Goal: Task Accomplishment & Management: Use online tool/utility

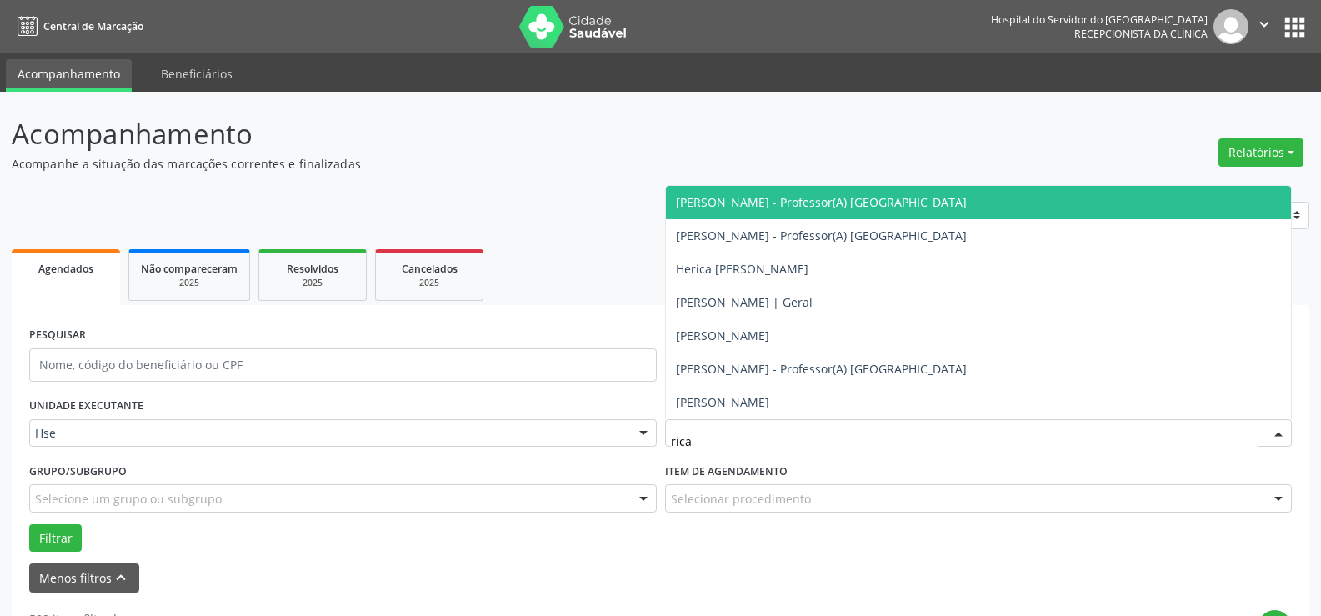
type input "ricar"
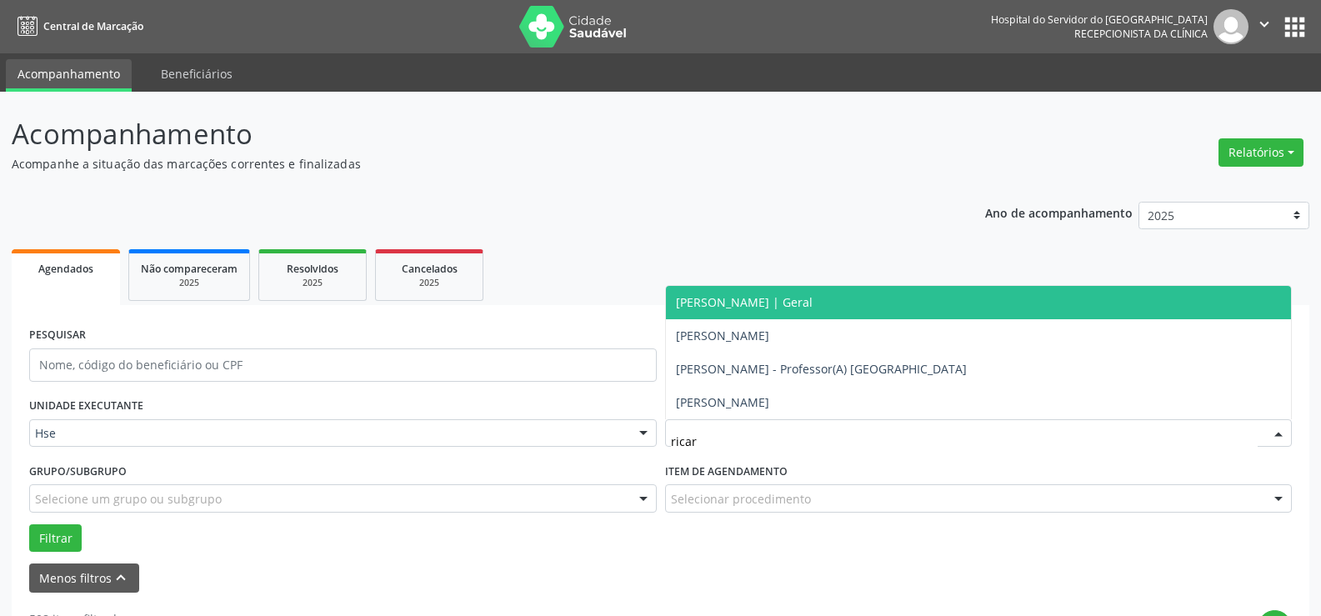
click at [786, 298] on span "[PERSON_NAME] | Geral" at bounding box center [744, 302] width 137 height 16
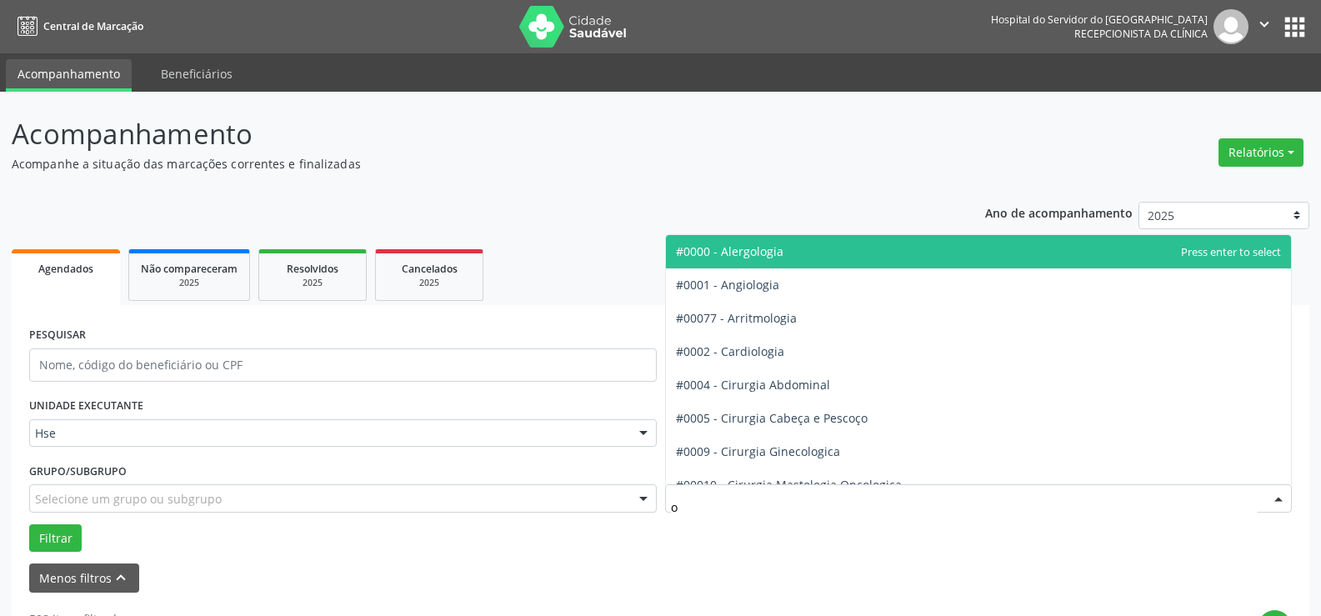
type input "of"
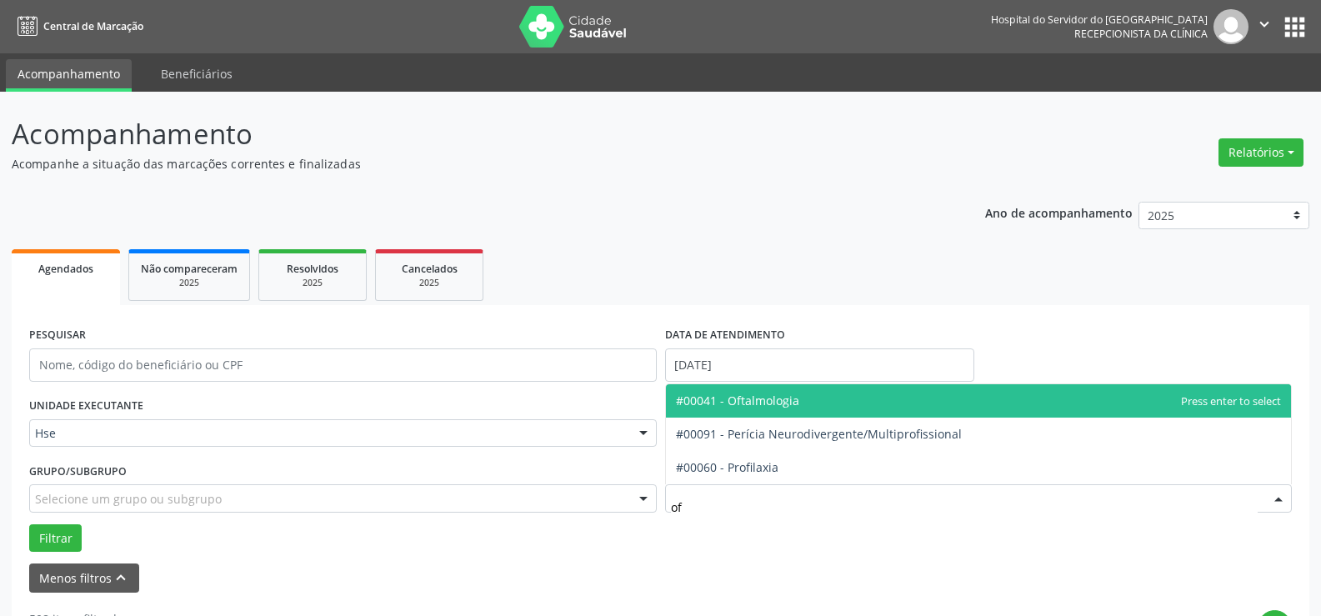
click at [745, 405] on span "#00041 - Oftalmologia" at bounding box center [737, 401] width 123 height 16
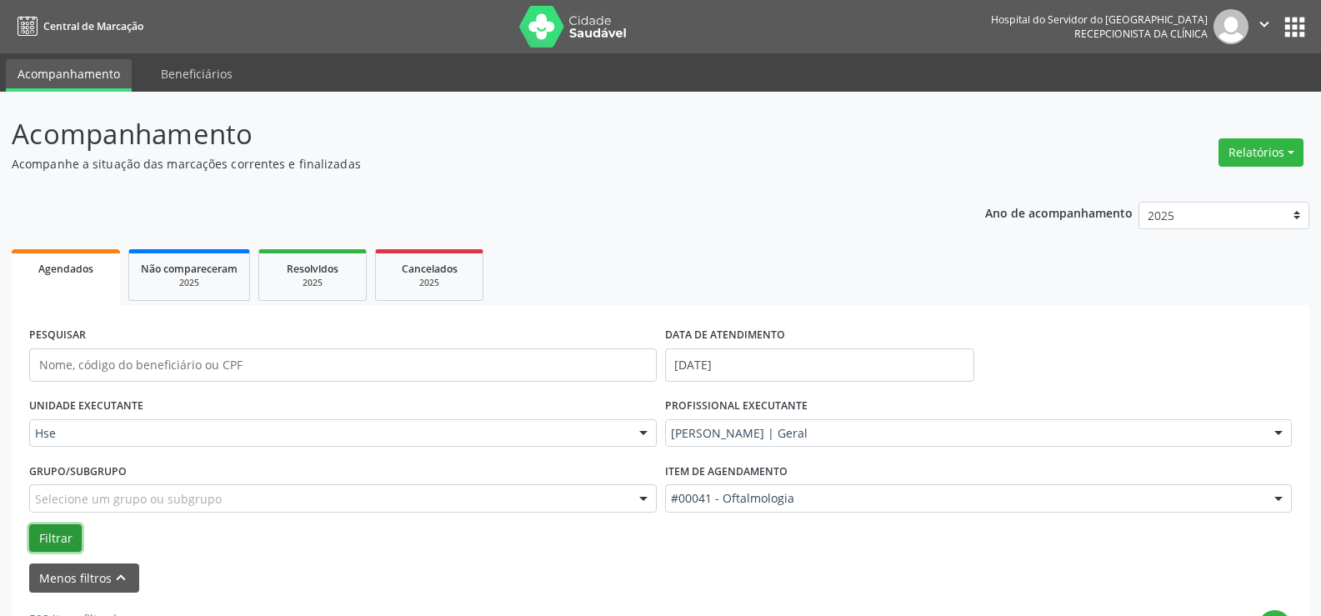
click at [66, 534] on button "Filtrar" at bounding box center [55, 538] width 53 height 28
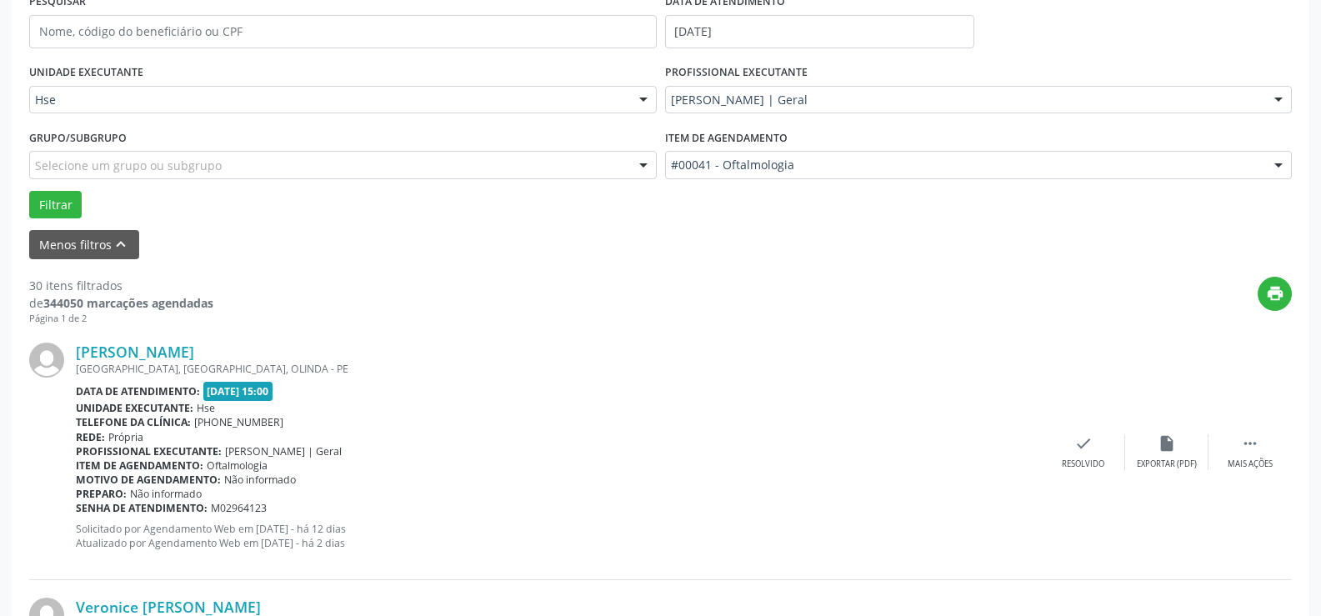
scroll to position [167, 0]
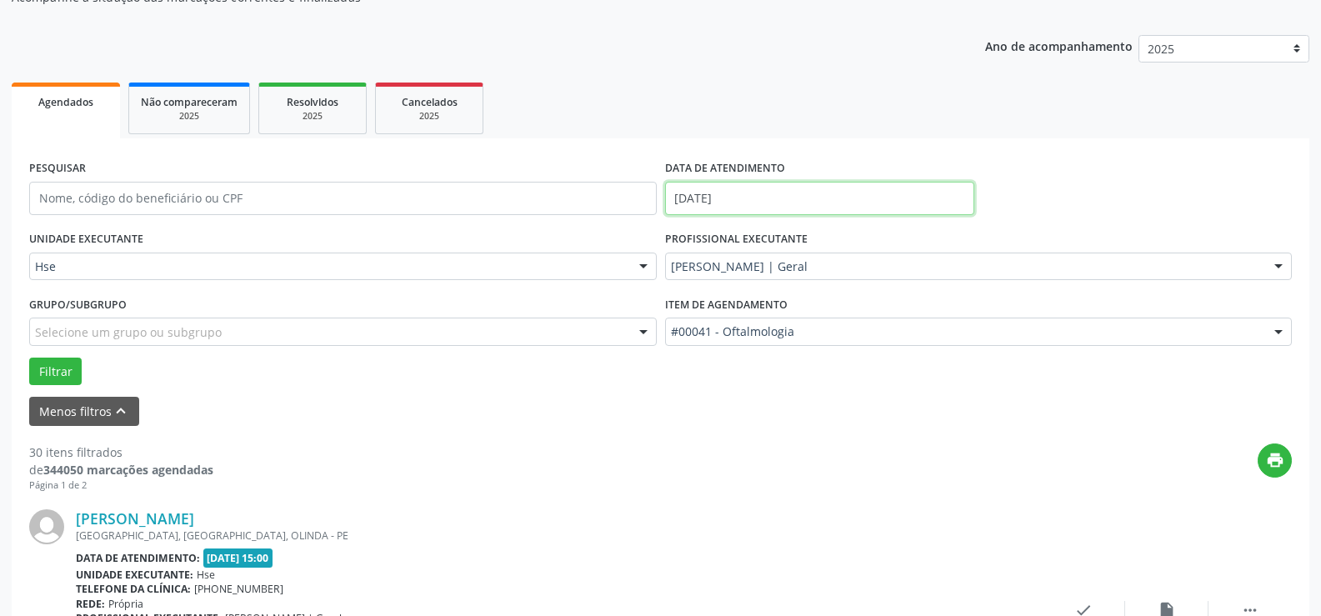
click at [758, 197] on input "[DATE]" at bounding box center [819, 198] width 309 height 33
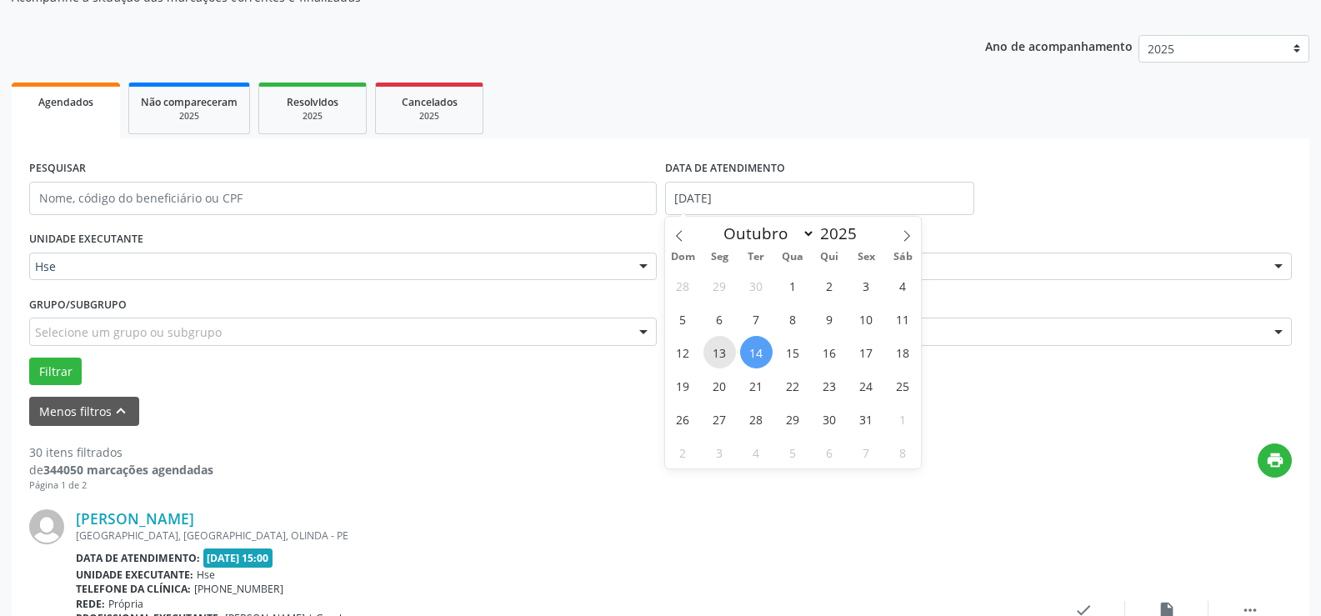
click at [714, 353] on span "13" at bounding box center [720, 352] width 33 height 33
type input "[DATE]"
click at [714, 353] on span "13" at bounding box center [720, 352] width 33 height 33
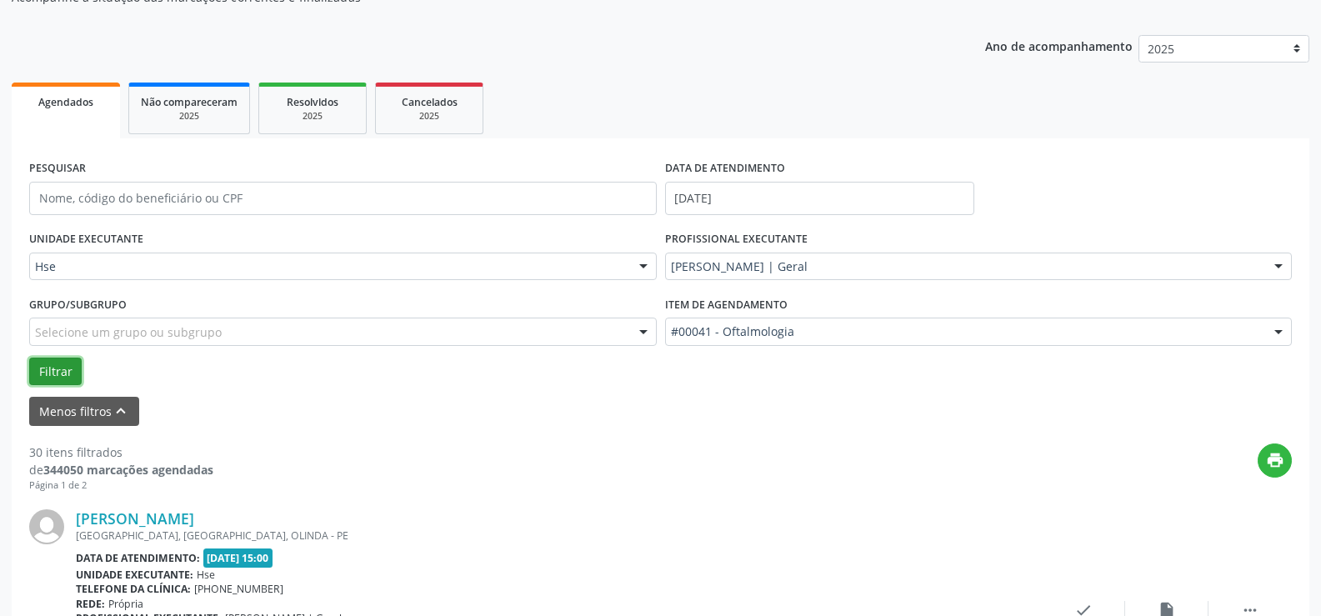
click at [78, 372] on button "Filtrar" at bounding box center [55, 372] width 53 height 28
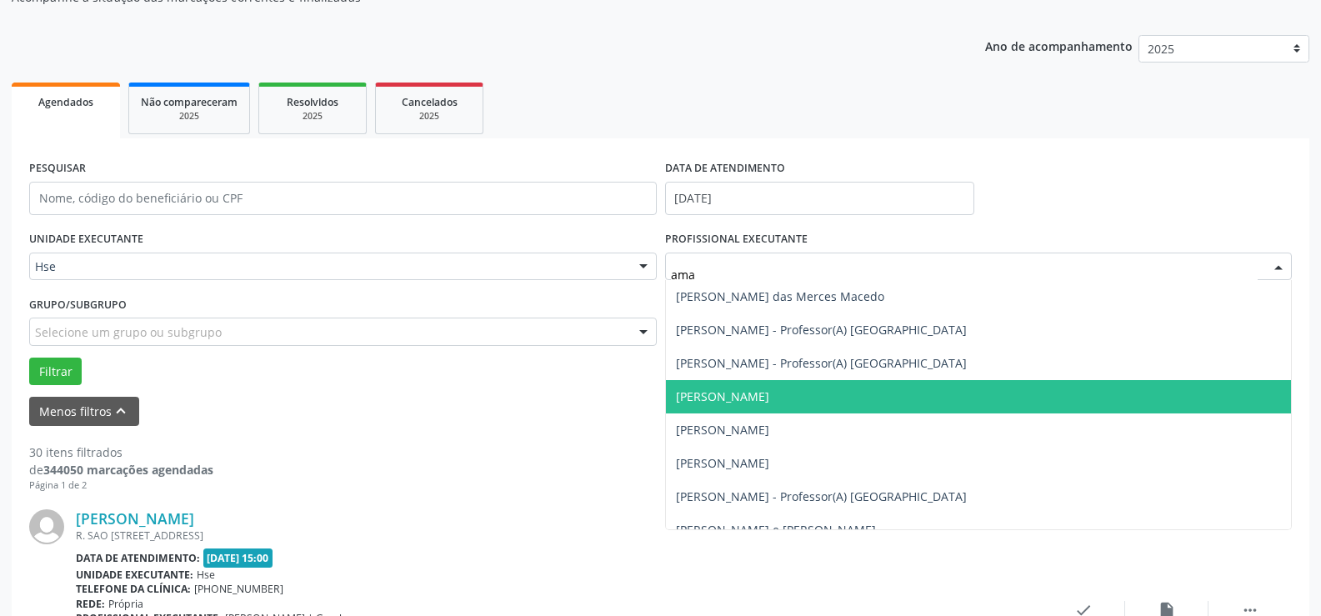
scroll to position [0, 0]
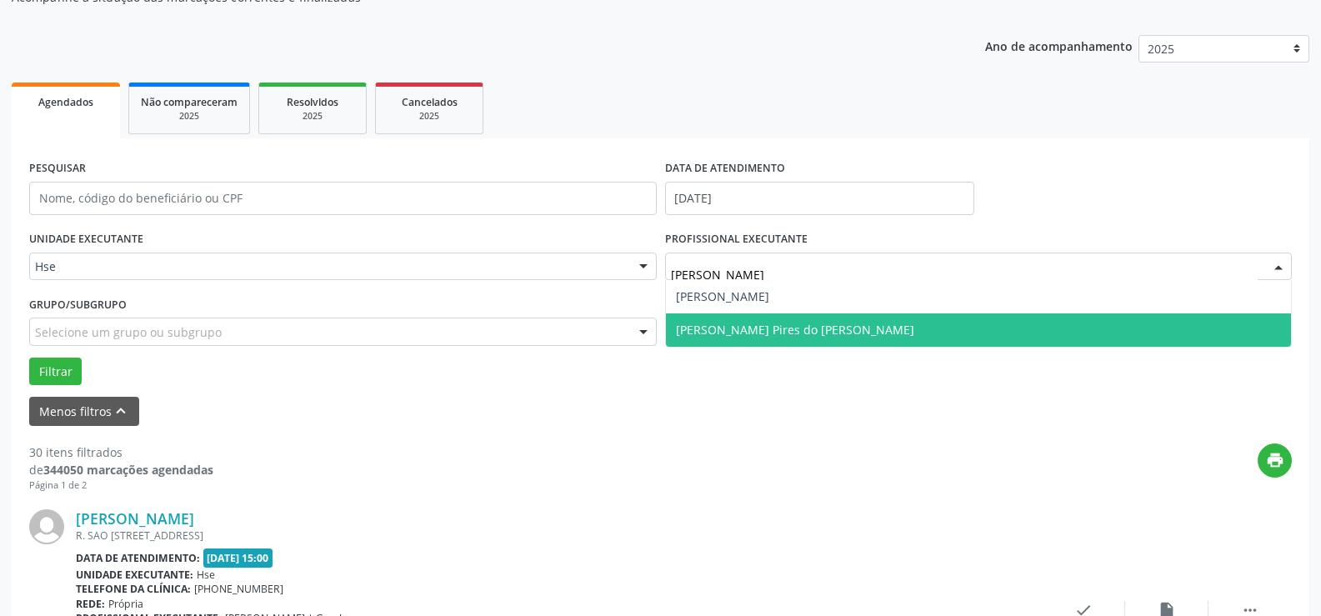
type input "[PERSON_NAME]"
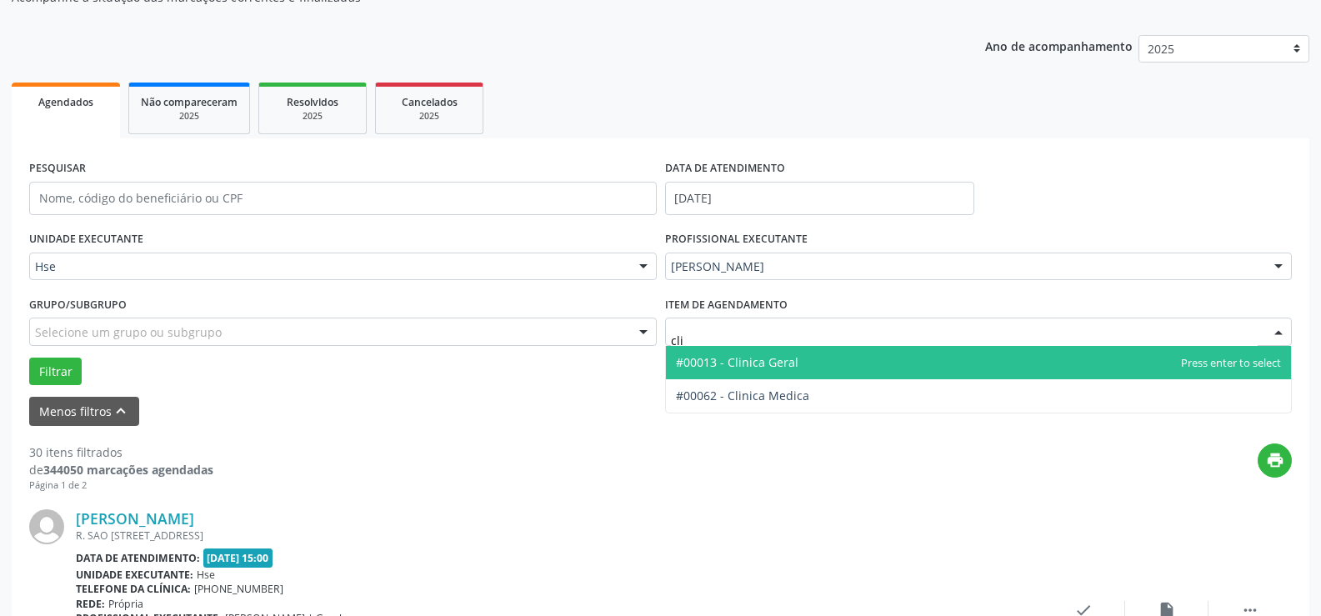
type input "clin"
click at [844, 355] on span "#00013 - Clinica Geral" at bounding box center [979, 362] width 626 height 33
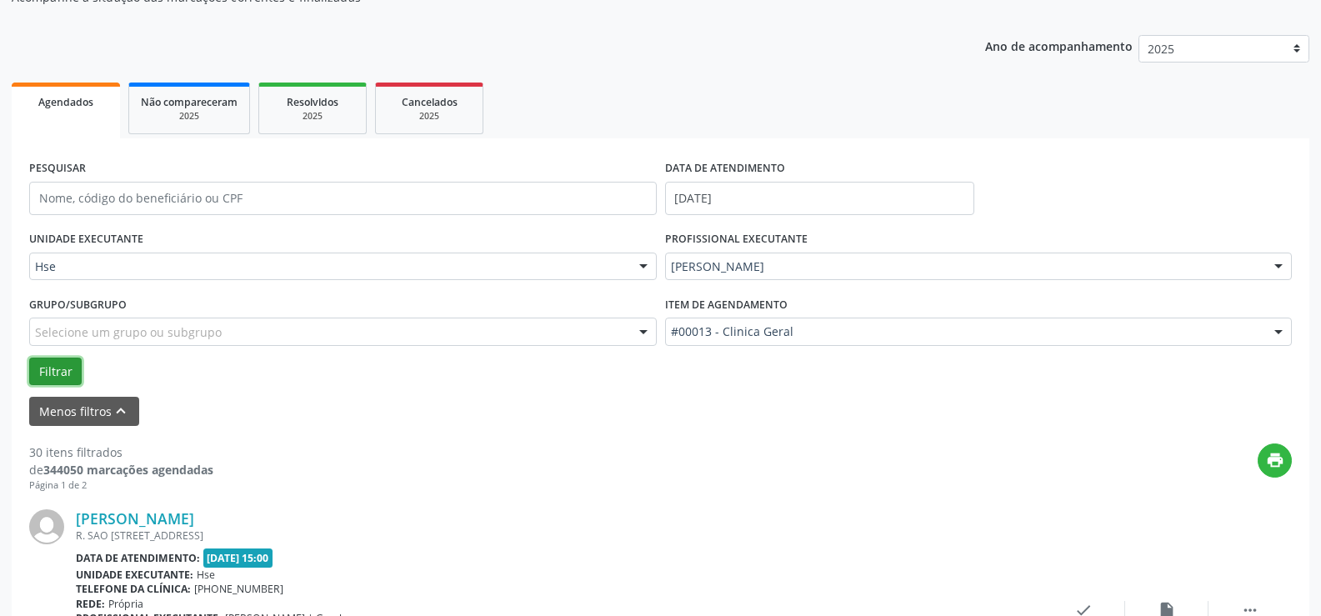
click at [59, 363] on button "Filtrar" at bounding box center [55, 372] width 53 height 28
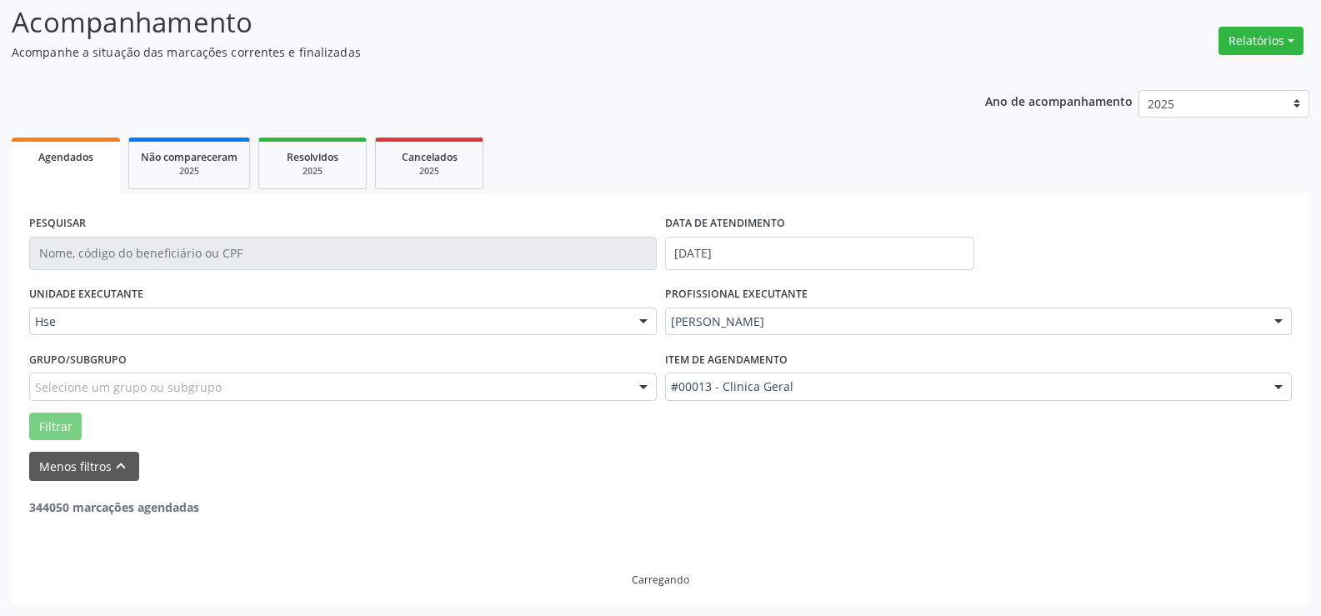
scroll to position [58, 0]
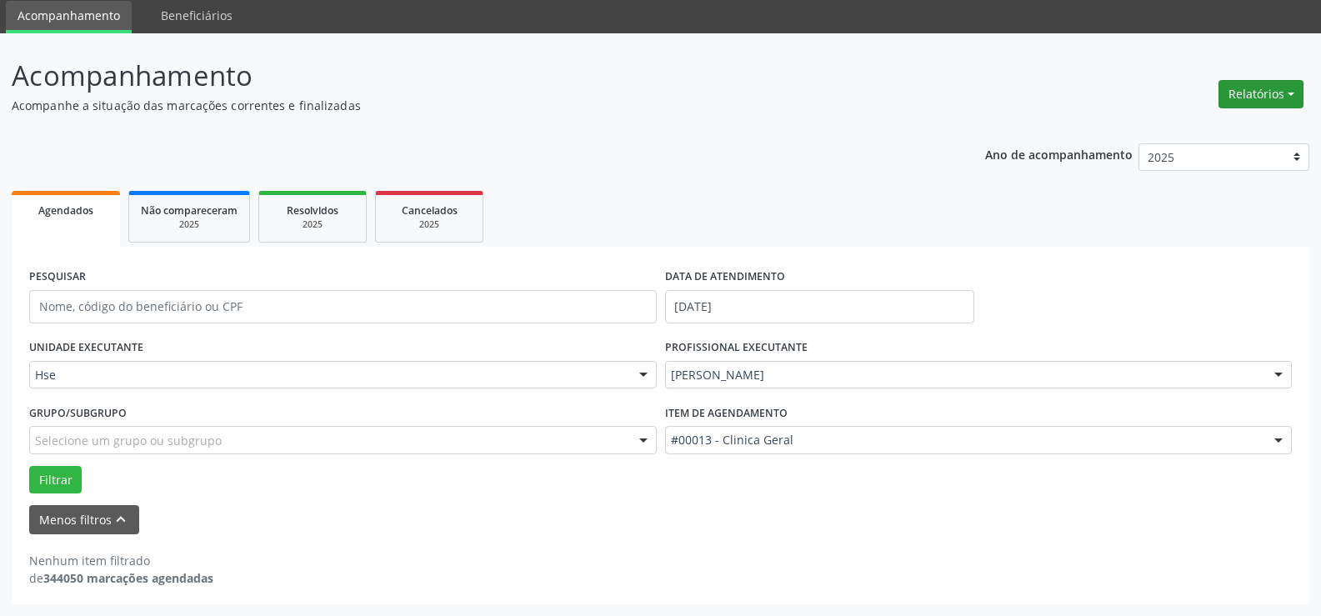
click at [1251, 99] on button "Relatórios" at bounding box center [1261, 94] width 85 height 28
click at [1201, 125] on link "Agendamentos" at bounding box center [1213, 129] width 179 height 23
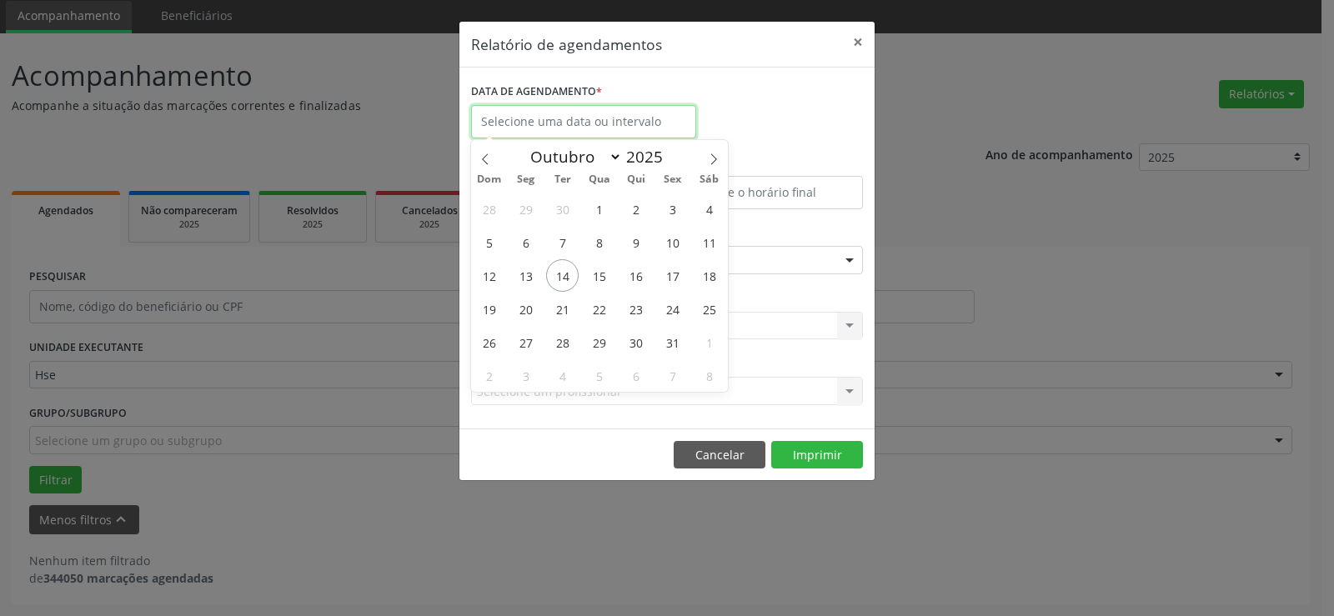
click at [662, 133] on input "text" at bounding box center [583, 121] width 225 height 33
click at [606, 283] on span "15" at bounding box center [599, 275] width 33 height 33
type input "[DATE]"
click at [606, 283] on span "15" at bounding box center [599, 275] width 33 height 33
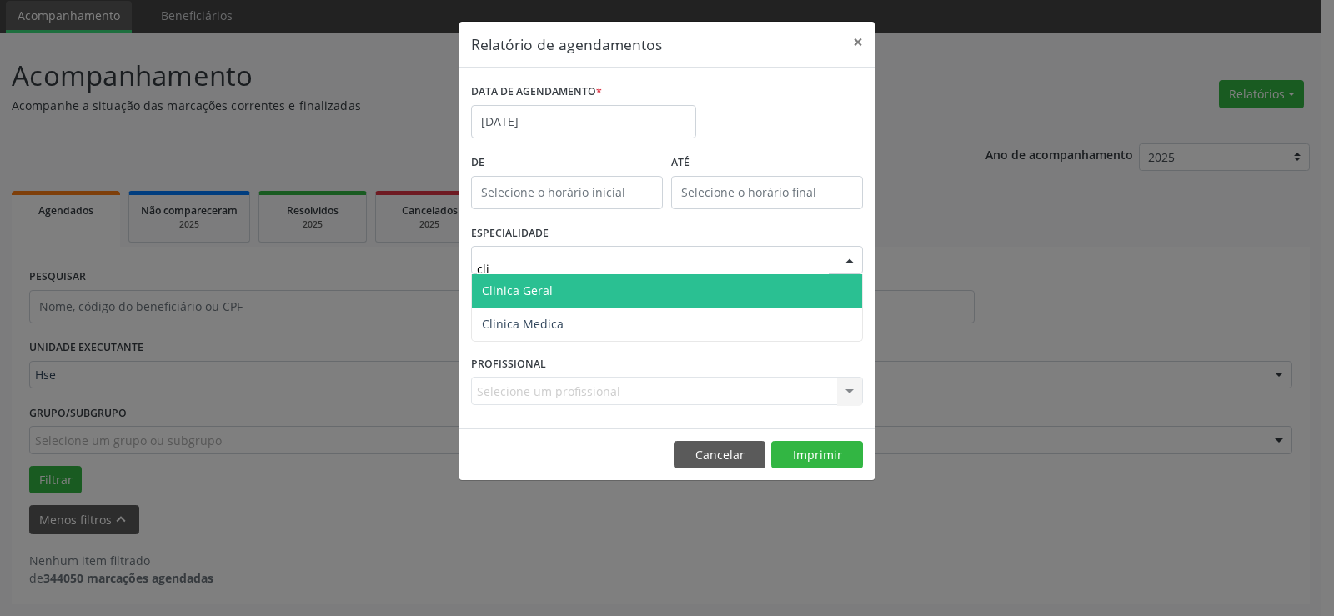
type input "clin"
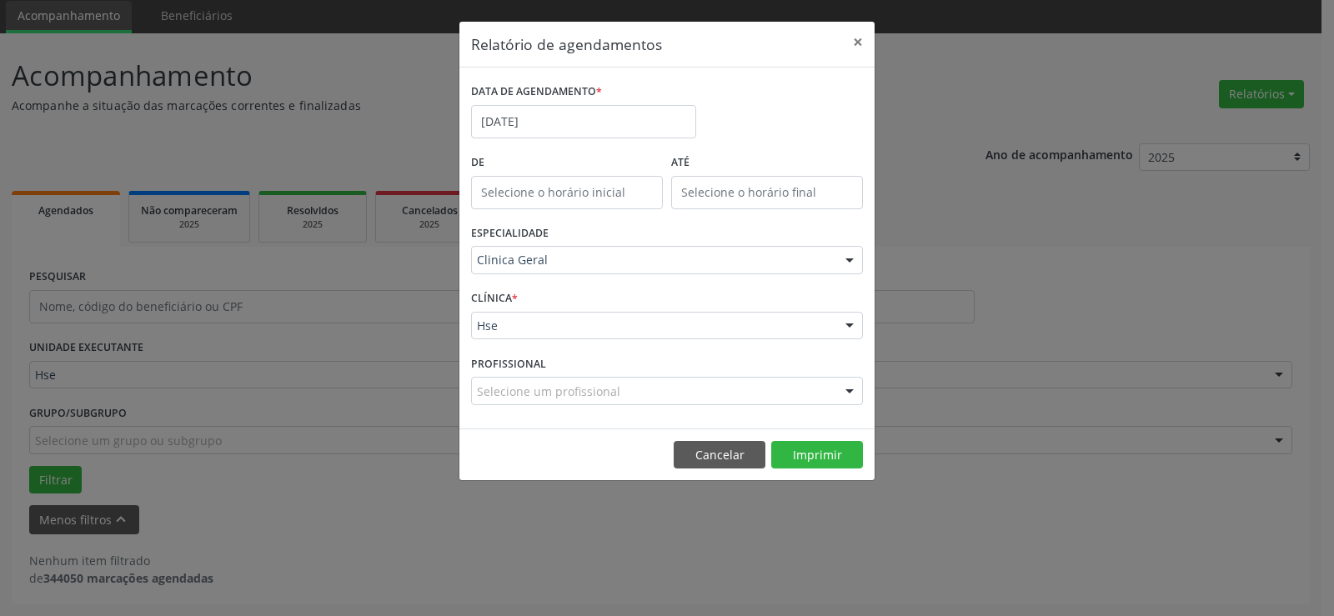
drag, startPoint x: 570, startPoint y: 389, endPoint x: 596, endPoint y: 368, distance: 33.7
type input "[PERSON_NAME]"
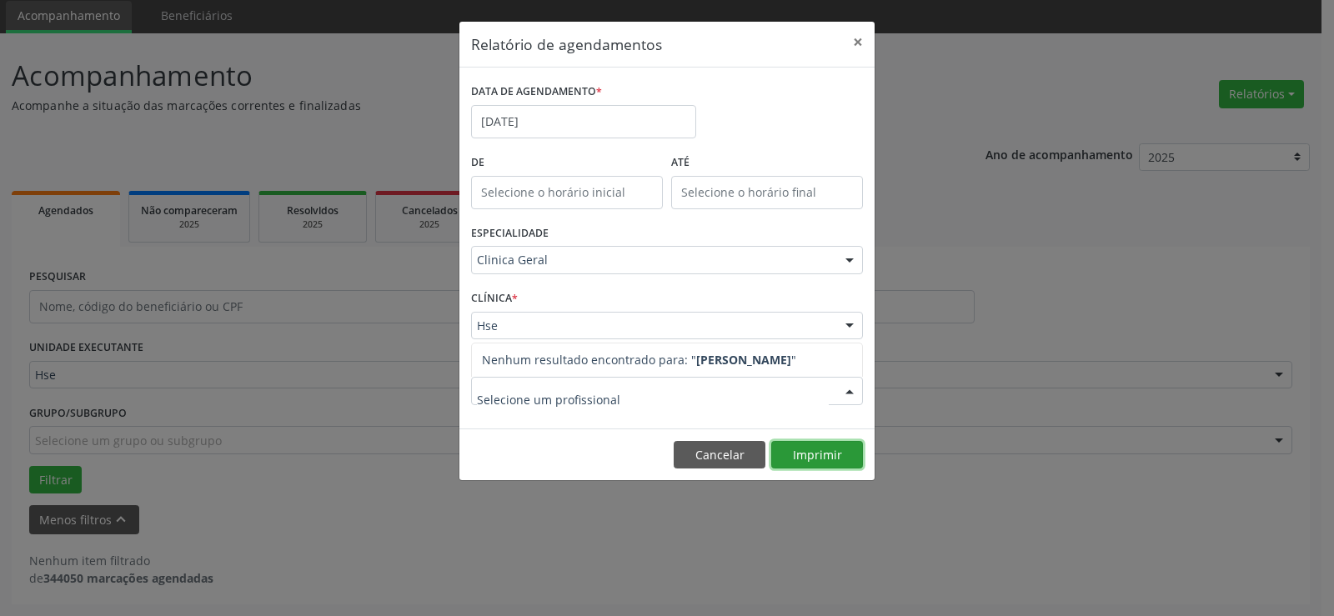
click at [831, 446] on button "Imprimir" at bounding box center [817, 455] width 92 height 28
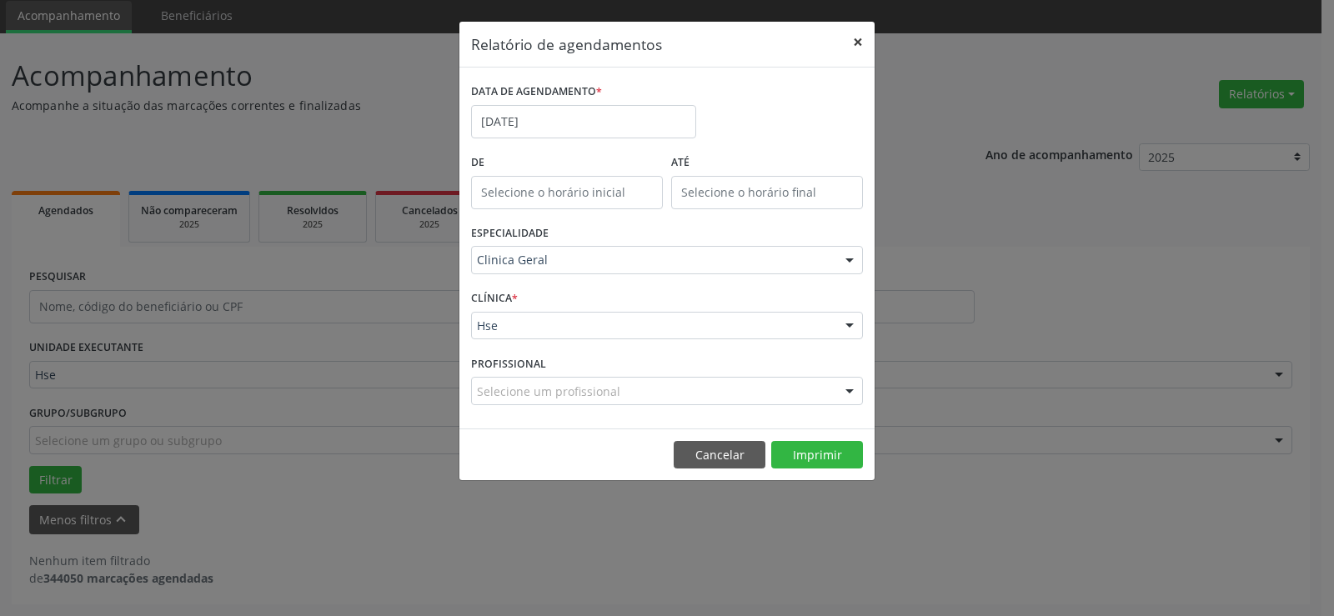
click at [860, 44] on button "×" at bounding box center [857, 42] width 33 height 41
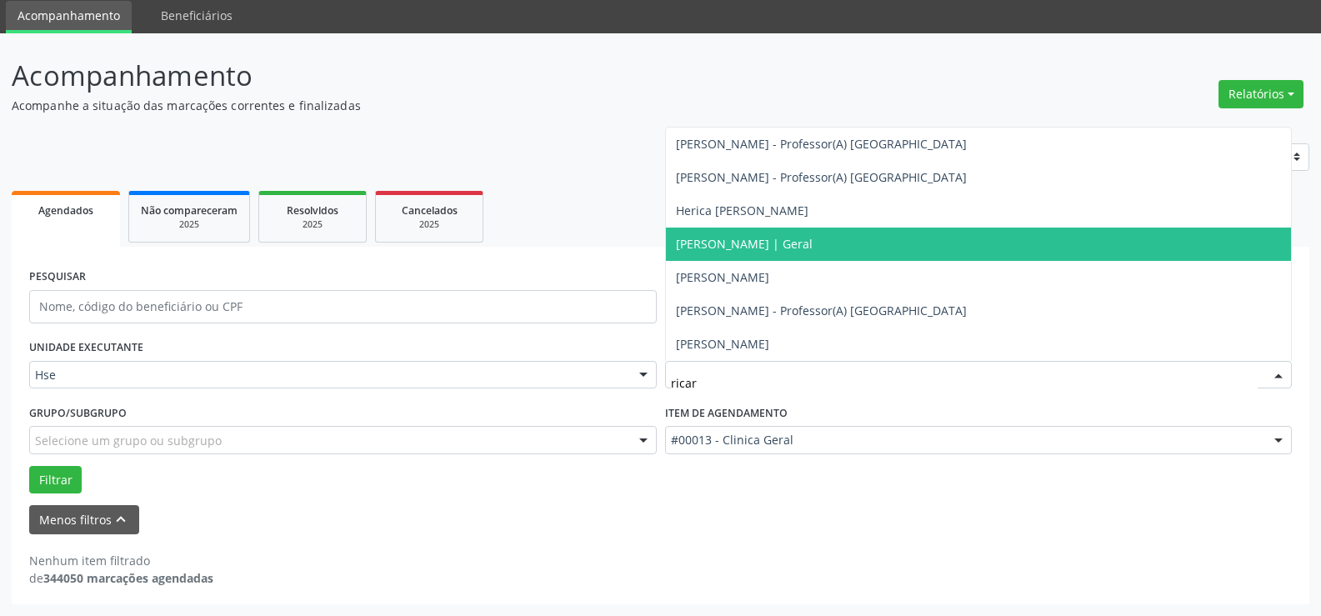
type input "ricard"
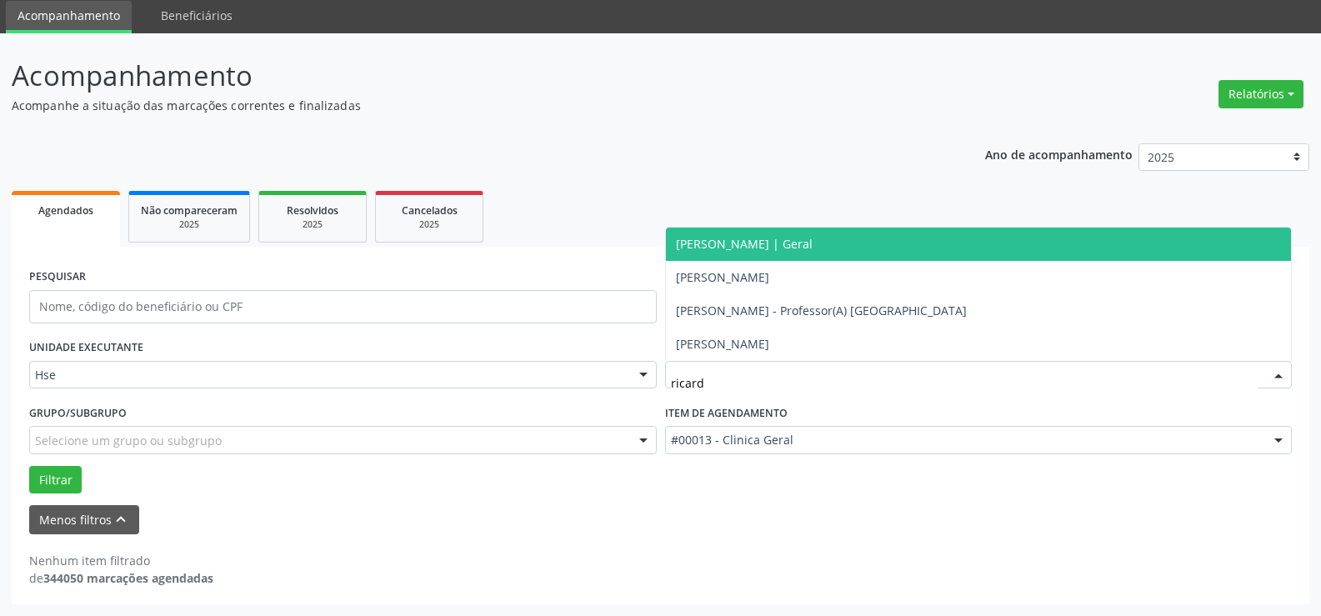
click at [856, 243] on span "[PERSON_NAME] | Geral" at bounding box center [979, 244] width 626 height 33
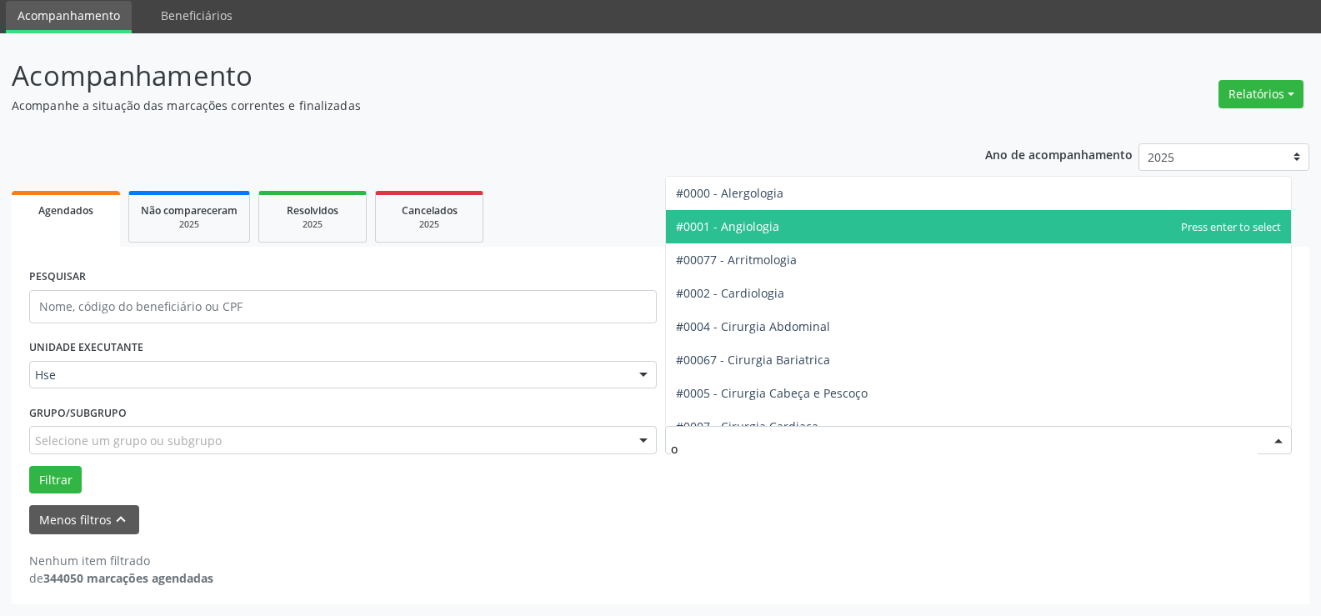
type input "of"
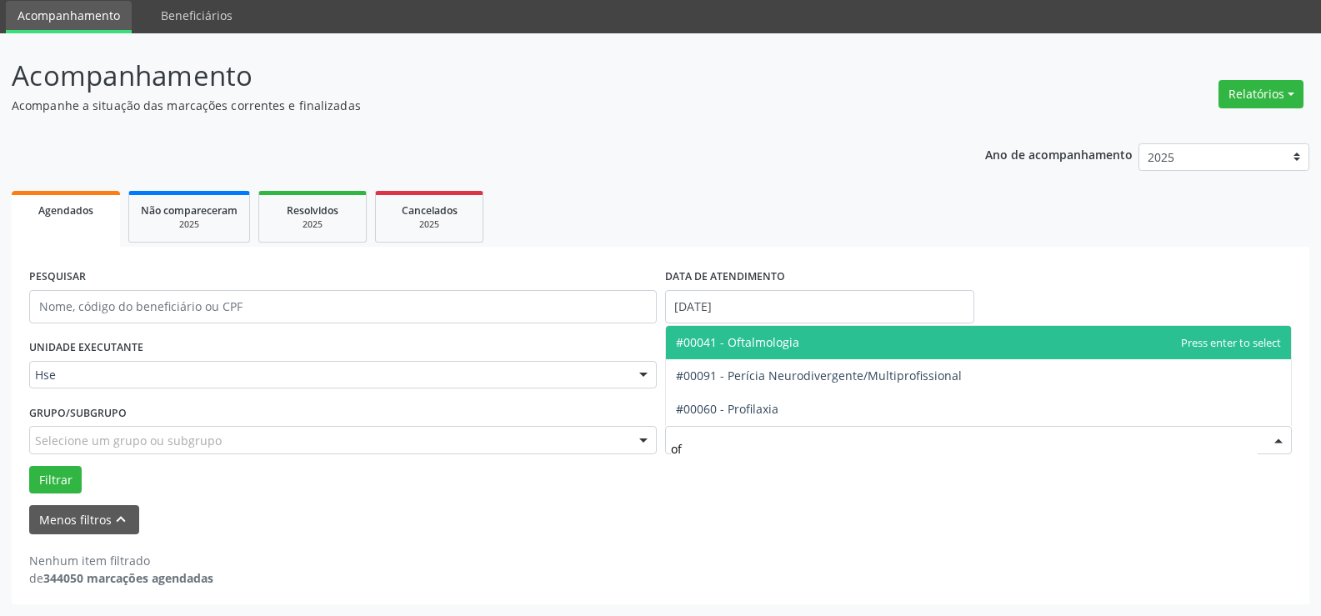
click at [774, 348] on span "#00041 - Oftalmologia" at bounding box center [737, 342] width 123 height 16
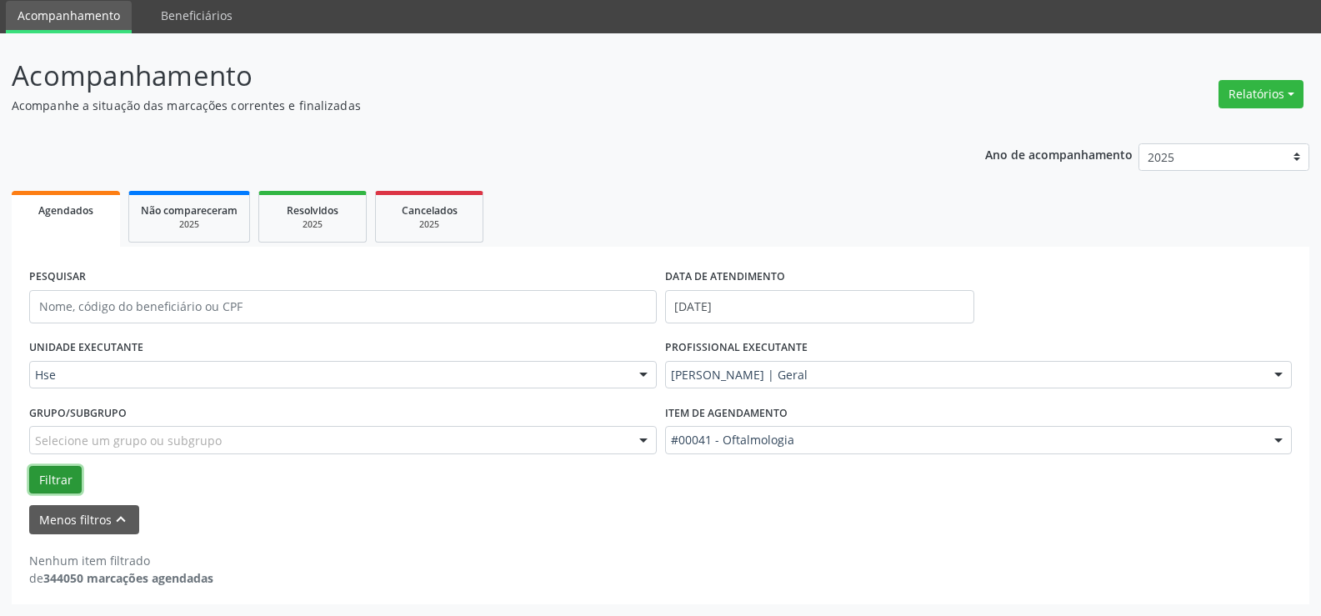
click at [48, 468] on button "Filtrar" at bounding box center [55, 480] width 53 height 28
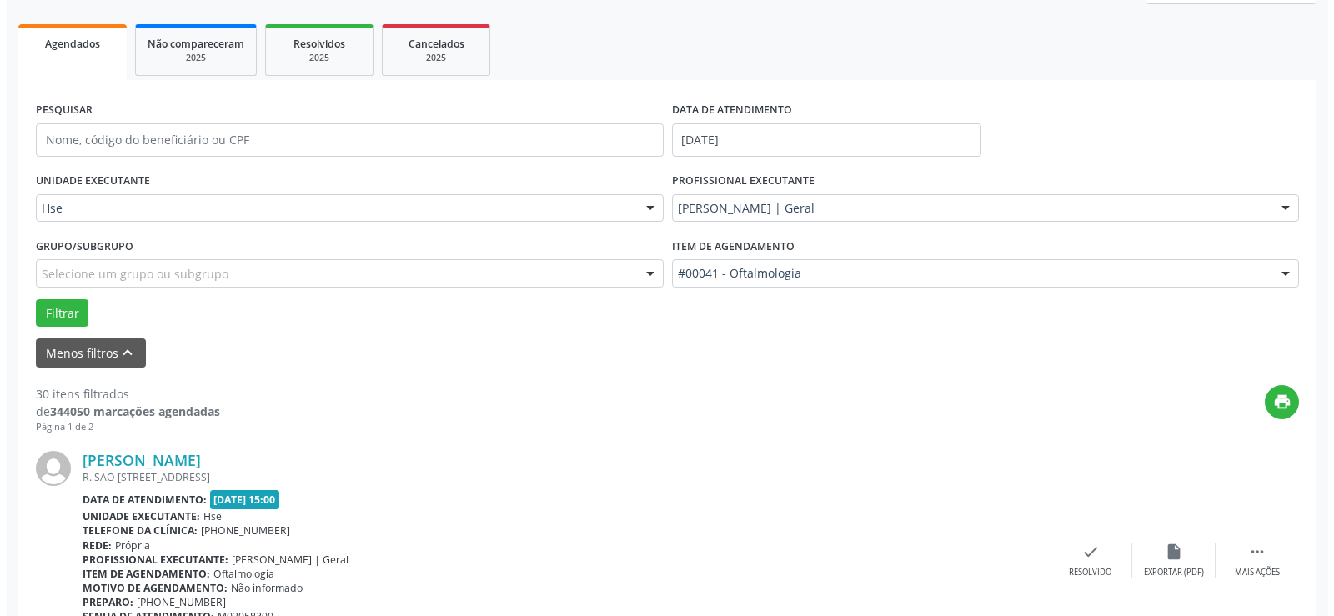
scroll to position [308, 0]
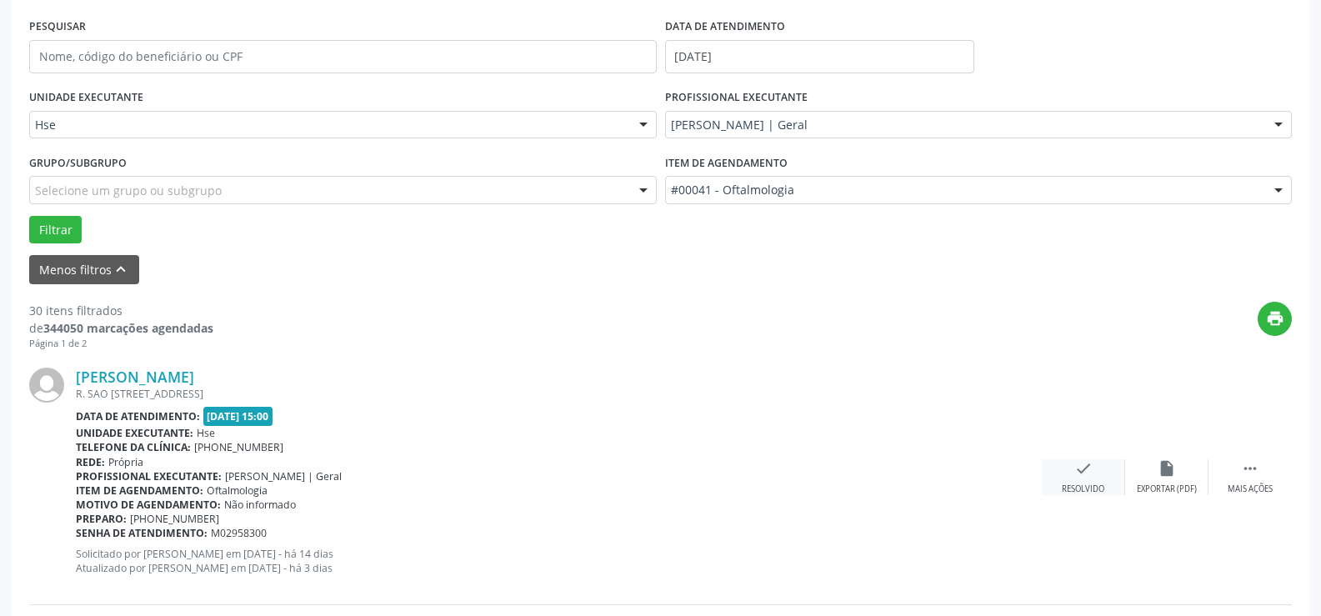
click at [1096, 474] on div "check Resolvido" at bounding box center [1083, 477] width 83 height 36
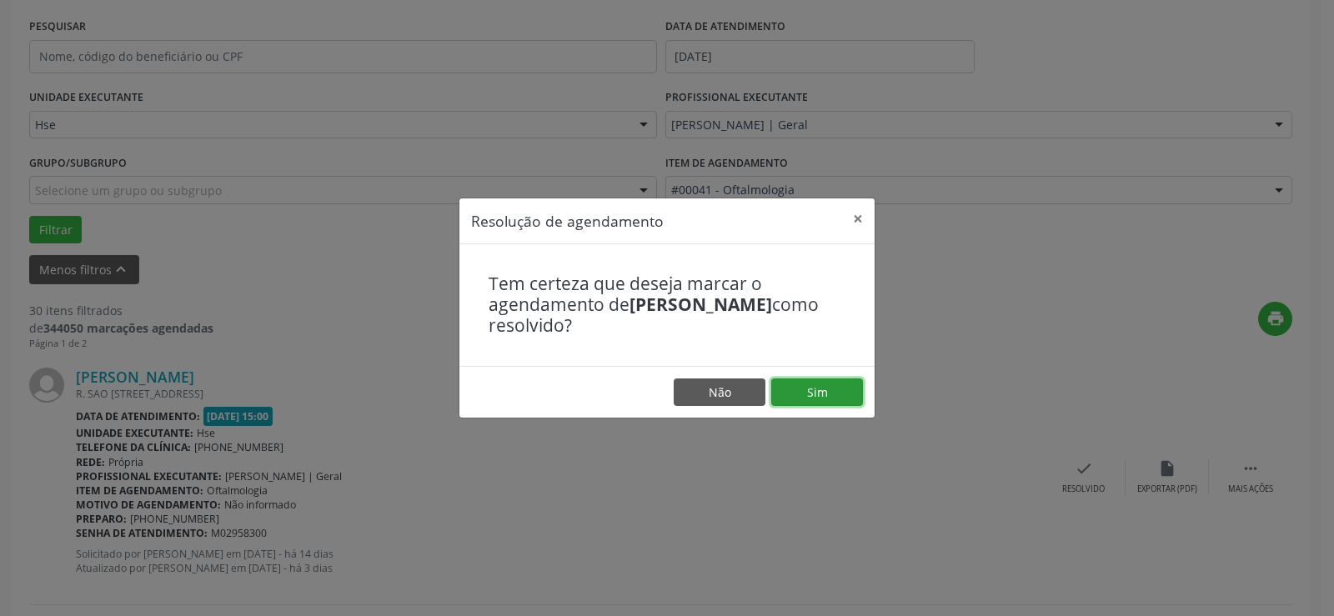
click at [801, 401] on button "Sim" at bounding box center [817, 392] width 92 height 28
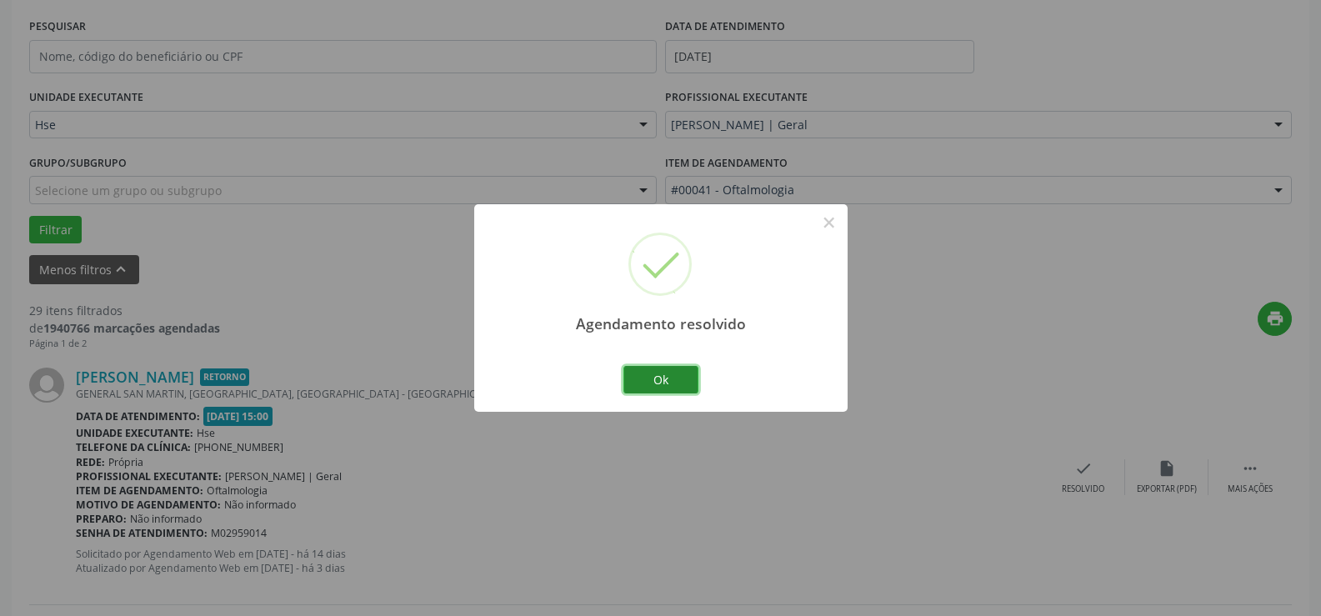
click at [680, 383] on button "Ok" at bounding box center [661, 380] width 75 height 28
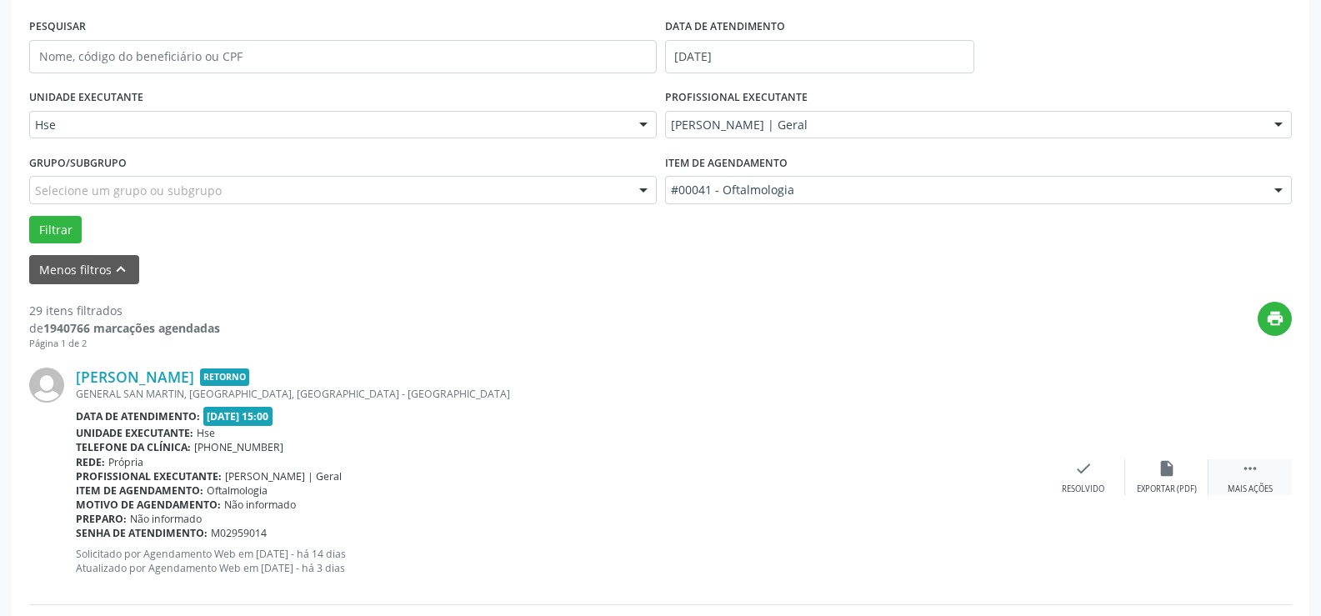
click at [1240, 463] on div " Mais ações" at bounding box center [1250, 477] width 83 height 36
click at [1166, 473] on icon "alarm_off" at bounding box center [1167, 468] width 18 height 18
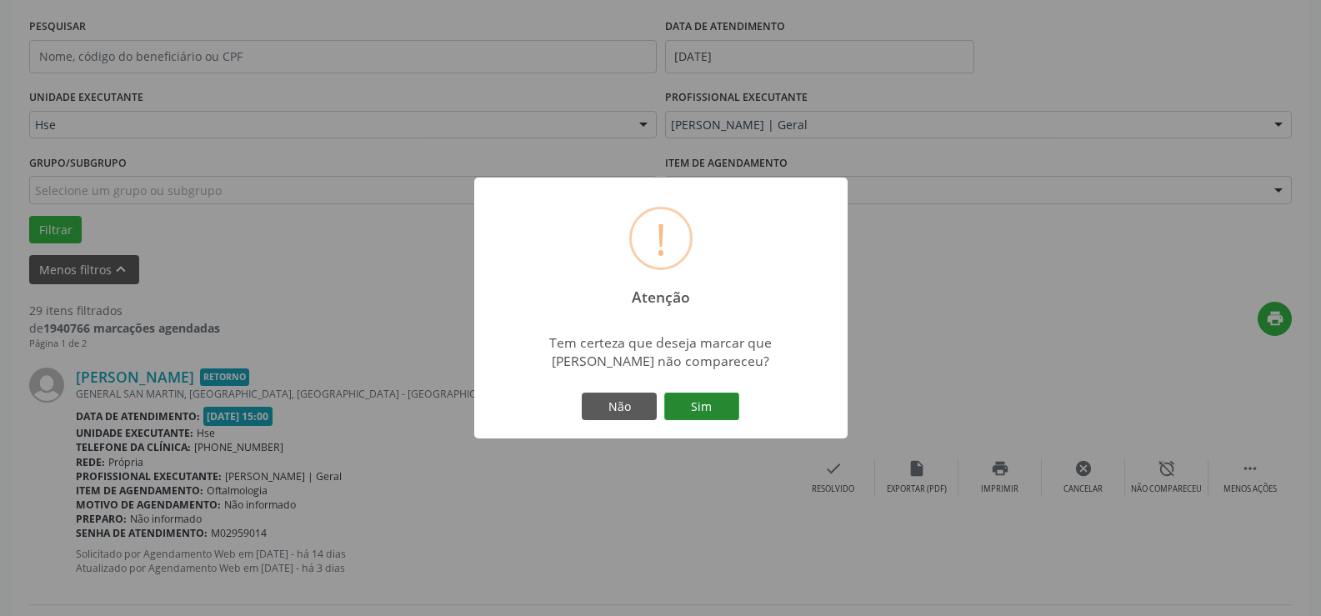
click at [704, 407] on button "Sim" at bounding box center [701, 407] width 75 height 28
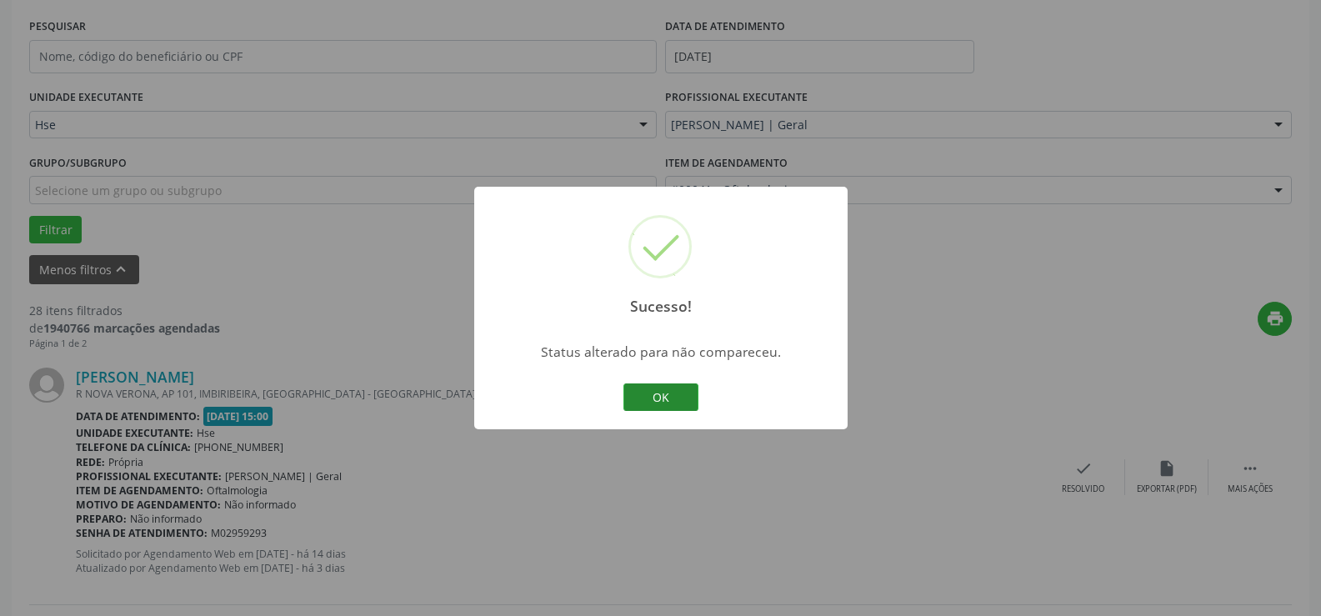
click at [676, 391] on button "OK" at bounding box center [661, 397] width 75 height 28
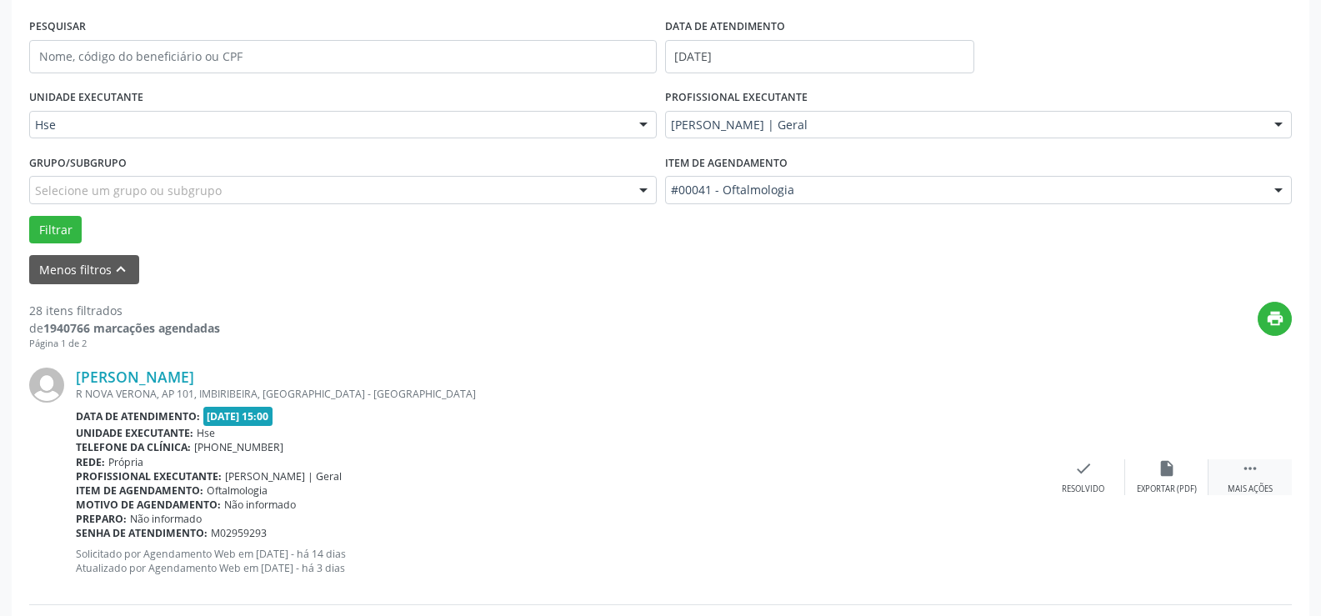
click at [1258, 478] on icon "" at bounding box center [1250, 468] width 18 height 18
click at [1167, 470] on icon "alarm_off" at bounding box center [1167, 468] width 18 height 18
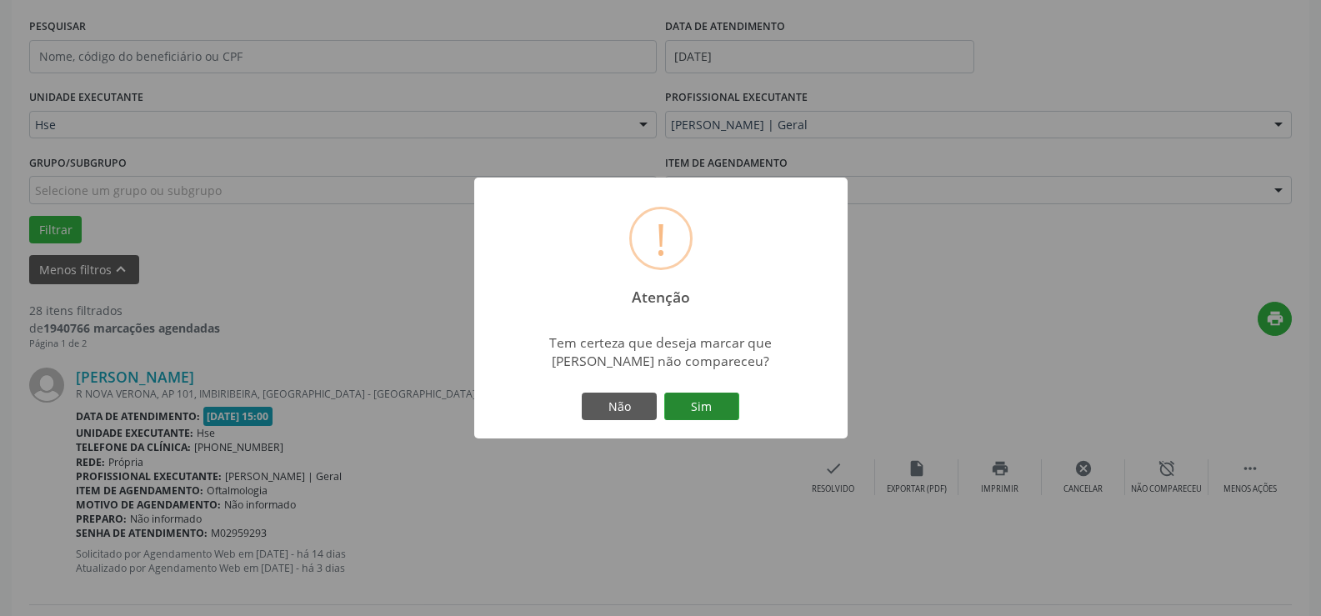
click at [721, 406] on button "Sim" at bounding box center [701, 407] width 75 height 28
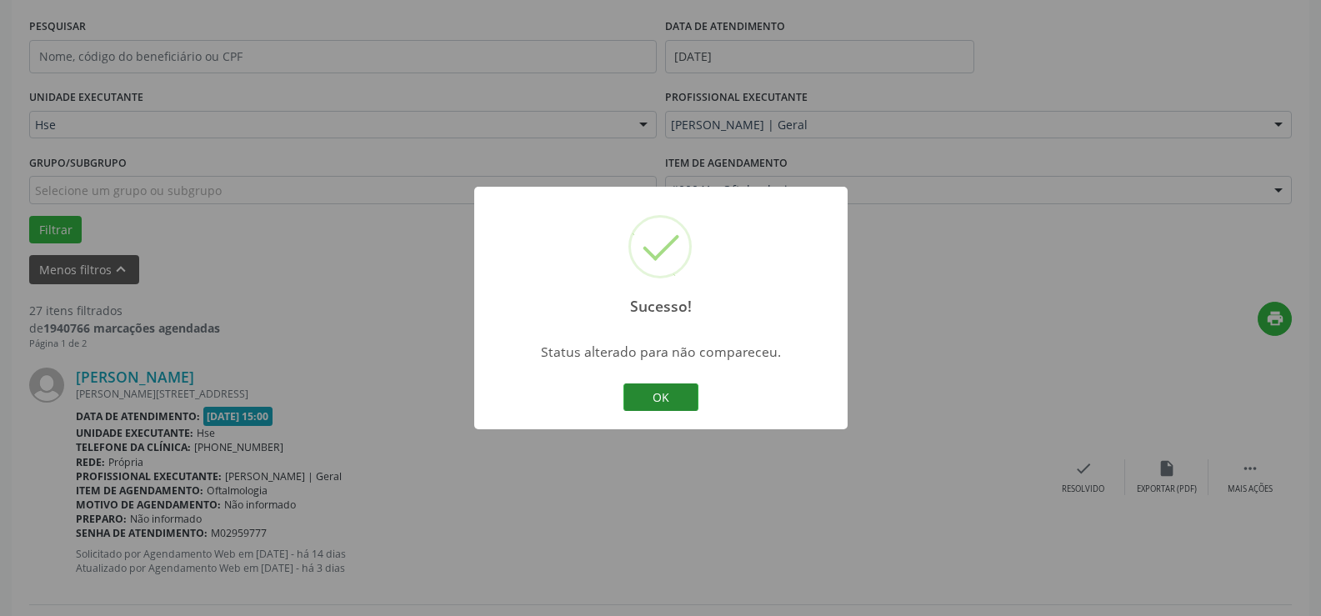
click at [668, 395] on button "OK" at bounding box center [661, 397] width 75 height 28
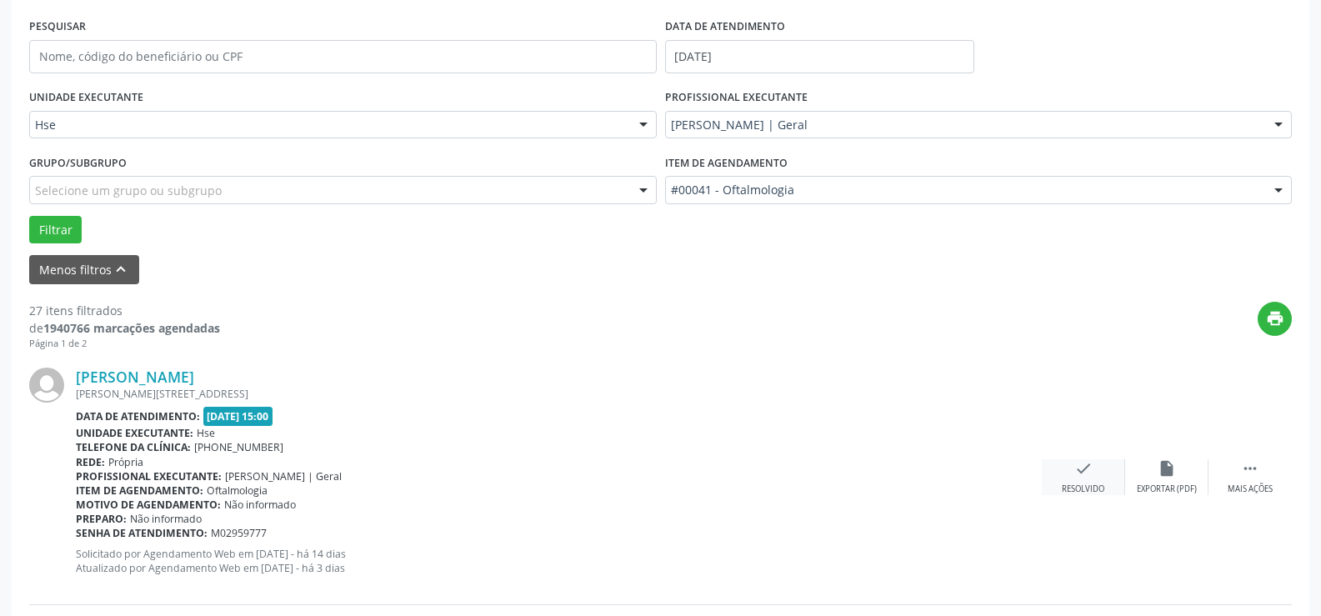
click at [1077, 460] on icon "check" at bounding box center [1084, 468] width 18 height 18
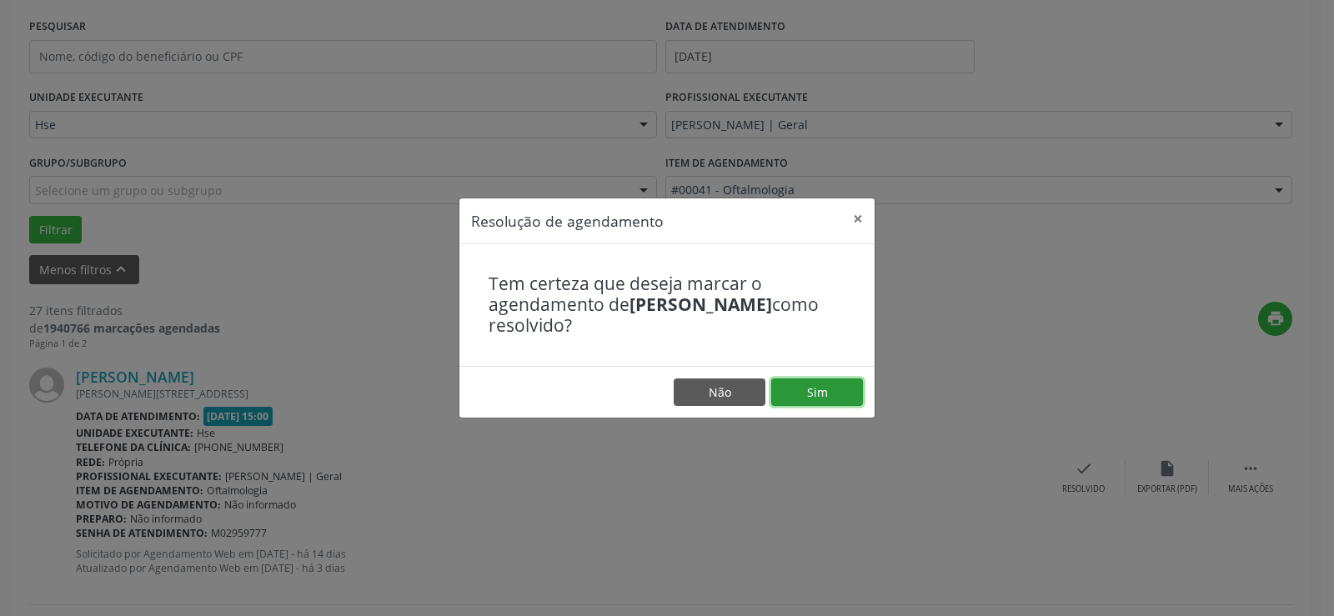
click at [833, 389] on button "Sim" at bounding box center [817, 392] width 92 height 28
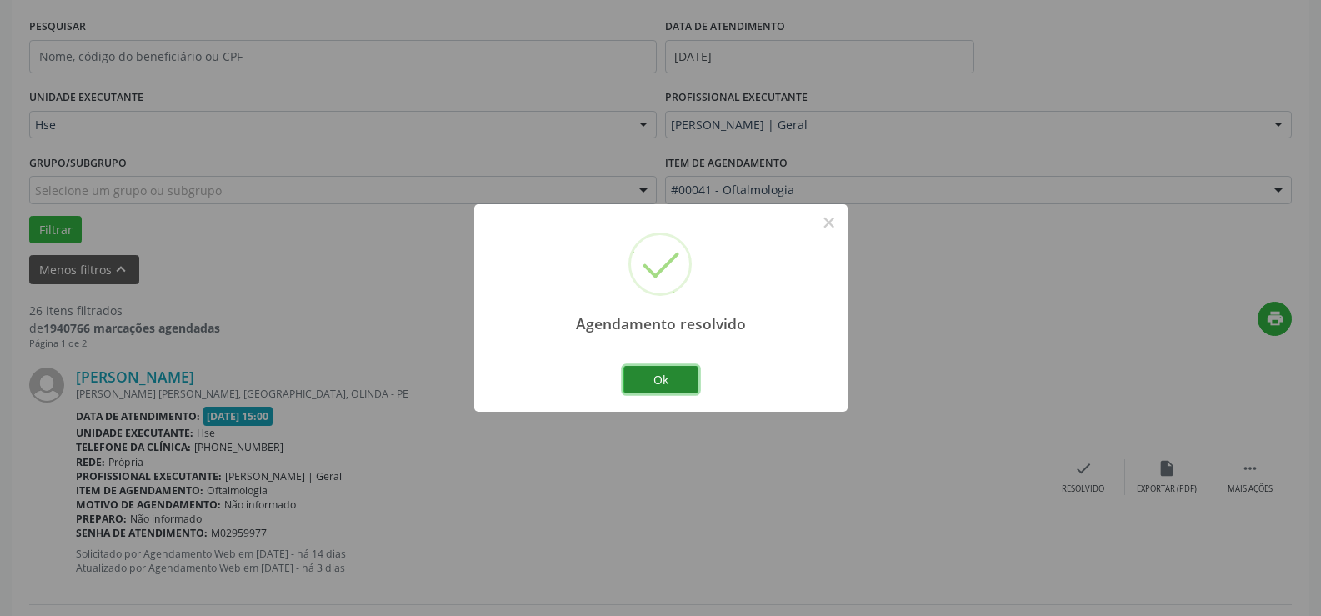
click at [673, 381] on button "Ok" at bounding box center [661, 380] width 75 height 28
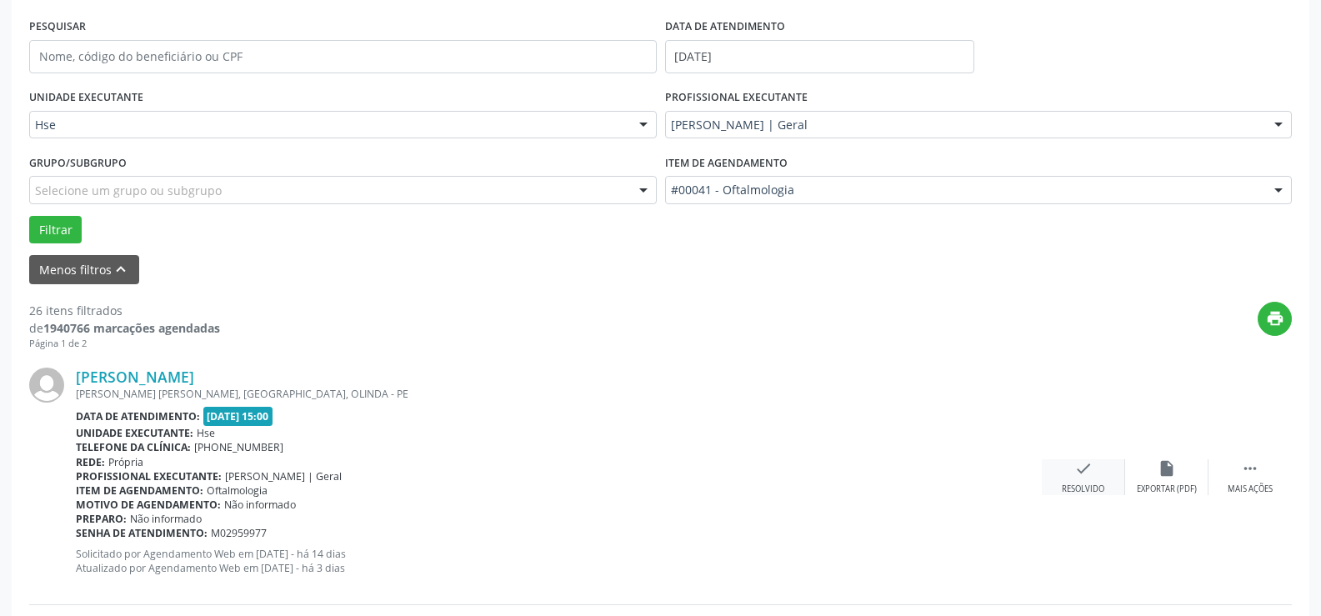
click at [1102, 469] on div "check Resolvido" at bounding box center [1083, 477] width 83 height 36
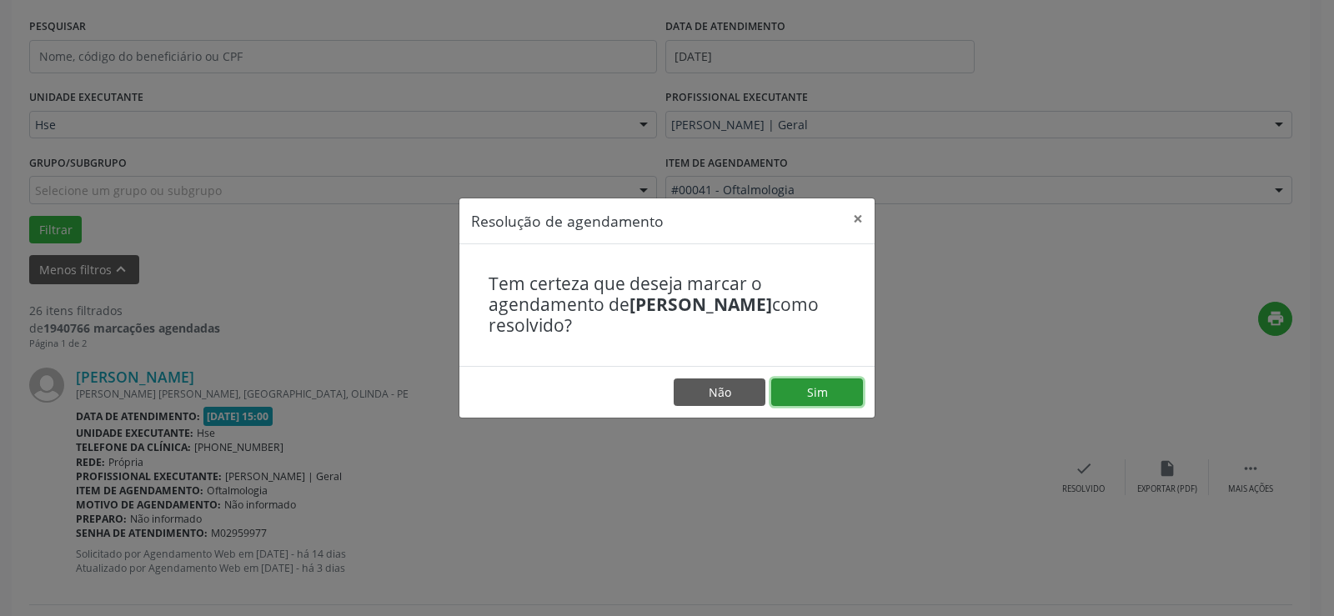
click at [824, 399] on button "Sim" at bounding box center [817, 392] width 92 height 28
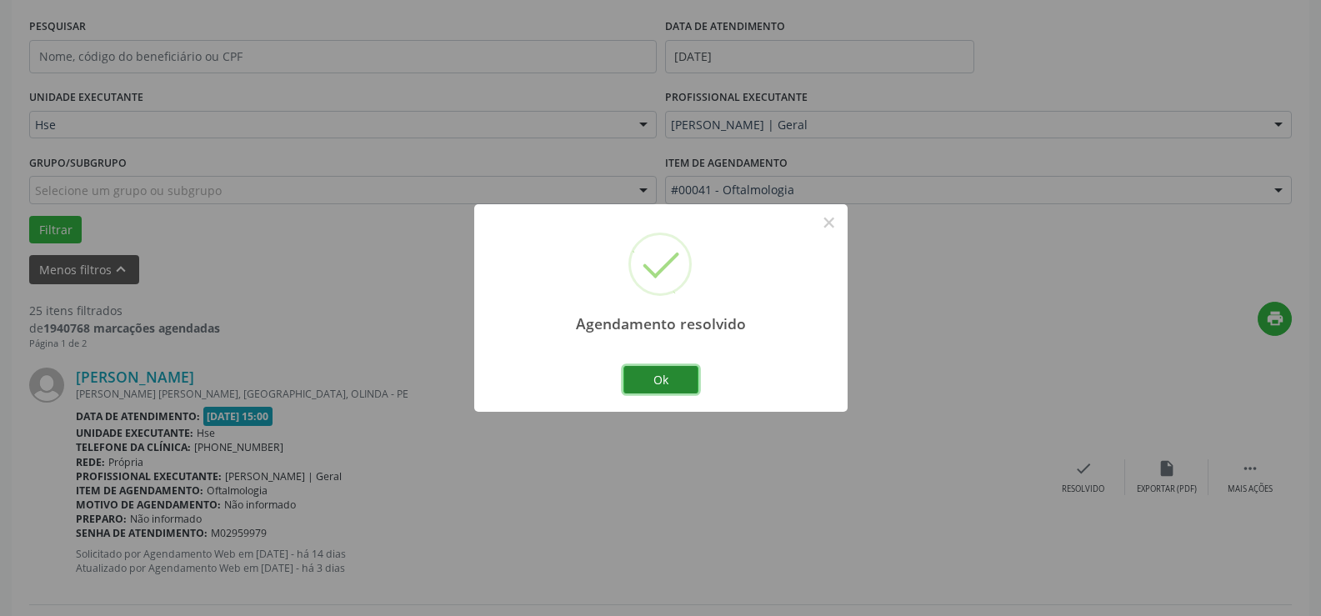
click at [674, 384] on button "Ok" at bounding box center [661, 380] width 75 height 28
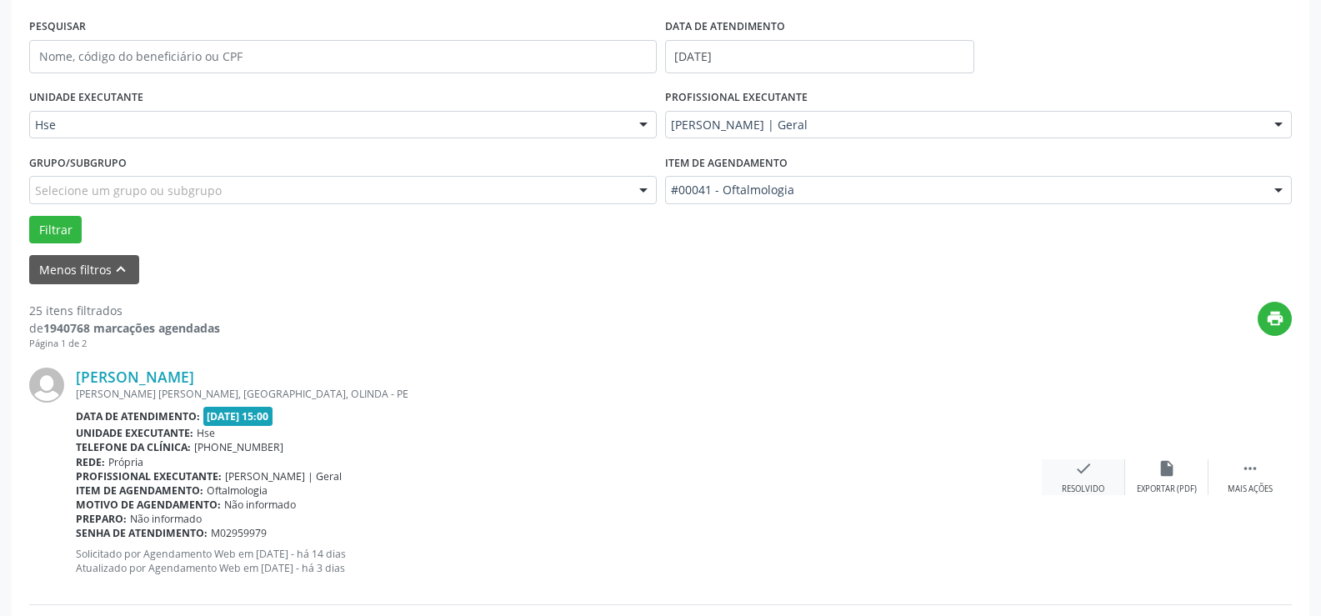
click at [1080, 475] on icon "check" at bounding box center [1084, 468] width 18 height 18
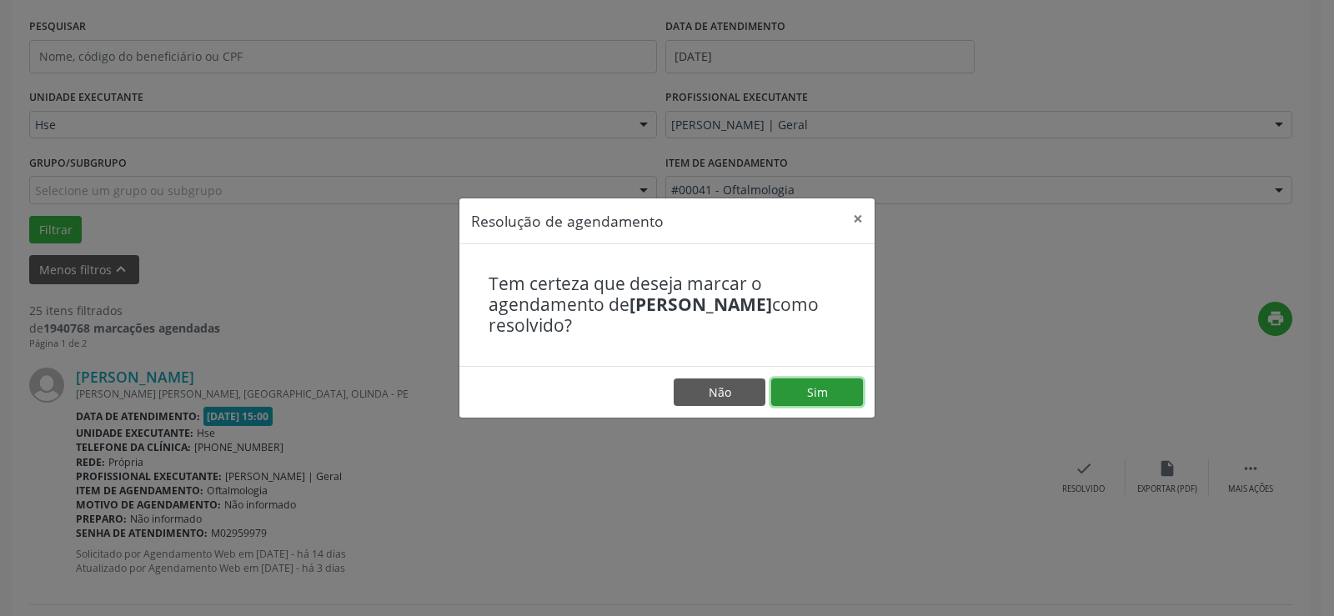
click at [826, 392] on button "Sim" at bounding box center [817, 392] width 92 height 28
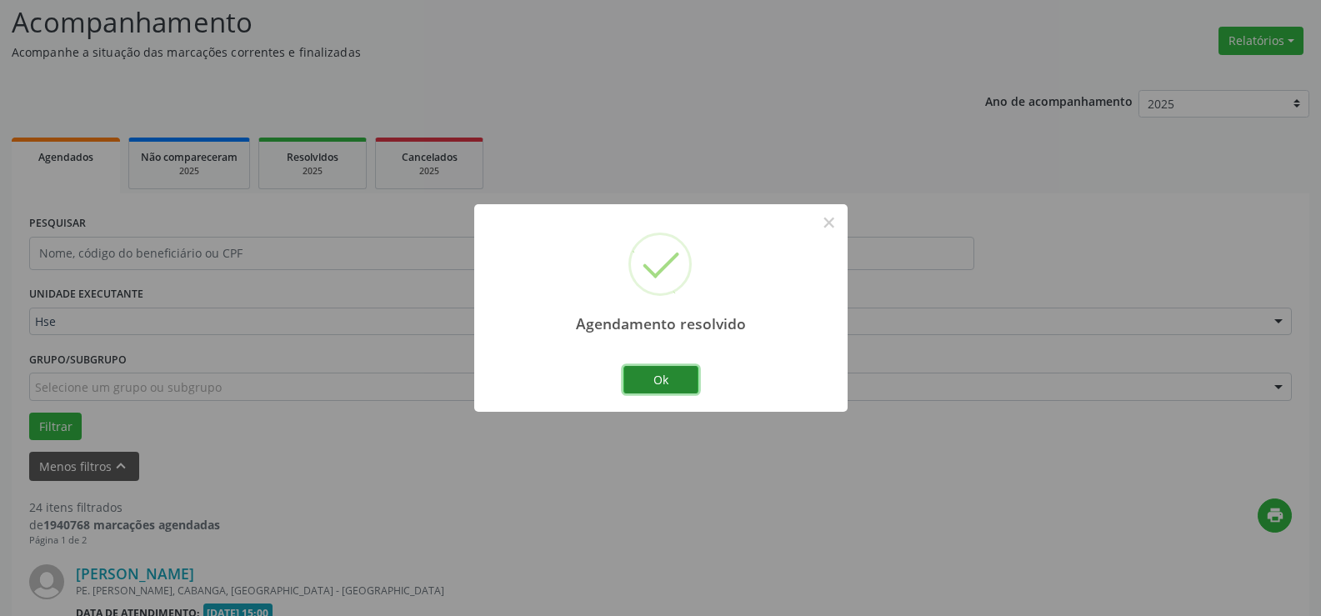
click at [687, 375] on button "Ok" at bounding box center [661, 380] width 75 height 28
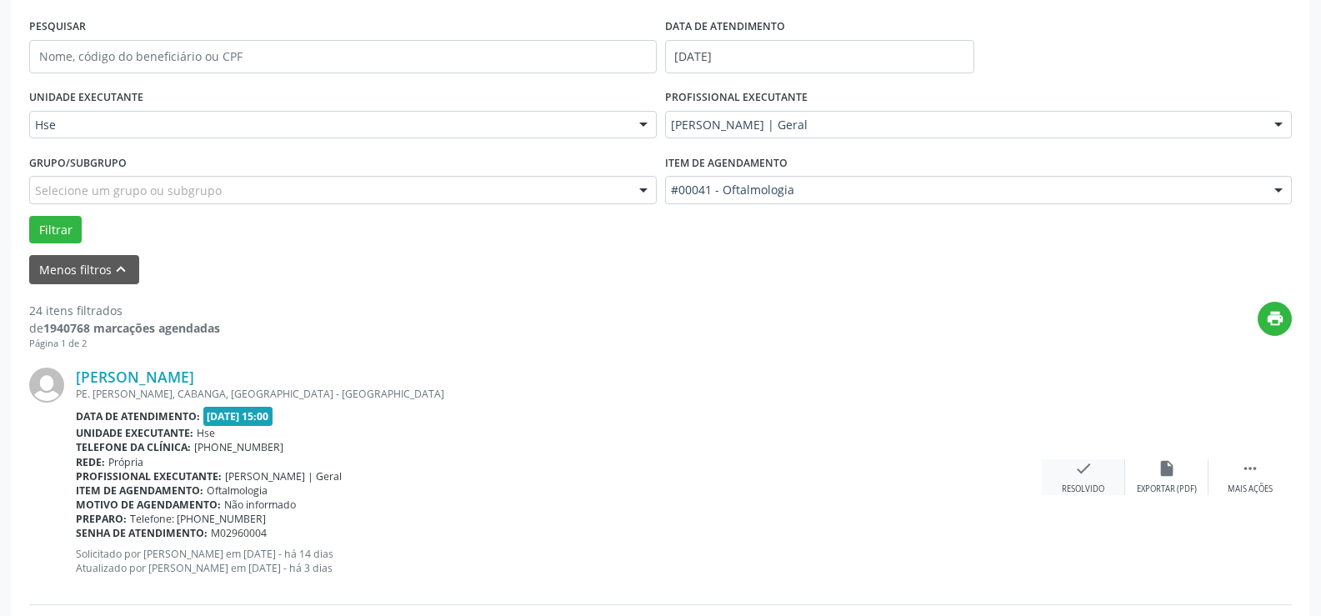
click at [1083, 474] on icon "check" at bounding box center [1084, 468] width 18 height 18
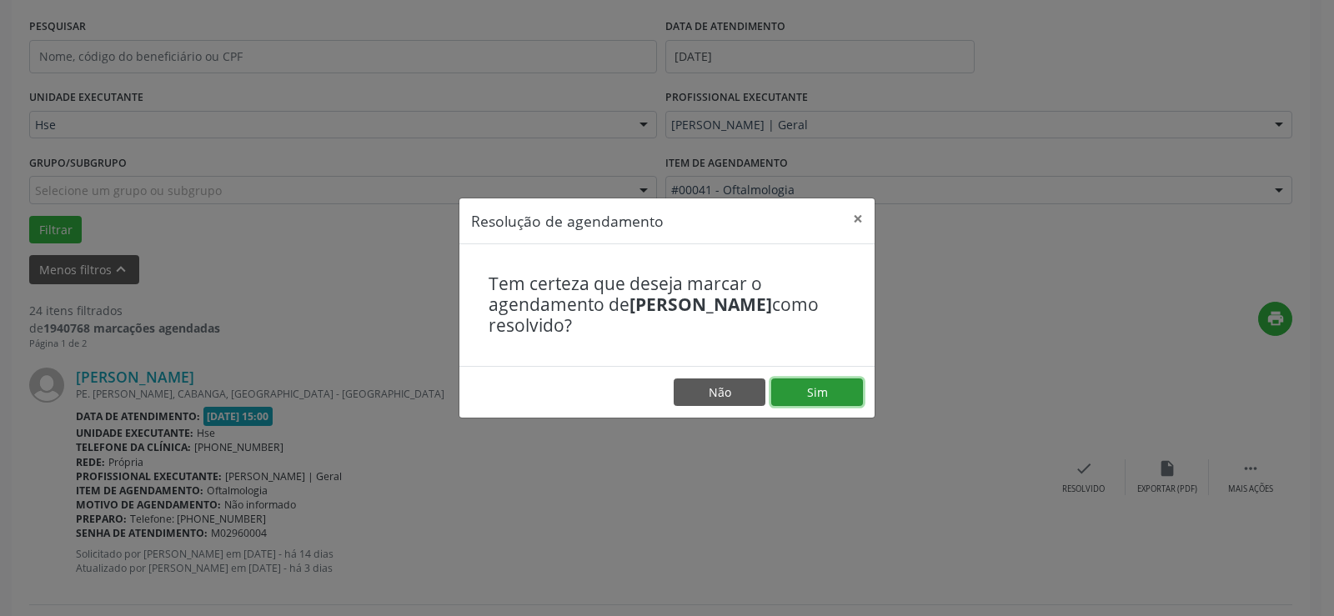
click at [834, 398] on button "Sim" at bounding box center [817, 392] width 92 height 28
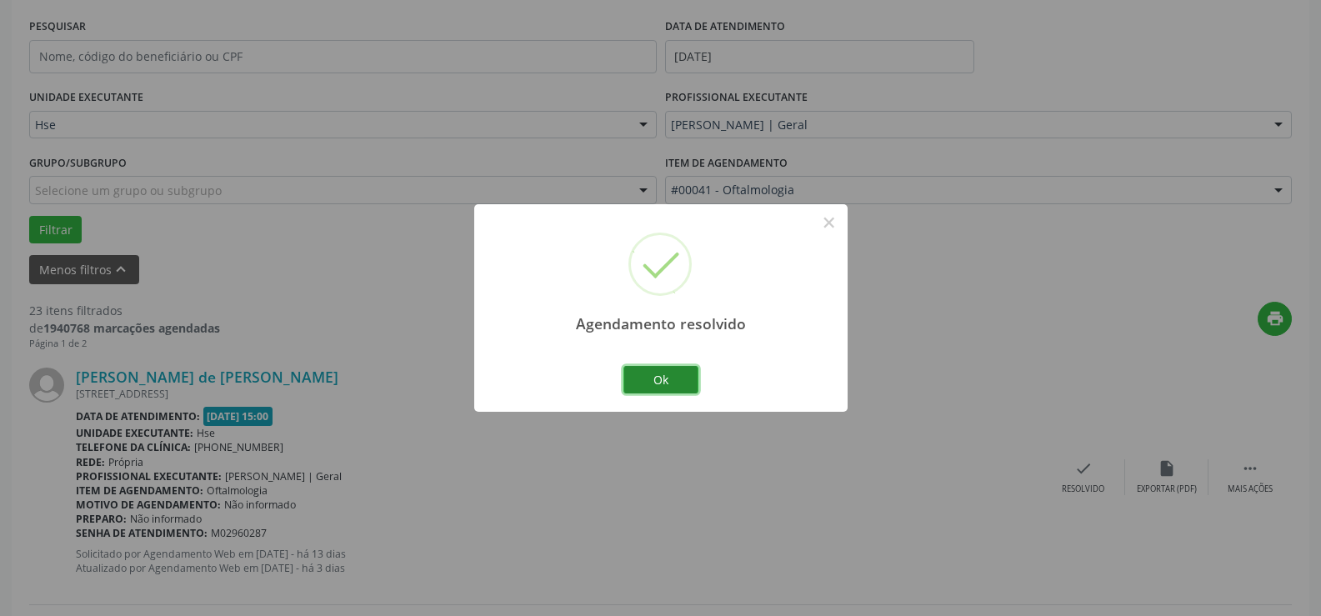
click at [666, 373] on button "Ok" at bounding box center [661, 380] width 75 height 28
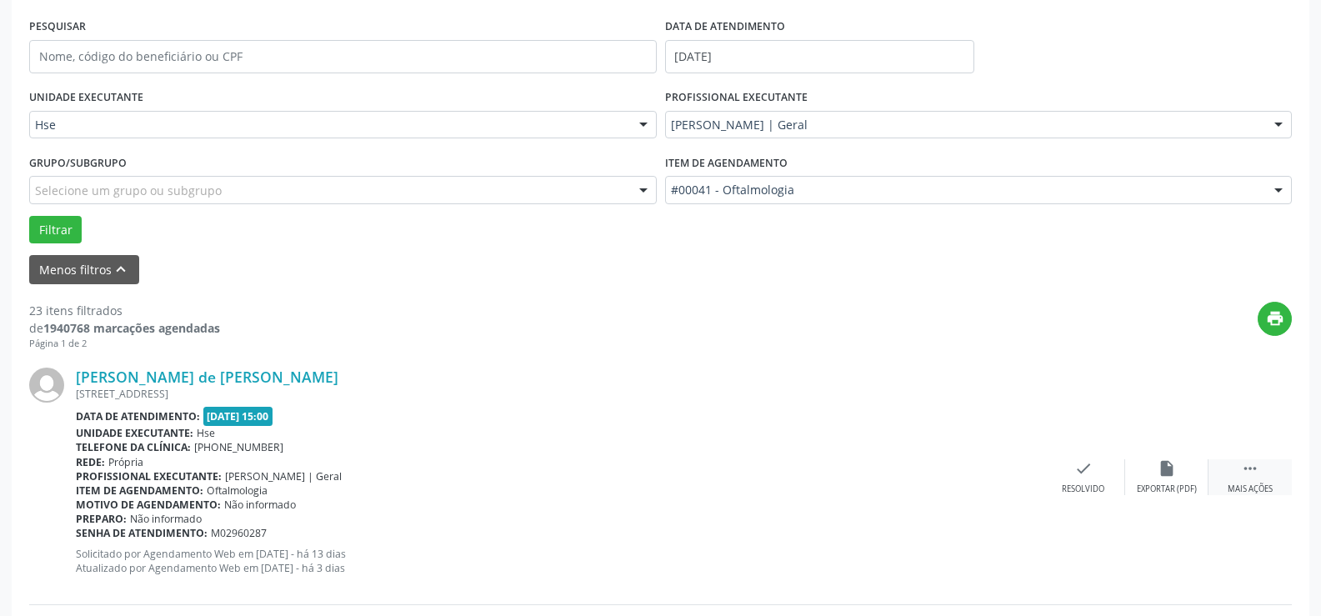
click at [1255, 478] on icon "" at bounding box center [1250, 468] width 18 height 18
click at [1180, 479] on div "alarm_off Não compareceu" at bounding box center [1166, 477] width 83 height 36
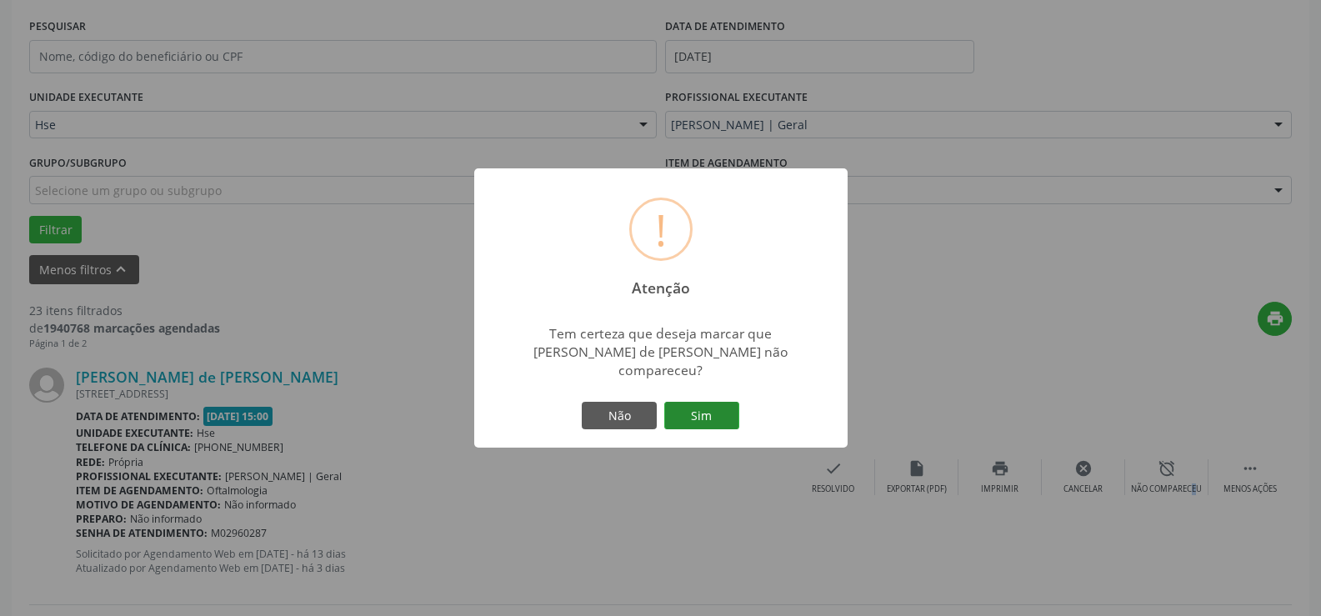
click at [720, 402] on button "Sim" at bounding box center [701, 416] width 75 height 28
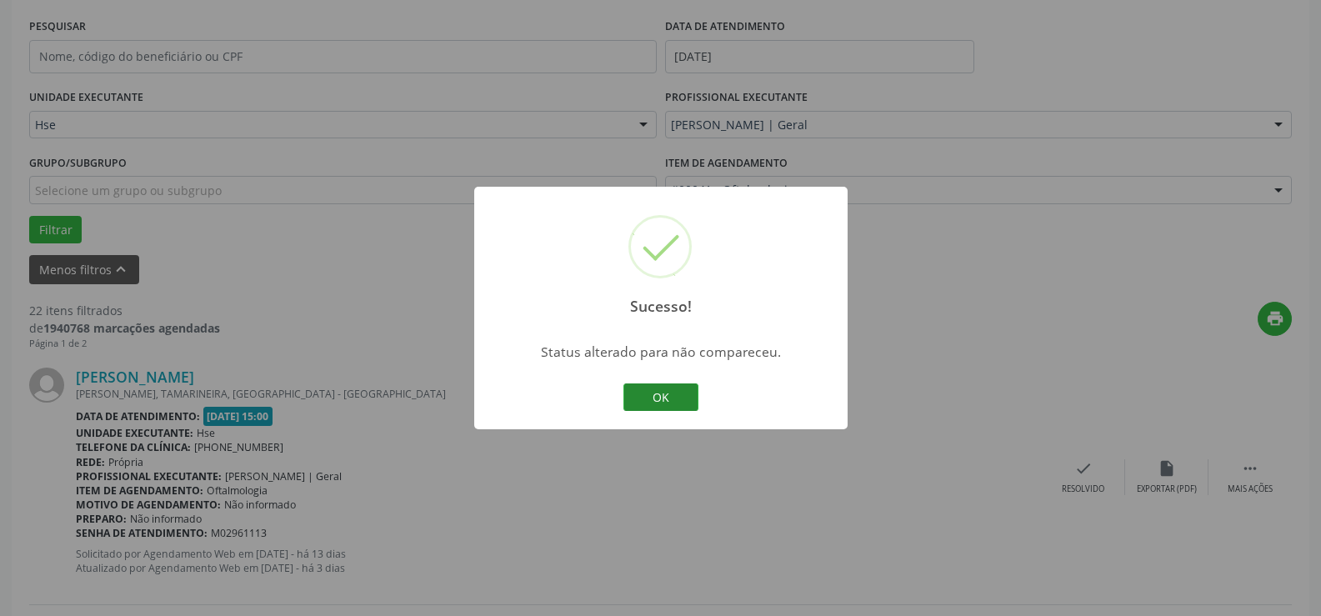
click at [674, 393] on button "OK" at bounding box center [661, 397] width 75 height 28
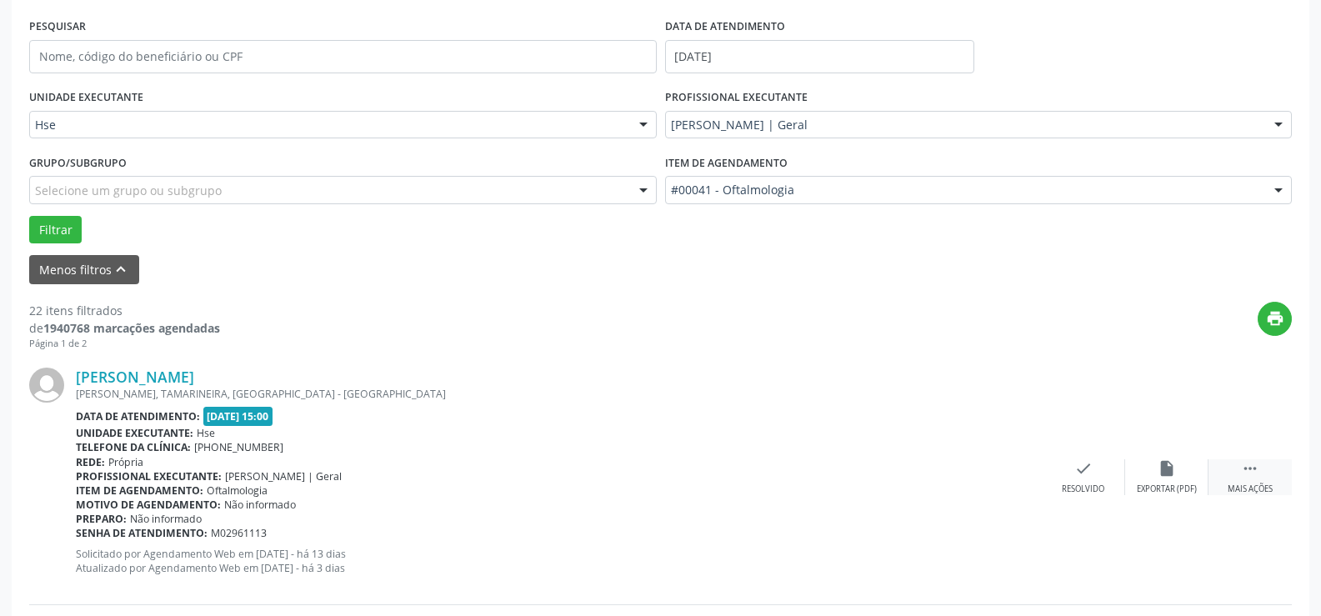
click at [1248, 474] on icon "" at bounding box center [1250, 468] width 18 height 18
click at [1163, 465] on icon "alarm_off" at bounding box center [1167, 468] width 18 height 18
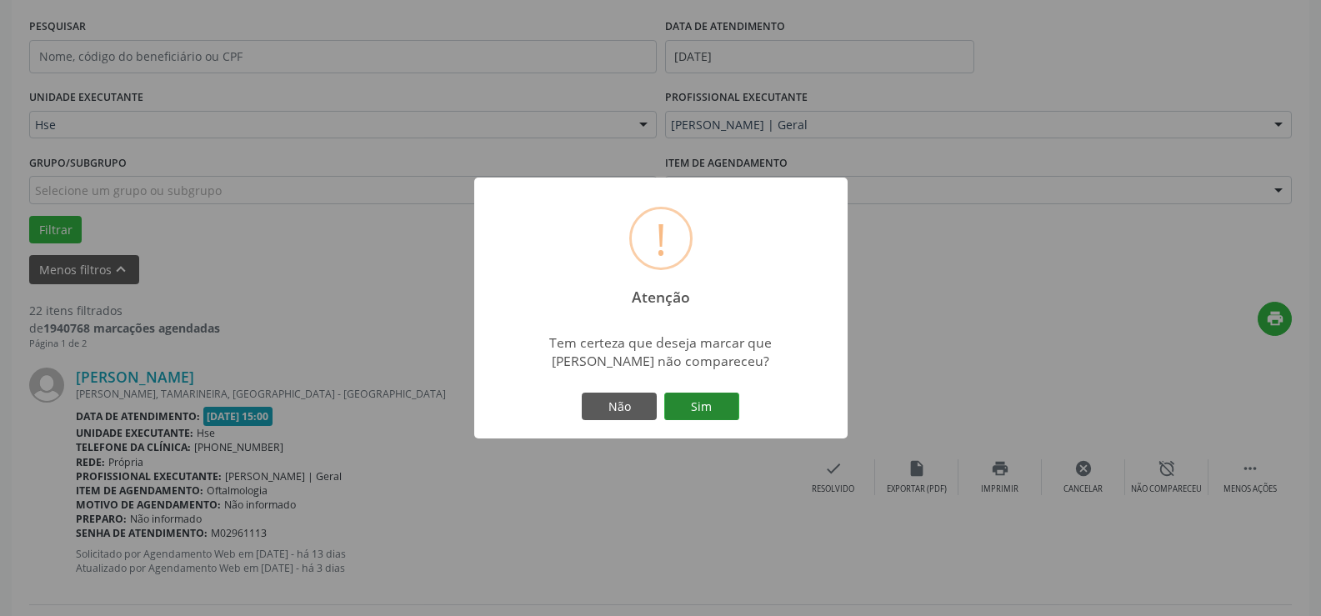
click at [708, 399] on button "Sim" at bounding box center [701, 407] width 75 height 28
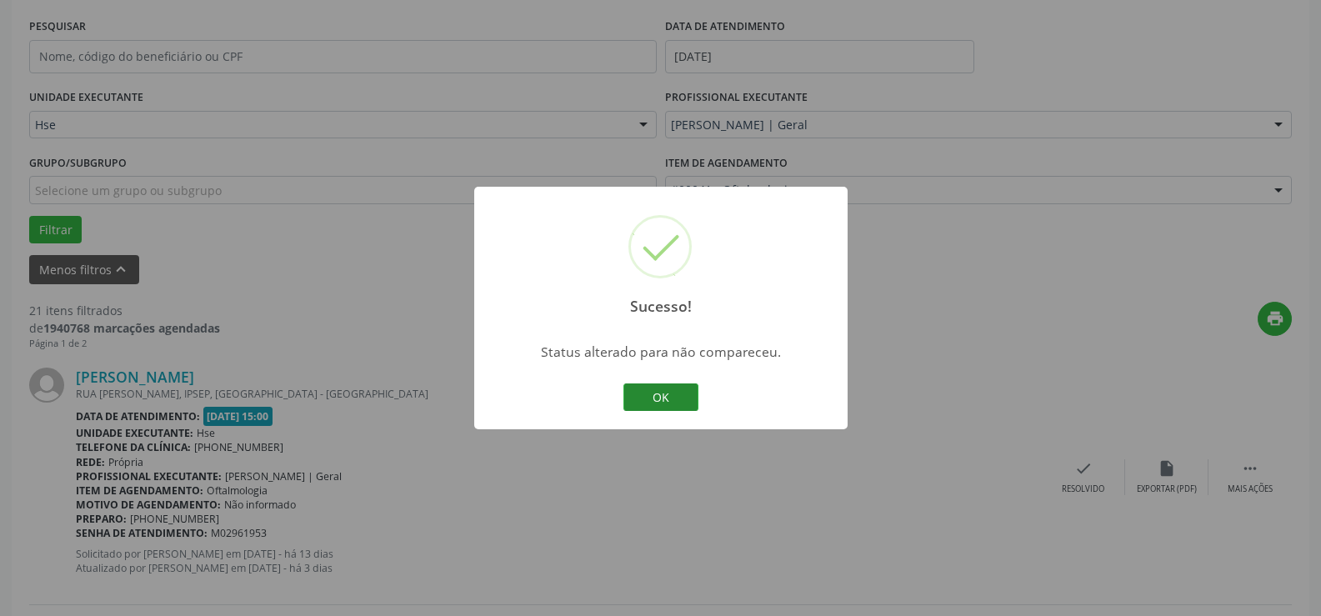
click at [677, 386] on button "OK" at bounding box center [661, 397] width 75 height 28
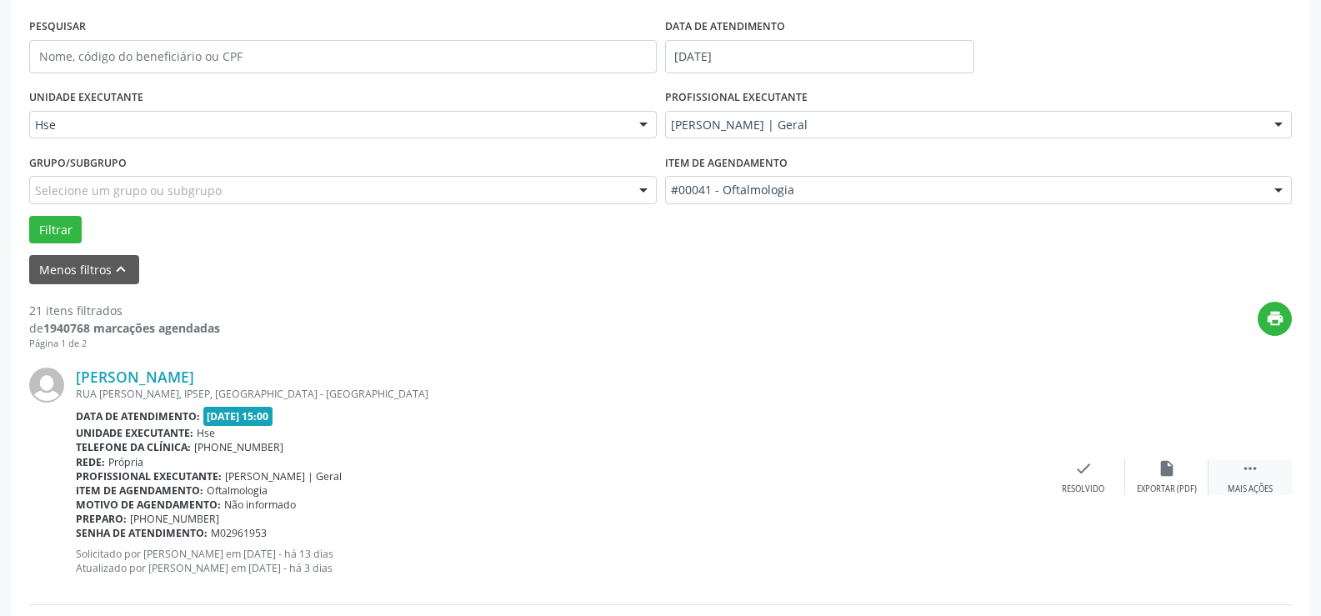
click at [1240, 469] on div " Mais ações" at bounding box center [1250, 477] width 83 height 36
click at [1168, 474] on icon "alarm_off" at bounding box center [1167, 468] width 18 height 18
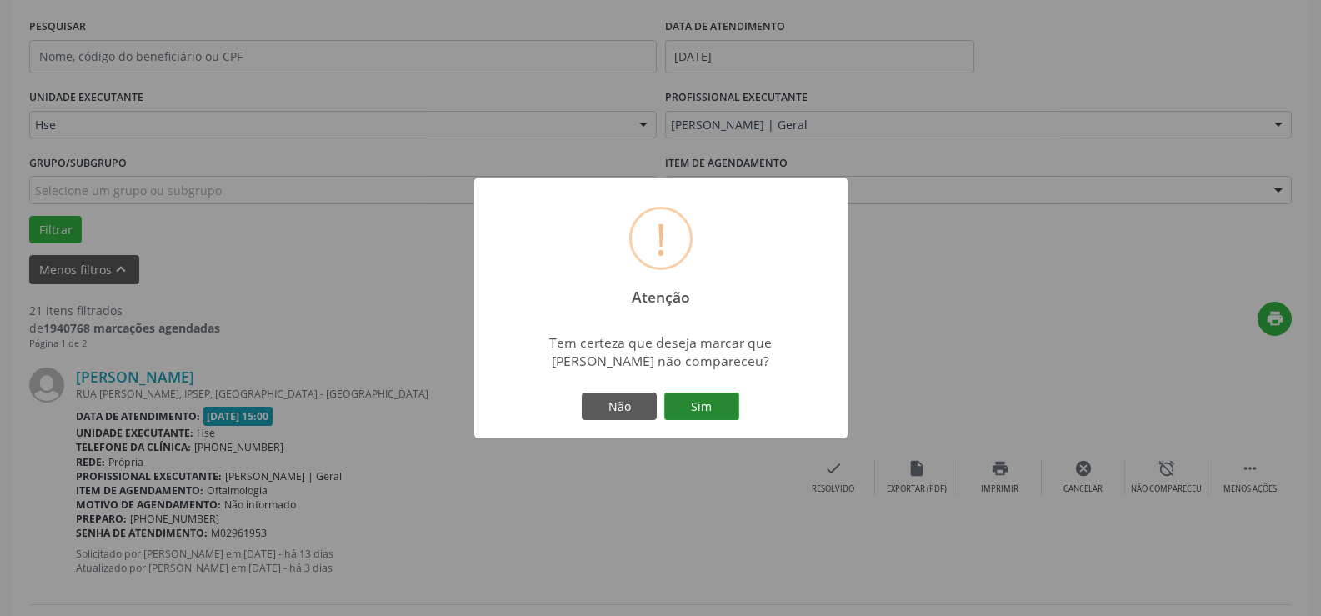
click at [714, 408] on button "Sim" at bounding box center [701, 407] width 75 height 28
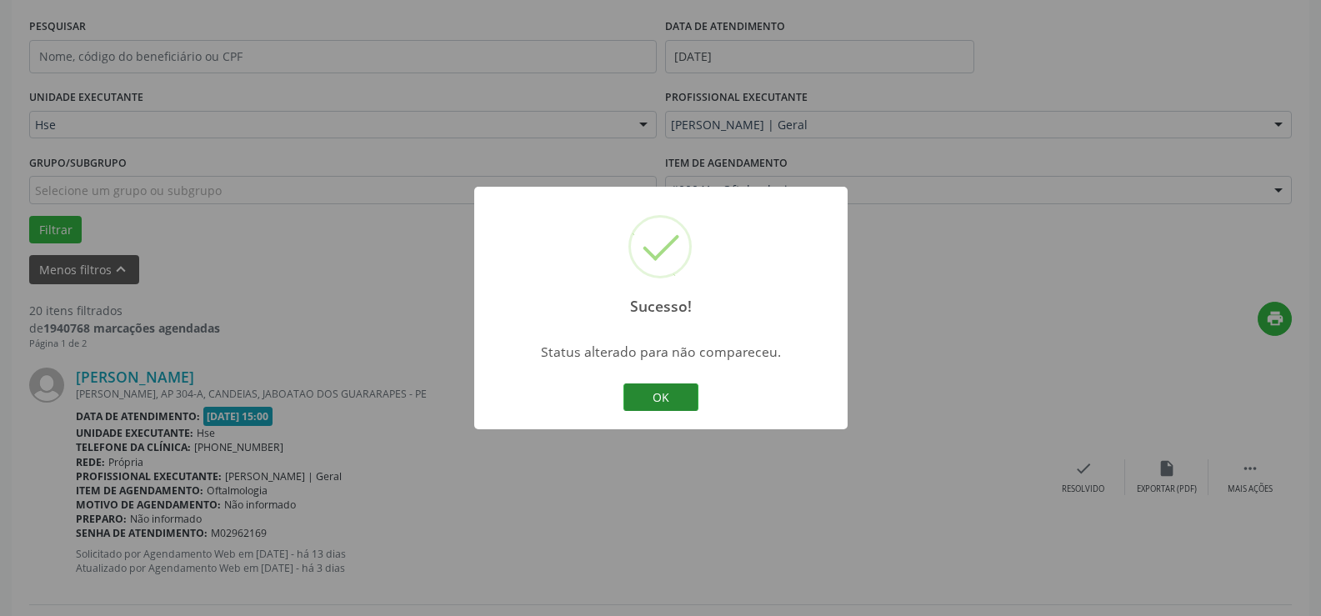
click at [679, 393] on button "OK" at bounding box center [661, 397] width 75 height 28
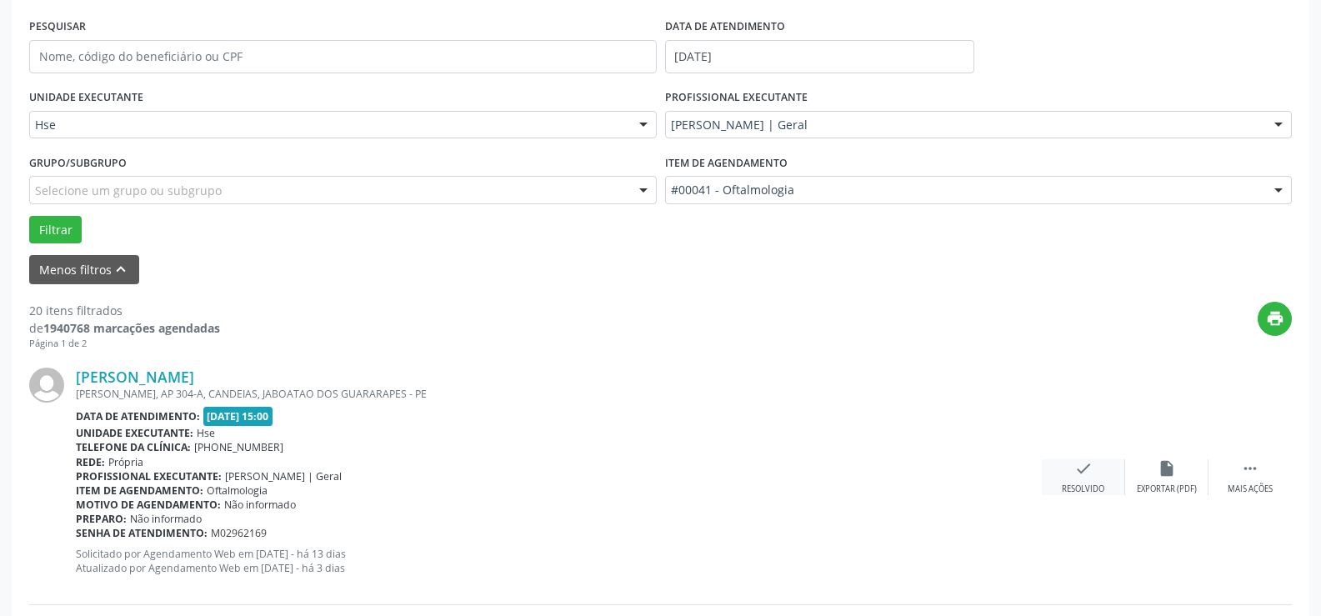
click at [1090, 474] on icon "check" at bounding box center [1084, 468] width 18 height 18
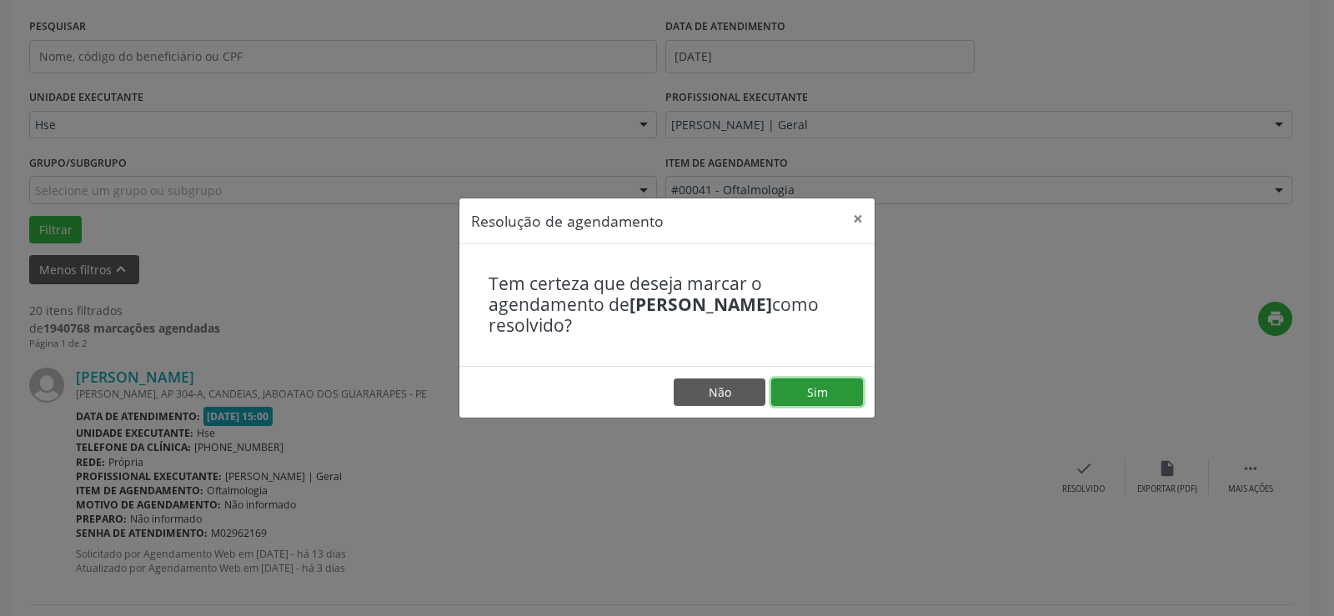
click at [847, 398] on button "Sim" at bounding box center [817, 392] width 92 height 28
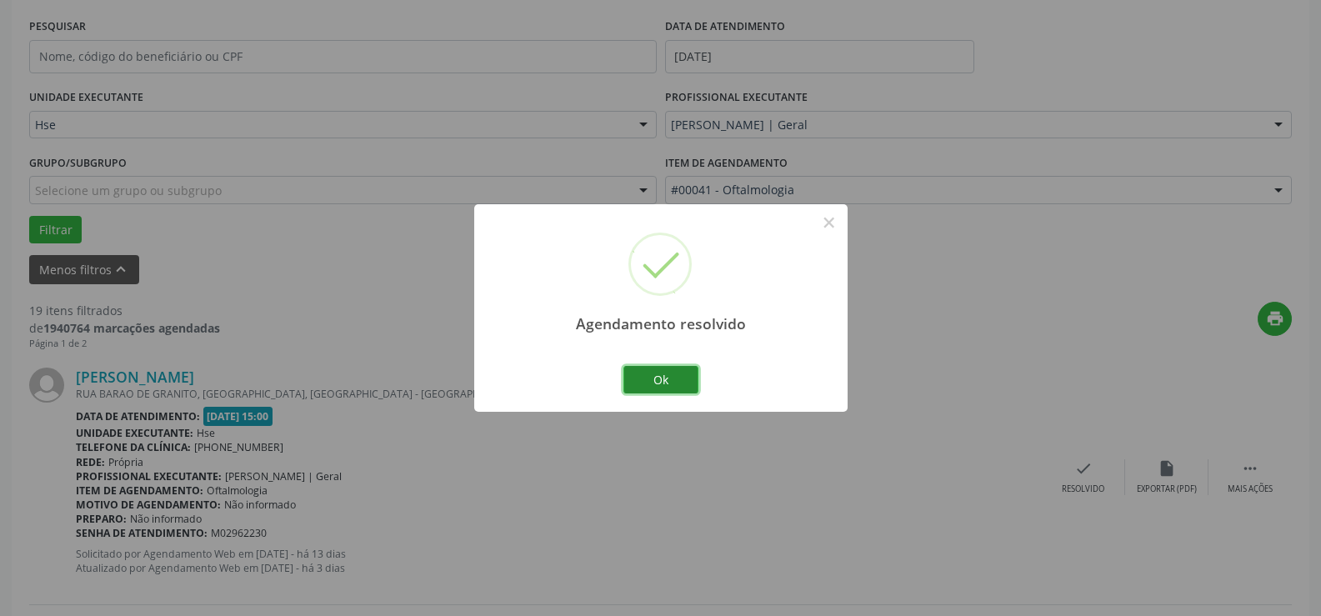
click at [679, 376] on button "Ok" at bounding box center [661, 380] width 75 height 28
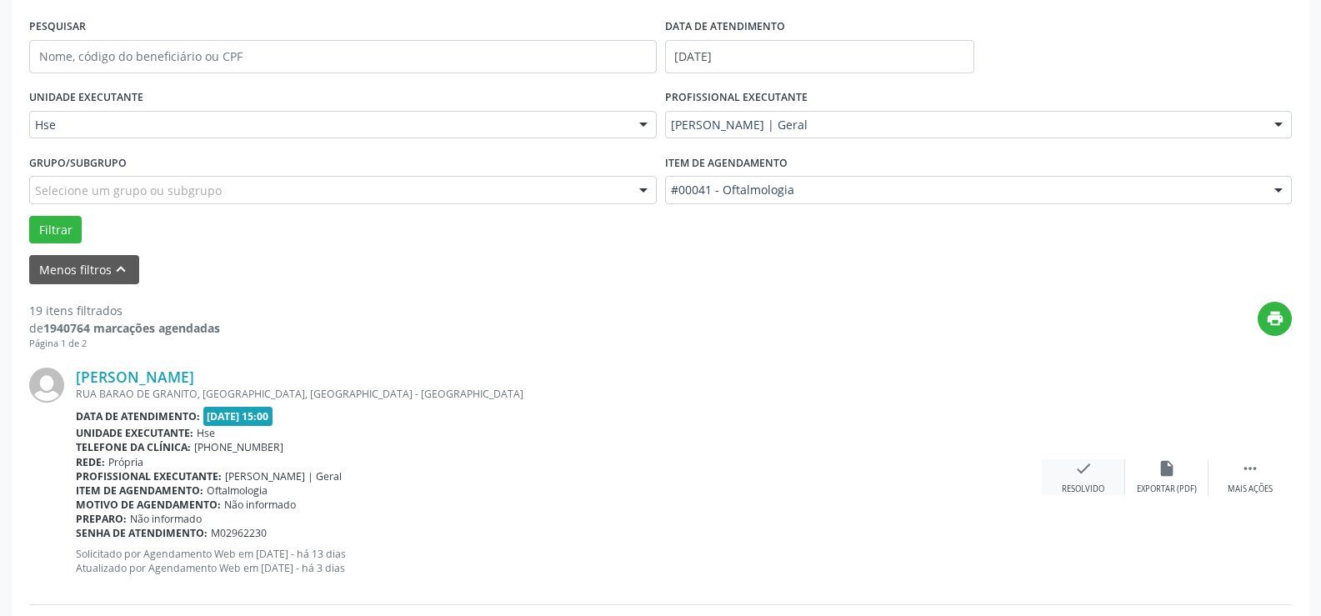
click at [1086, 473] on icon "check" at bounding box center [1084, 468] width 18 height 18
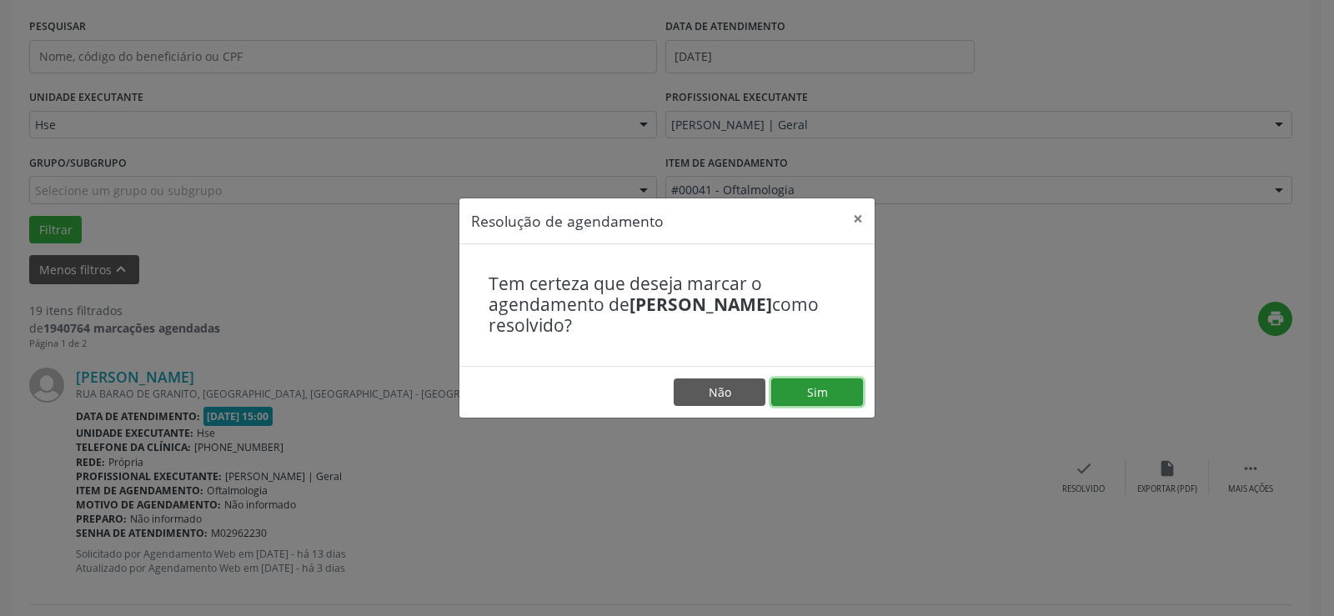
click at [854, 398] on button "Sim" at bounding box center [817, 392] width 92 height 28
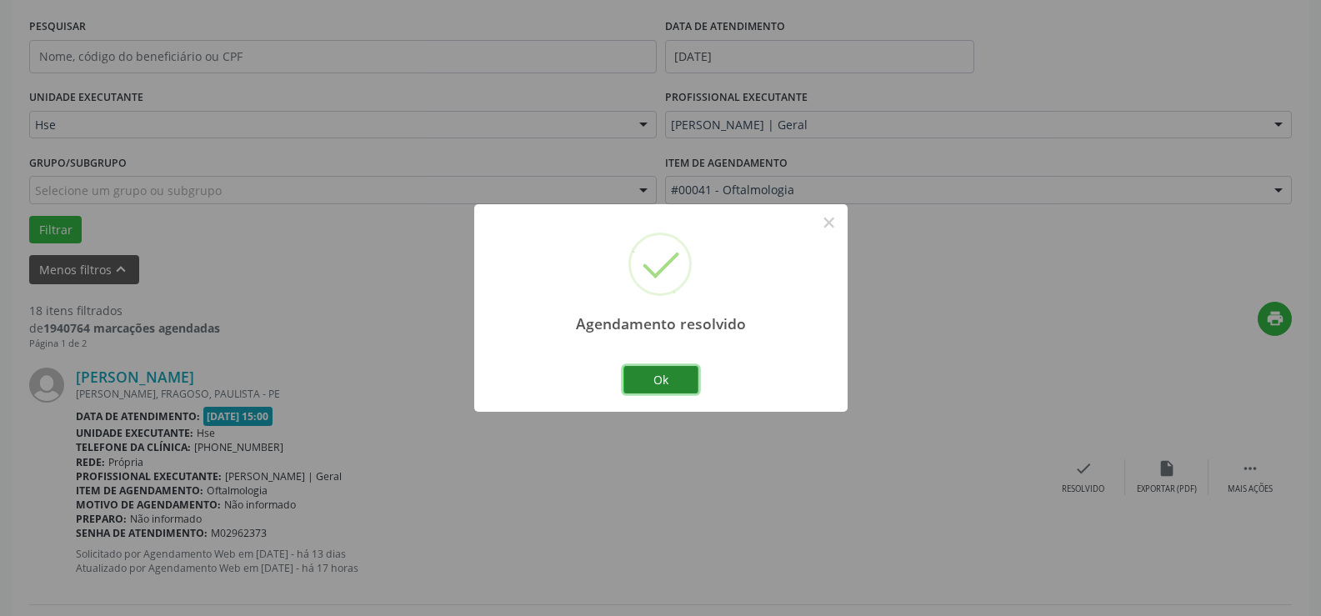
click at [669, 371] on button "Ok" at bounding box center [661, 380] width 75 height 28
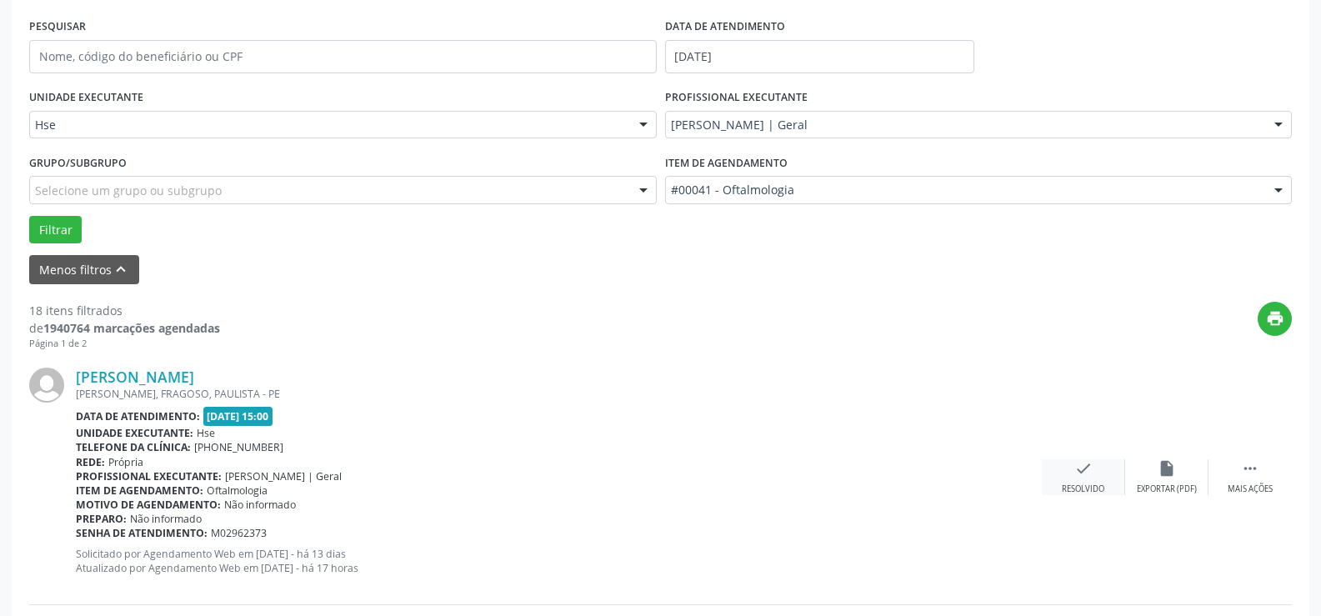
click at [1102, 479] on div "check Resolvido" at bounding box center [1083, 477] width 83 height 36
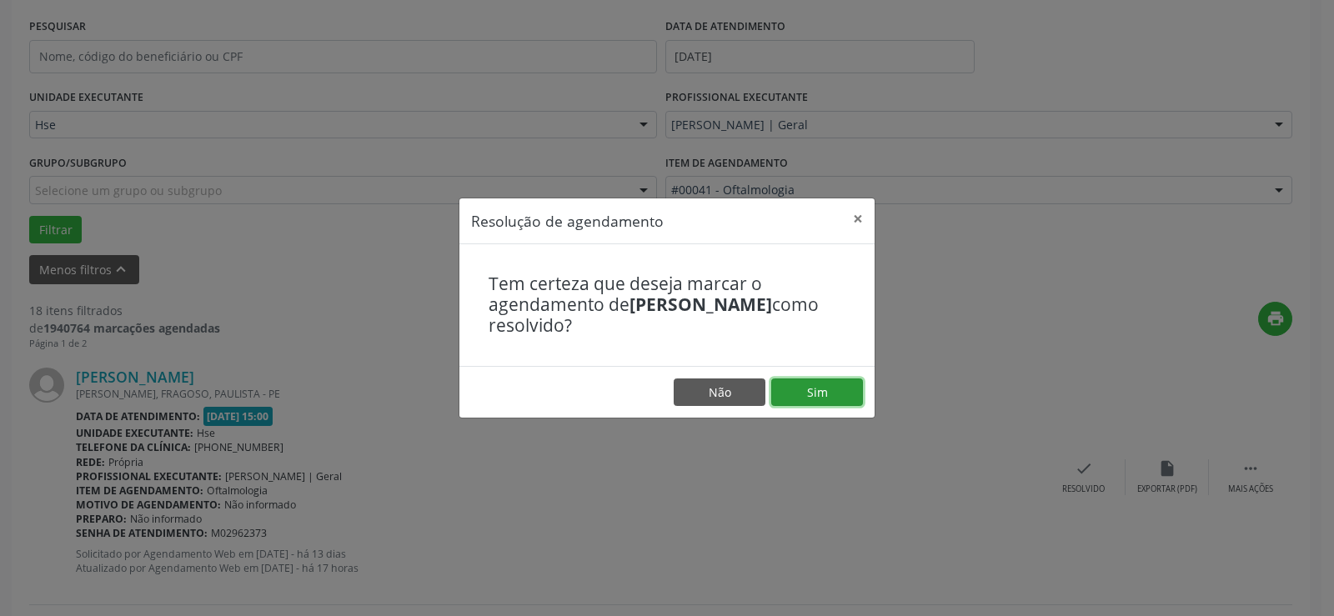
click at [819, 386] on button "Sim" at bounding box center [817, 392] width 92 height 28
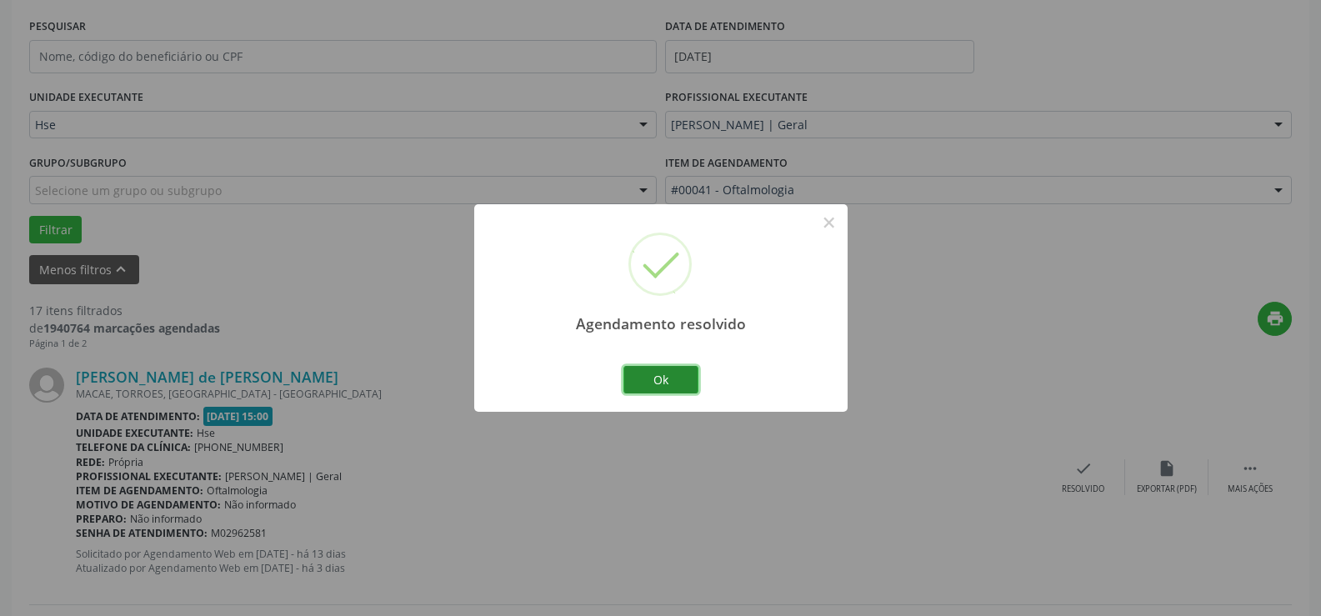
click at [654, 385] on button "Ok" at bounding box center [661, 380] width 75 height 28
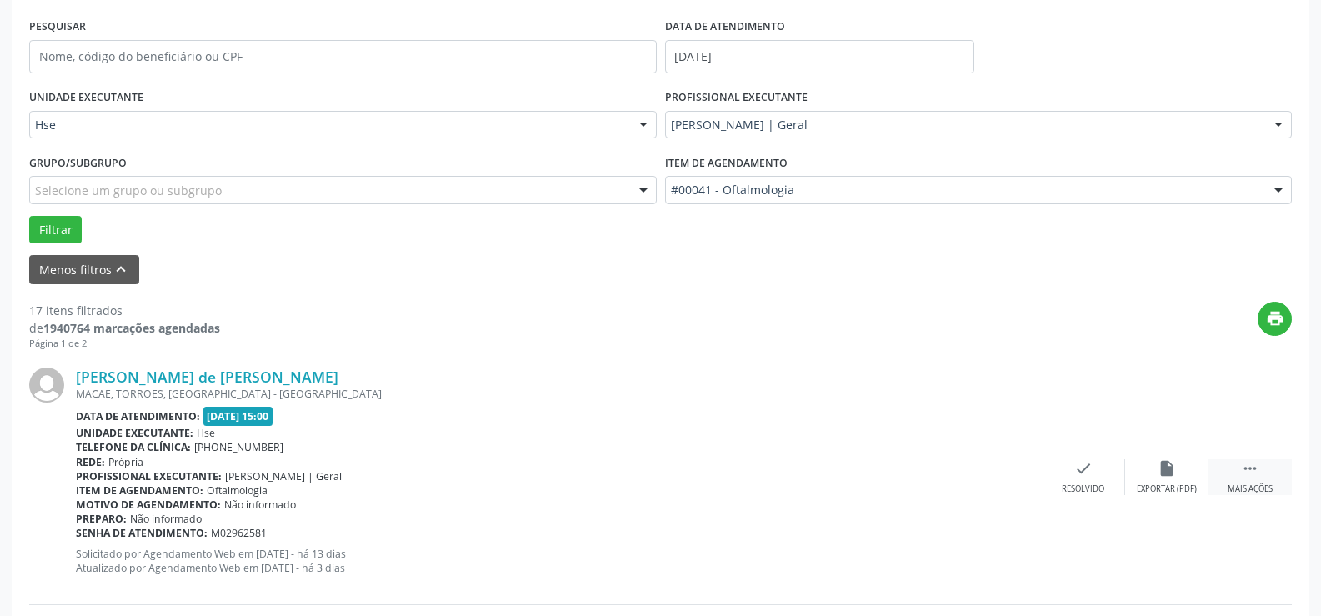
click at [1250, 470] on icon "" at bounding box center [1250, 468] width 18 height 18
drag, startPoint x: 1180, startPoint y: 458, endPoint x: 1174, endPoint y: 464, distance: 8.9
click at [1180, 459] on div "[PERSON_NAME] de [PERSON_NAME] MACAE, TORROES, [GEOGRAPHIC_DATA] - [GEOGRAPHIC_…" at bounding box center [660, 477] width 1263 height 254
click at [1173, 466] on icon "alarm_off" at bounding box center [1167, 468] width 18 height 18
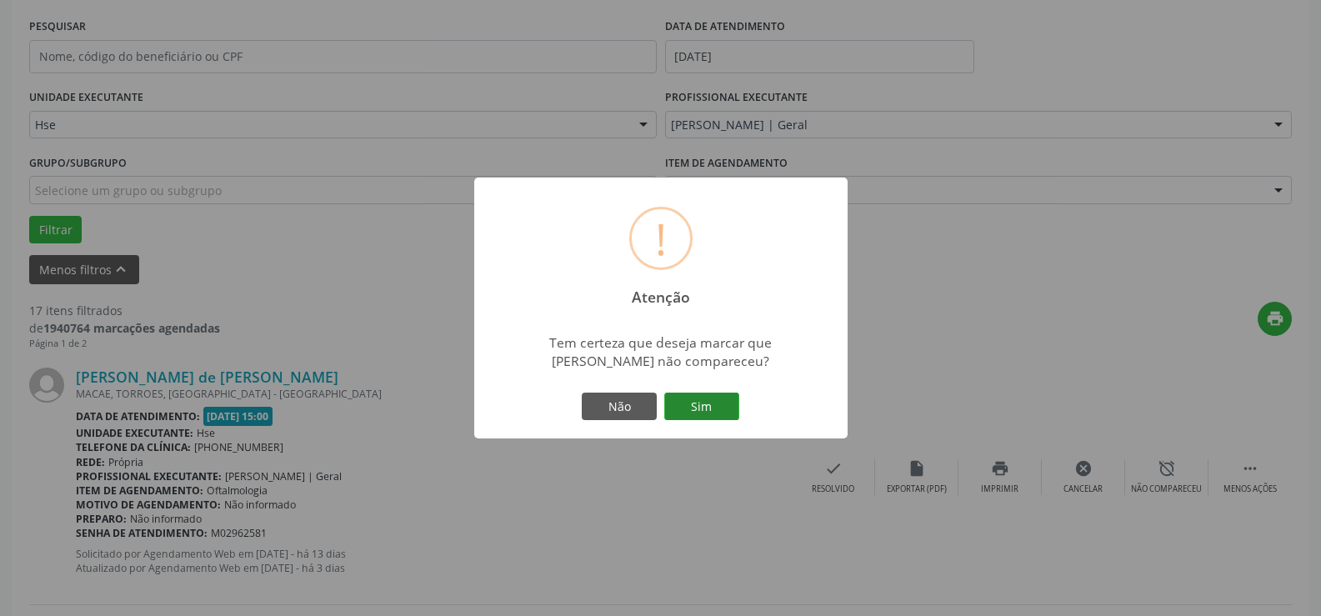
click at [698, 398] on button "Sim" at bounding box center [701, 407] width 75 height 28
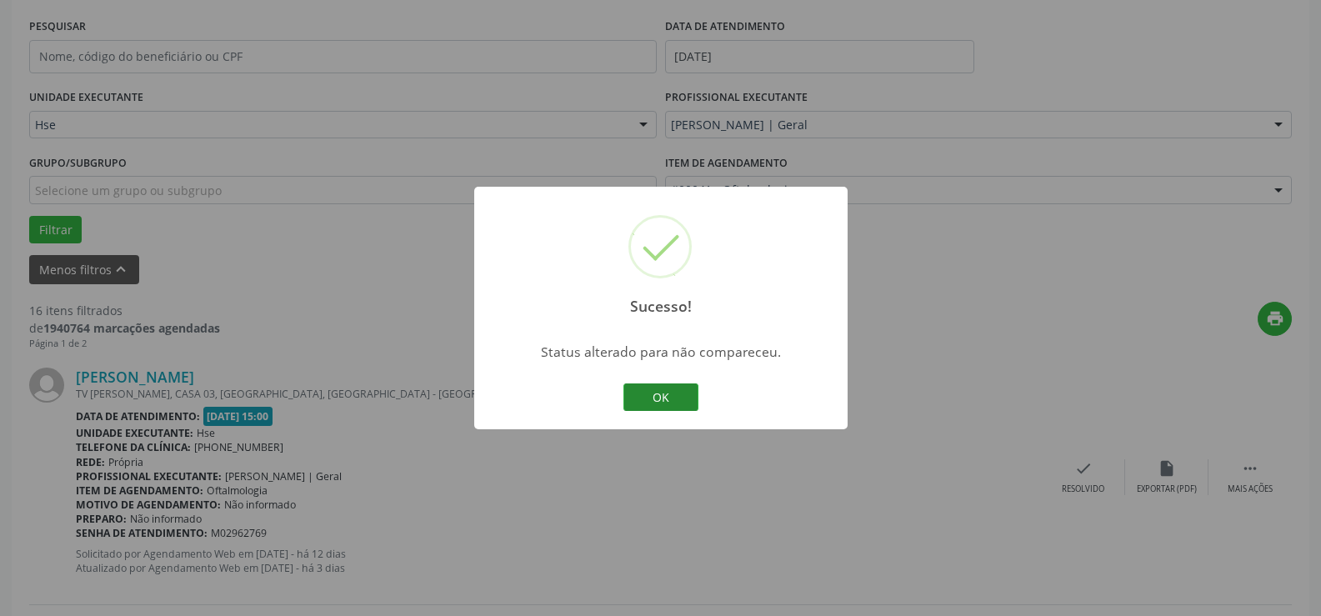
click at [662, 390] on button "OK" at bounding box center [661, 397] width 75 height 28
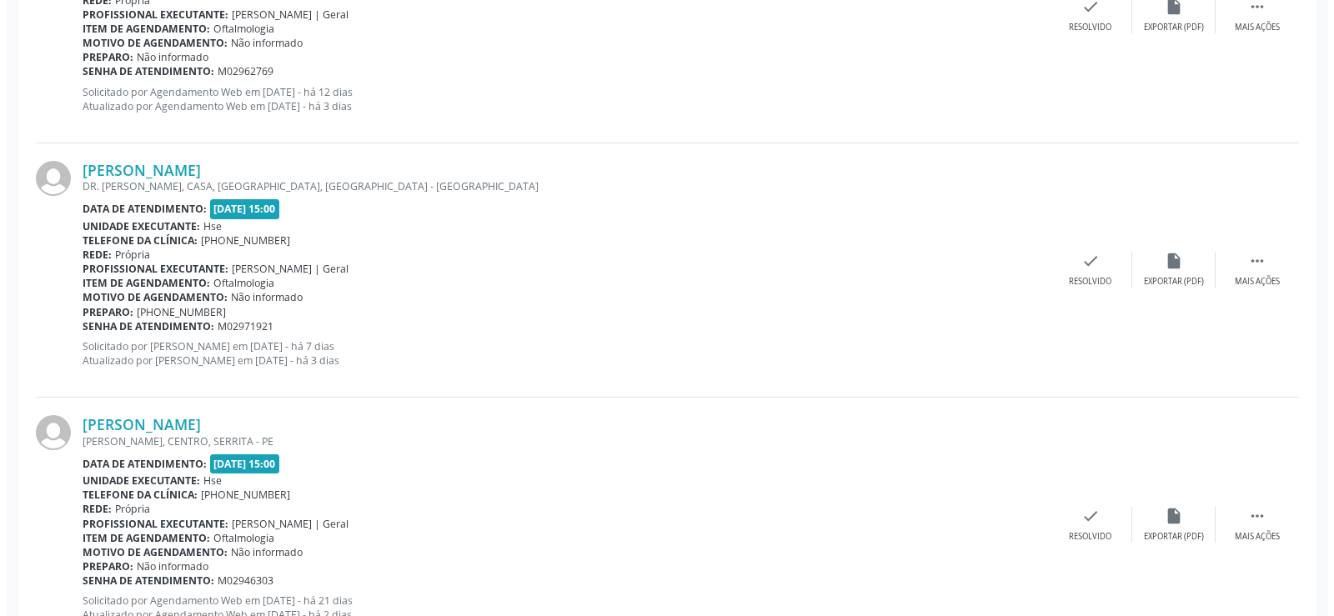
scroll to position [437, 0]
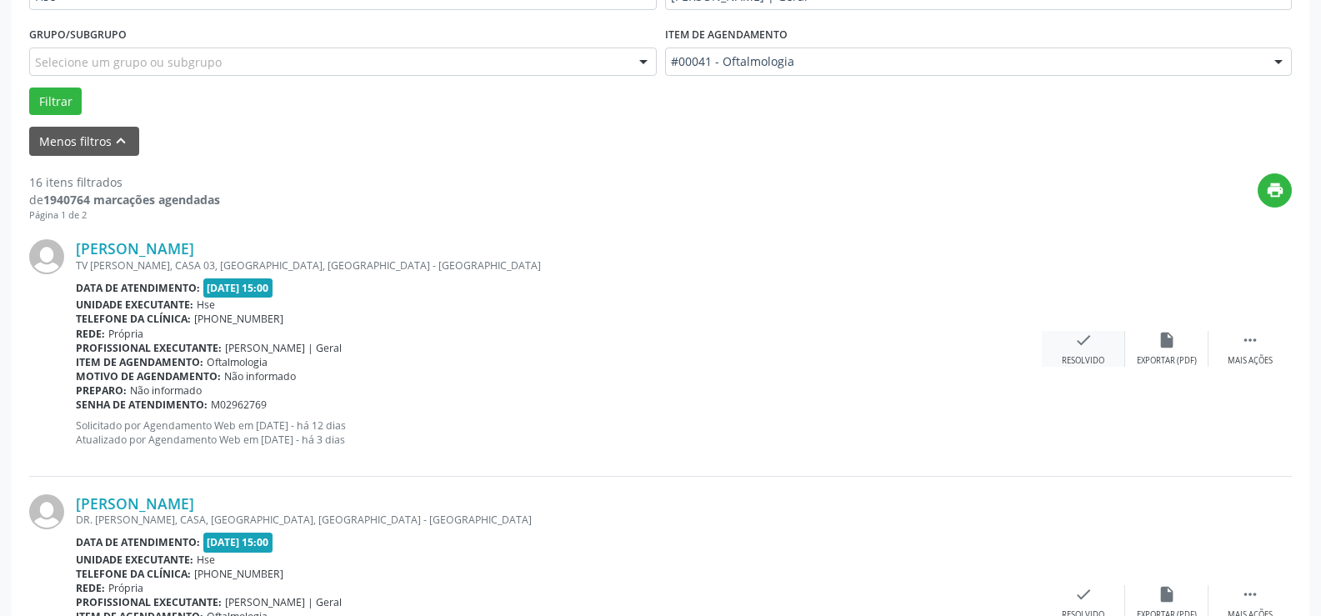
click at [1089, 345] on icon "check" at bounding box center [1084, 340] width 18 height 18
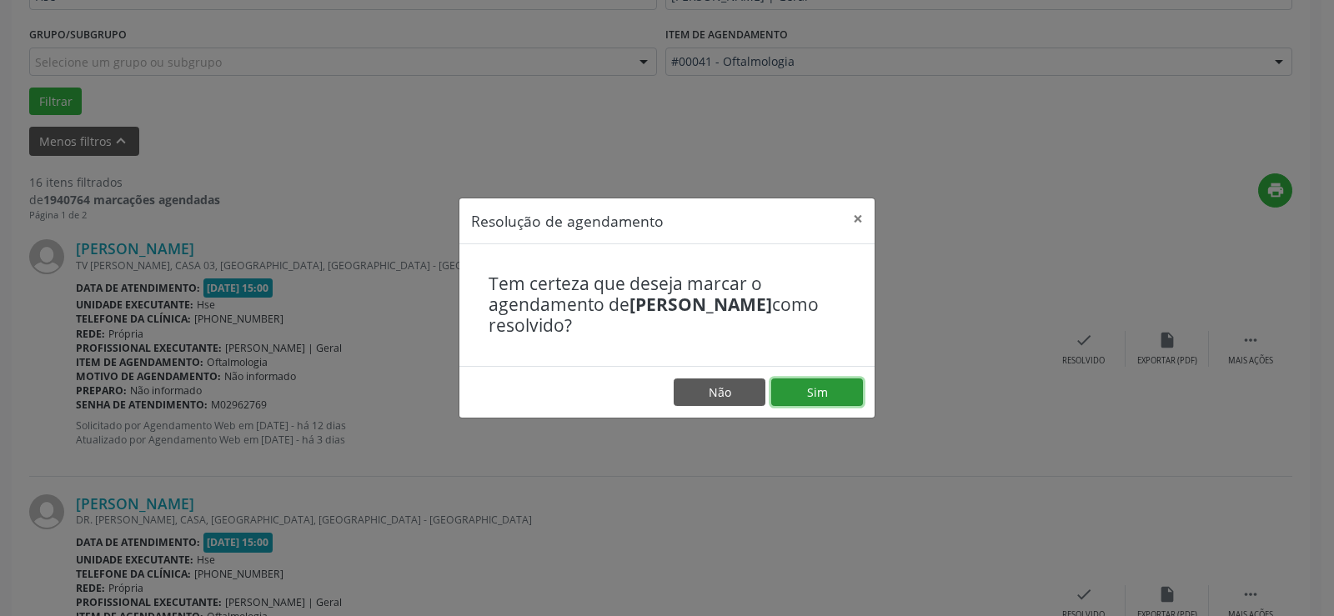
click at [813, 393] on button "Sim" at bounding box center [817, 392] width 92 height 28
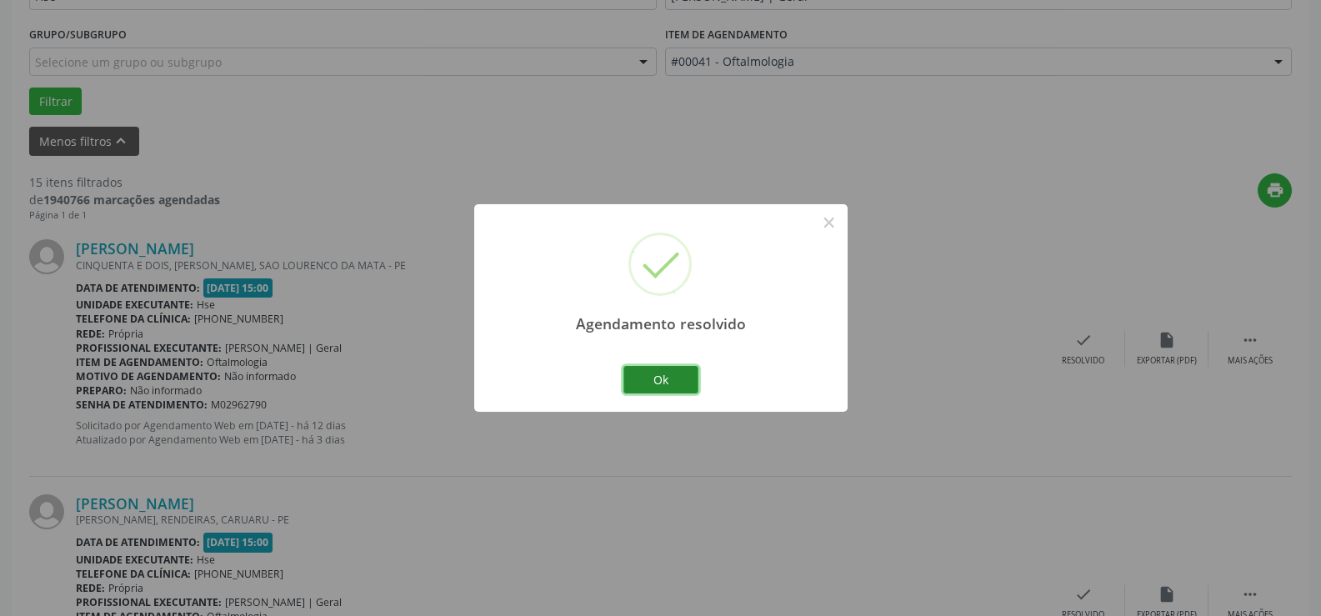
click at [681, 371] on button "Ok" at bounding box center [661, 380] width 75 height 28
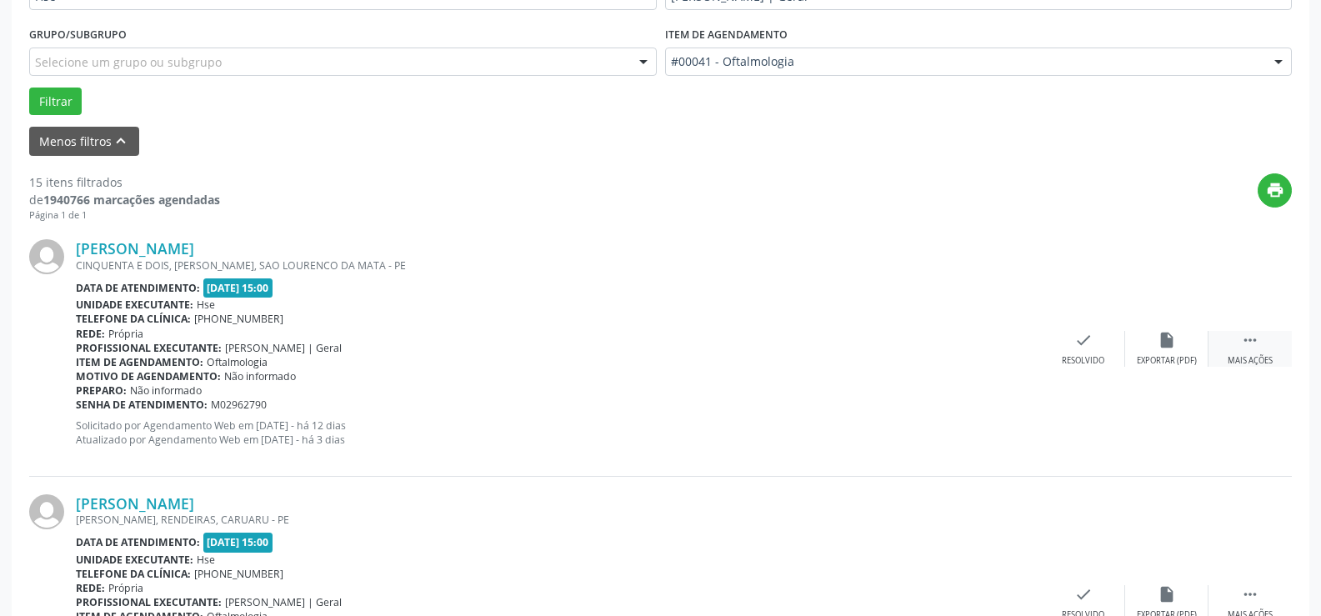
click at [1250, 338] on icon "" at bounding box center [1250, 340] width 18 height 18
click at [1170, 354] on div "alarm_off Não compareceu" at bounding box center [1166, 349] width 83 height 36
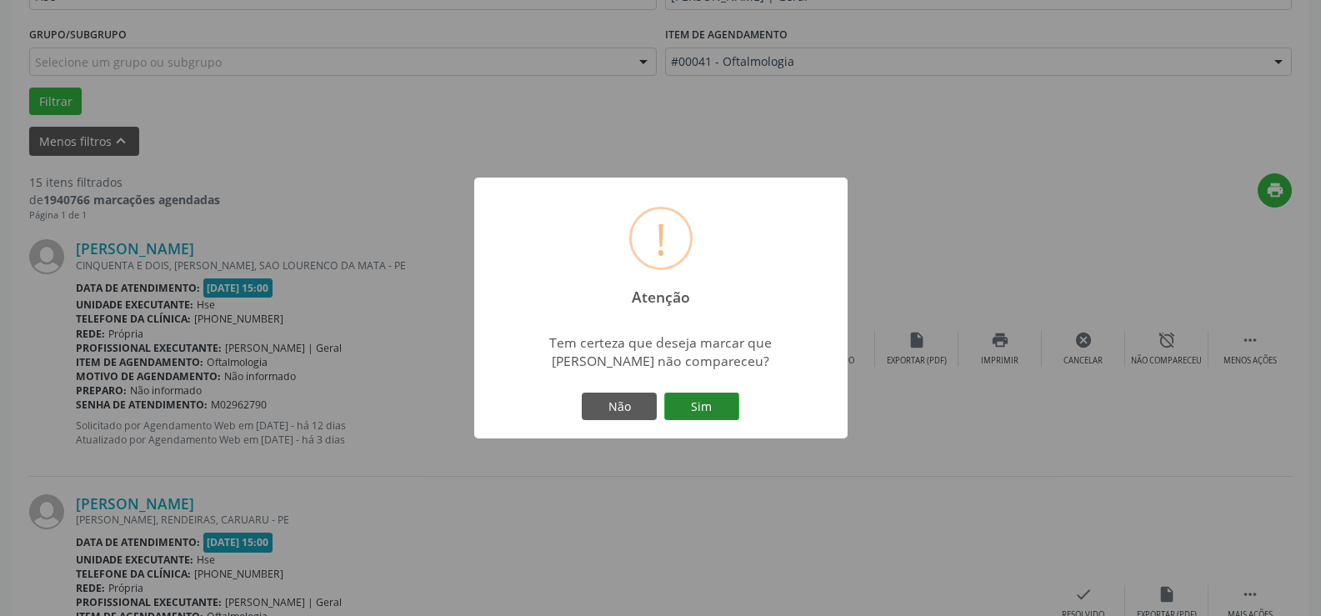
click at [736, 406] on button "Sim" at bounding box center [701, 407] width 75 height 28
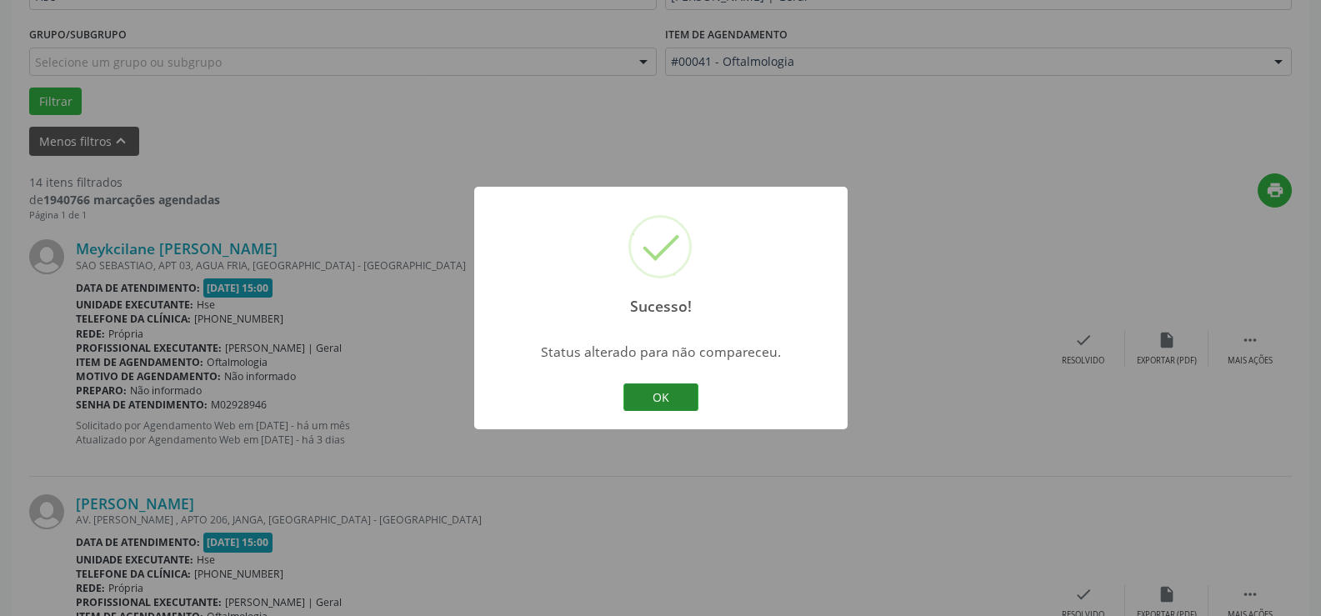
click at [684, 399] on button "OK" at bounding box center [661, 397] width 75 height 28
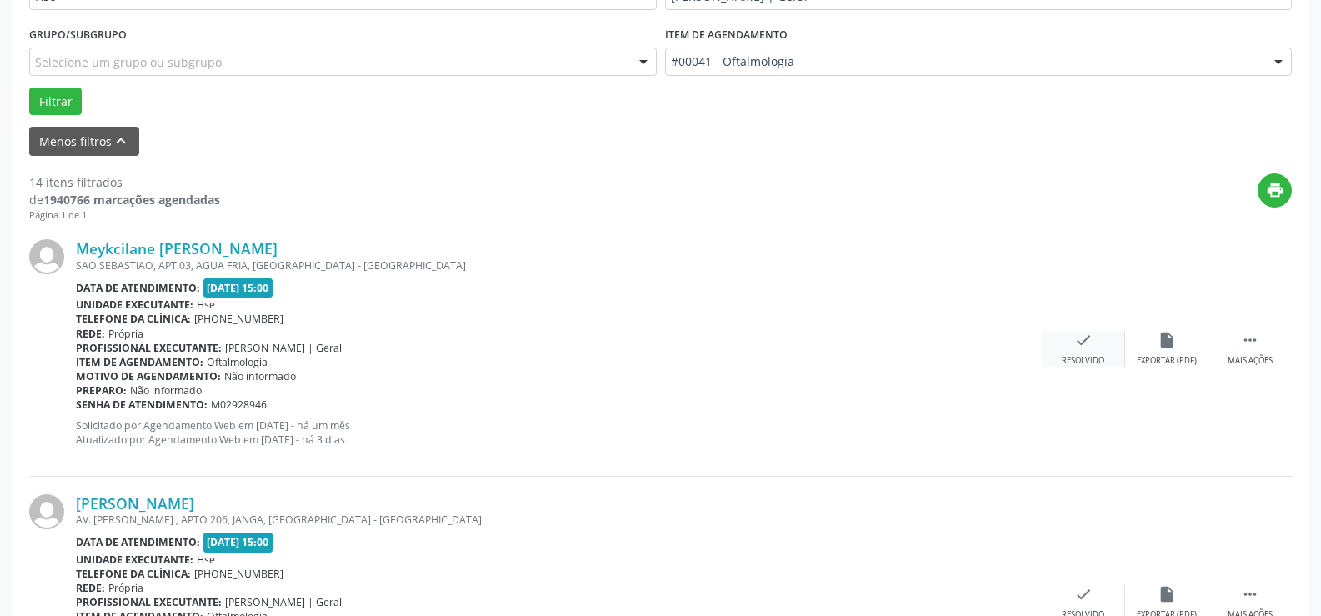
click at [1076, 339] on icon "check" at bounding box center [1084, 340] width 18 height 18
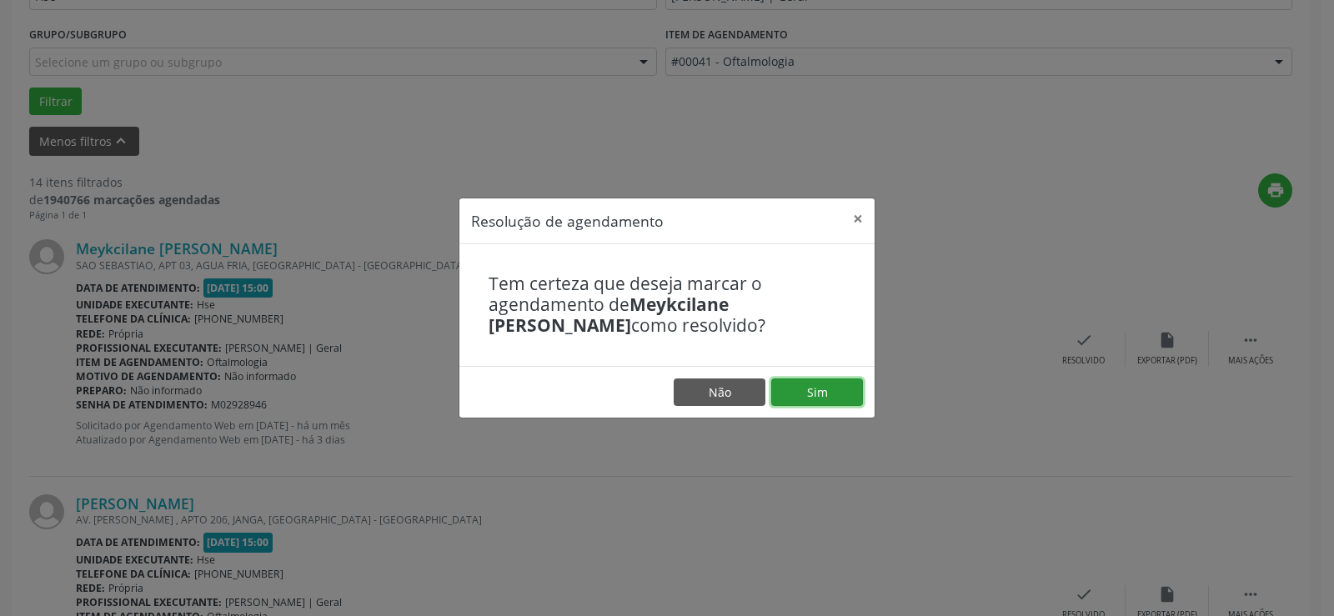
click at [815, 386] on button "Sim" at bounding box center [817, 392] width 92 height 28
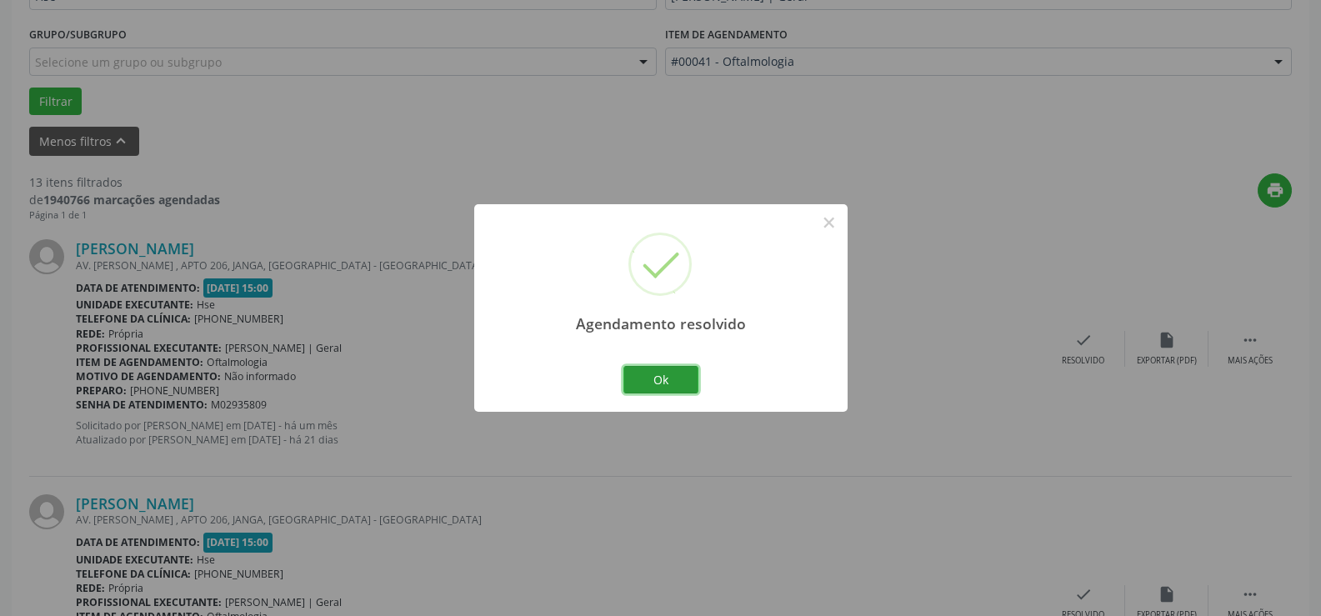
click at [673, 376] on button "Ok" at bounding box center [661, 380] width 75 height 28
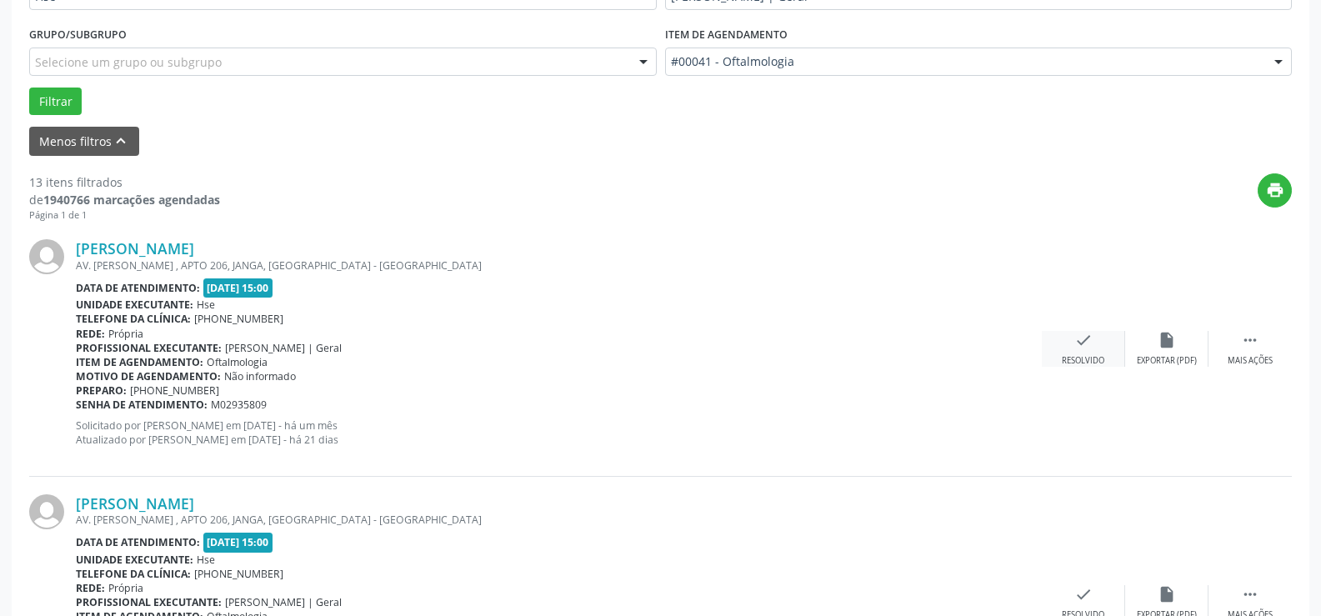
click at [1088, 354] on div "check Resolvido" at bounding box center [1083, 349] width 83 height 36
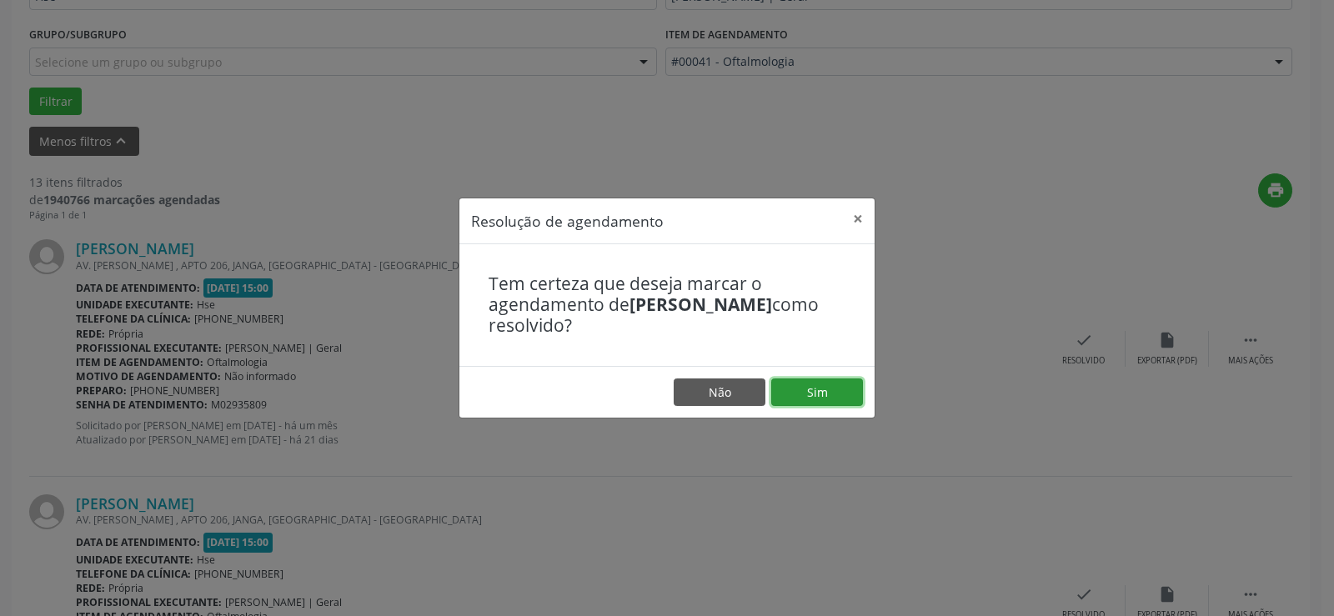
click at [847, 390] on button "Sim" at bounding box center [817, 392] width 92 height 28
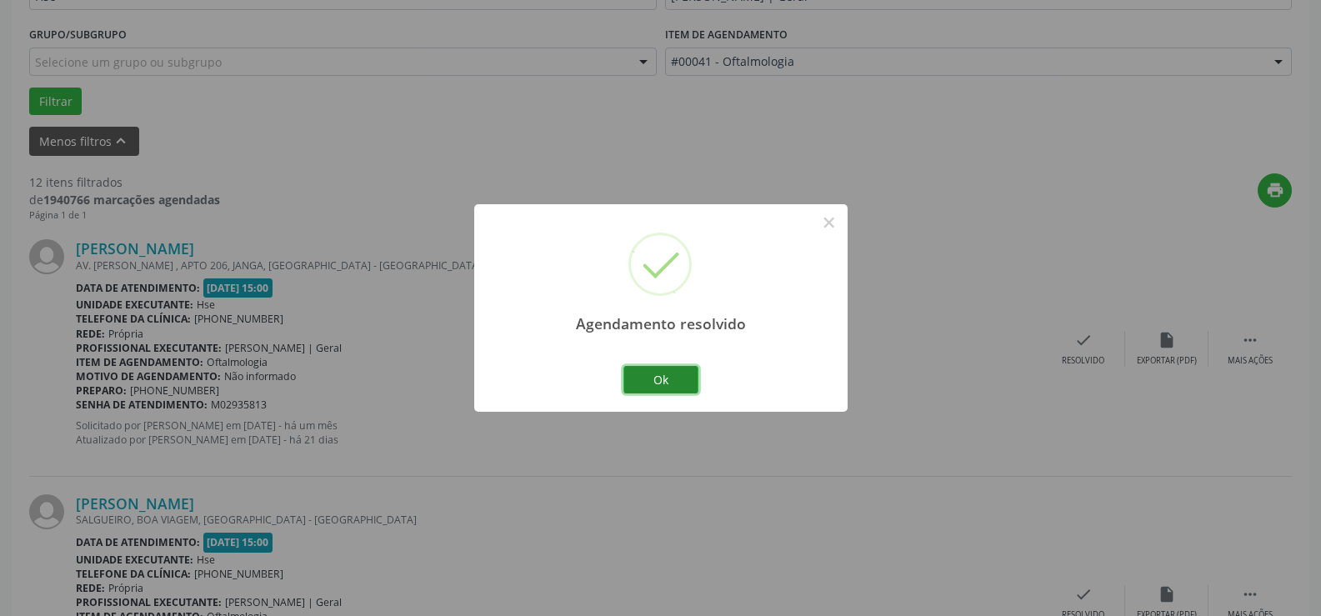
click at [656, 388] on button "Ok" at bounding box center [661, 380] width 75 height 28
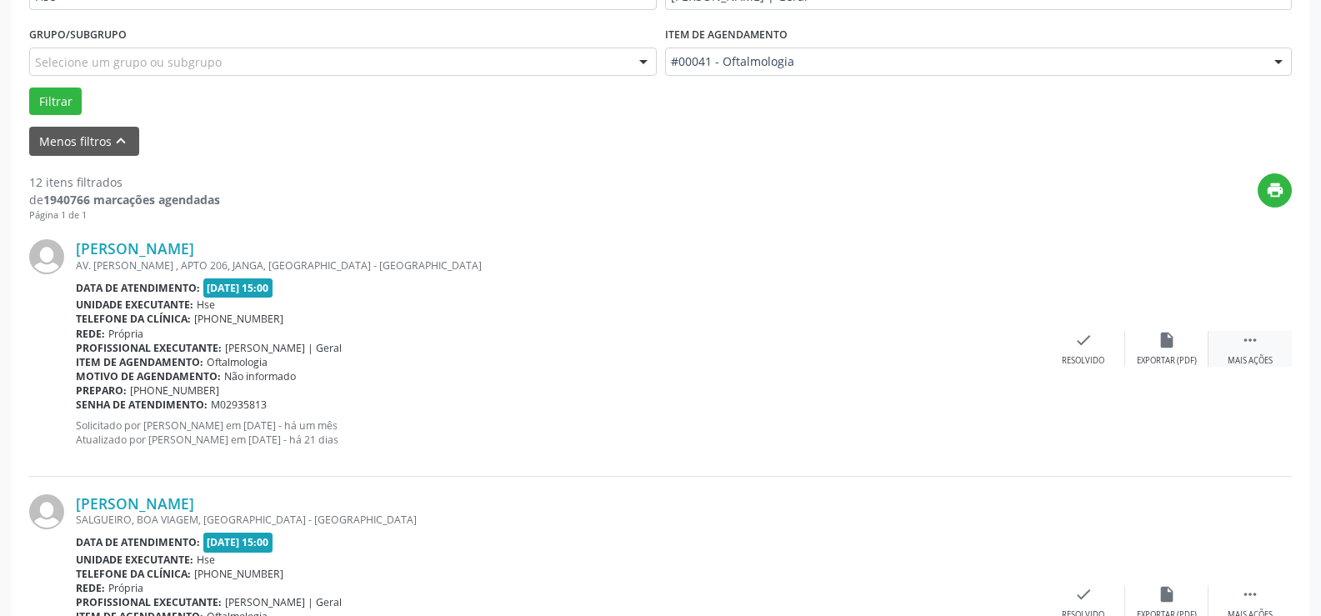
click at [1248, 353] on div " Mais ações" at bounding box center [1250, 349] width 83 height 36
click at [1180, 358] on div "Não compareceu" at bounding box center [1166, 361] width 71 height 12
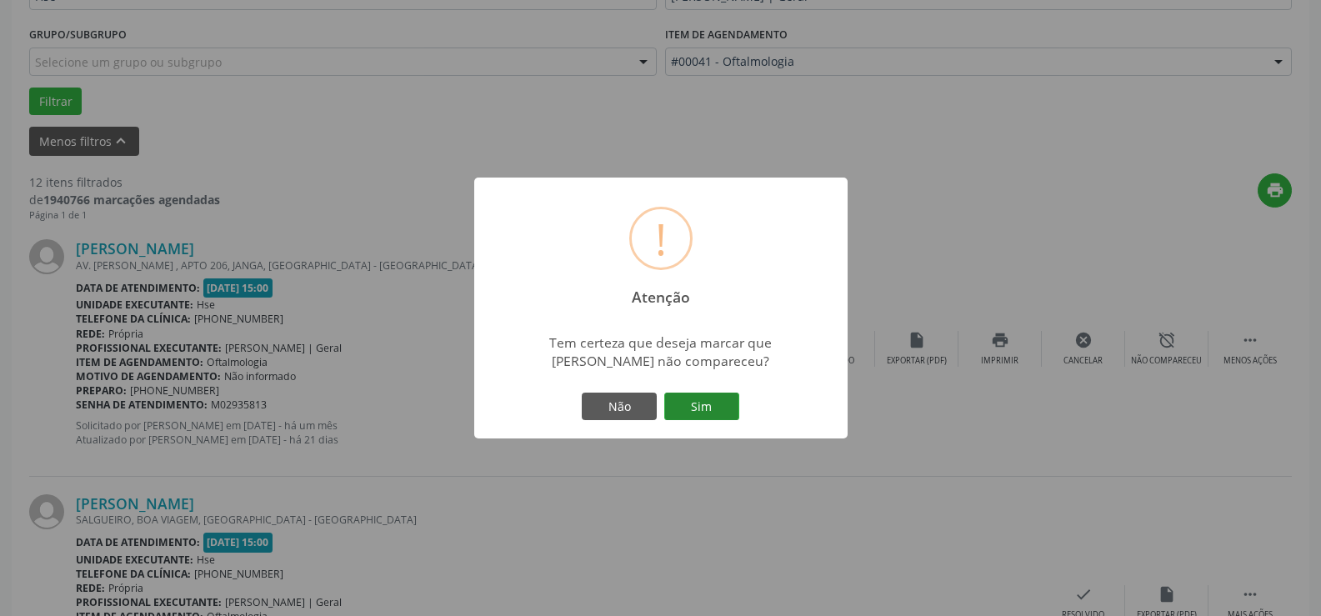
click at [719, 401] on button "Sim" at bounding box center [701, 407] width 75 height 28
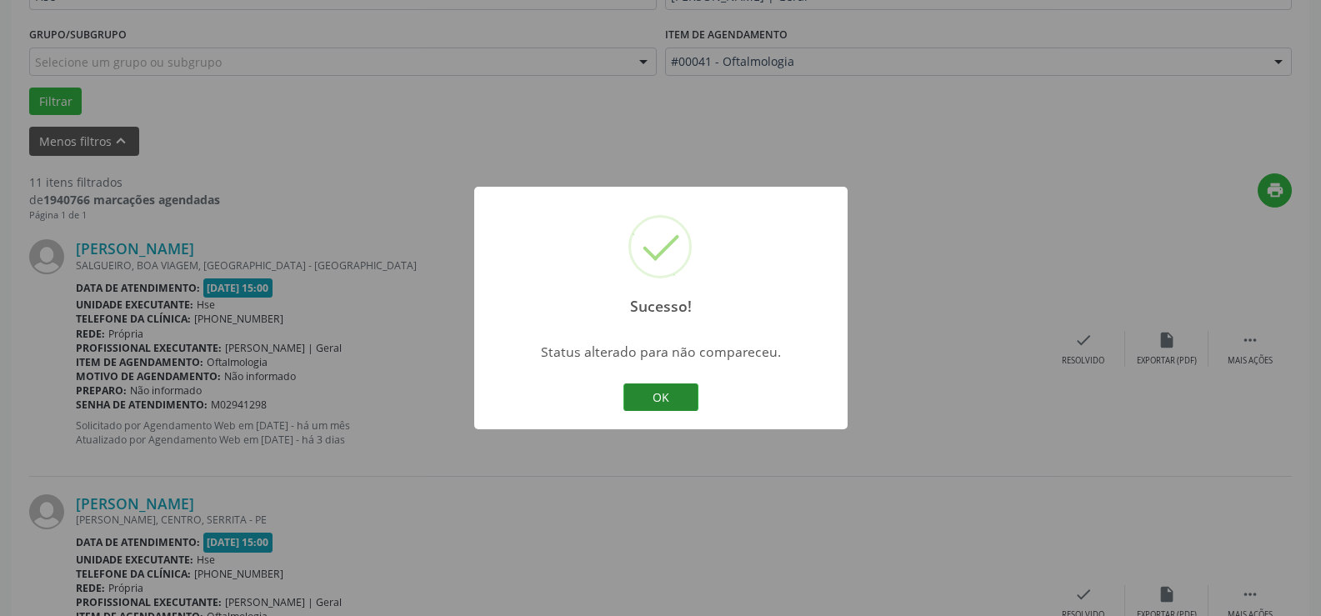
click at [680, 392] on button "OK" at bounding box center [661, 397] width 75 height 28
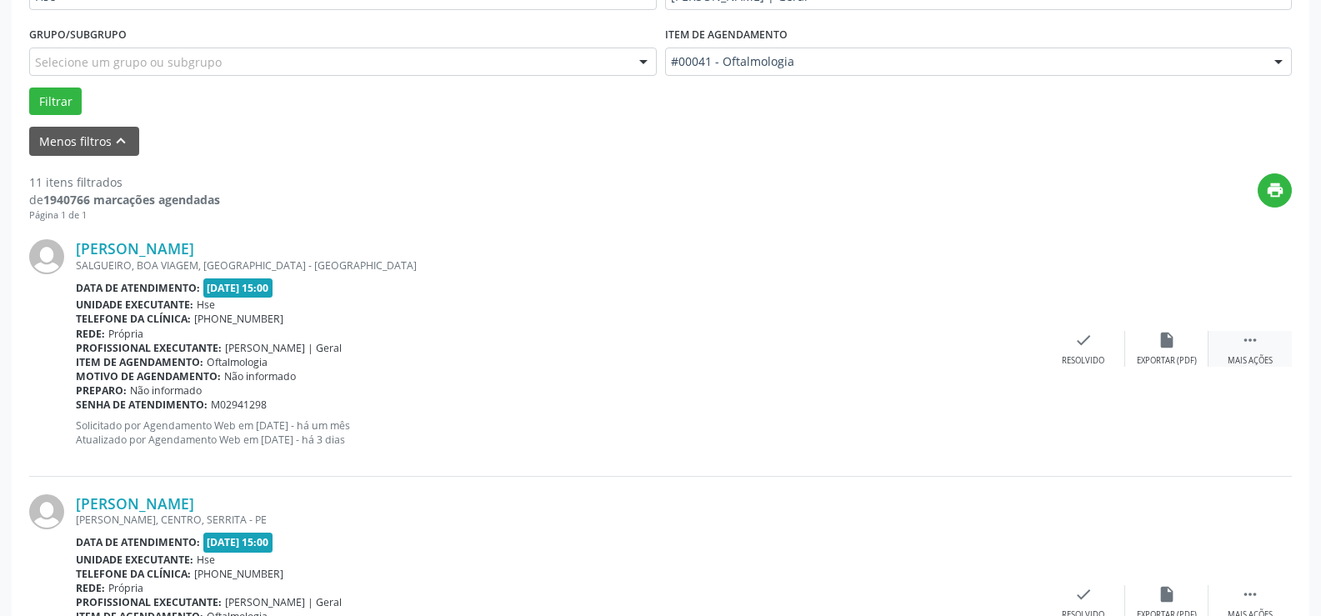
click at [1255, 345] on icon "" at bounding box center [1250, 340] width 18 height 18
click at [1175, 358] on div "Não compareceu" at bounding box center [1166, 361] width 71 height 12
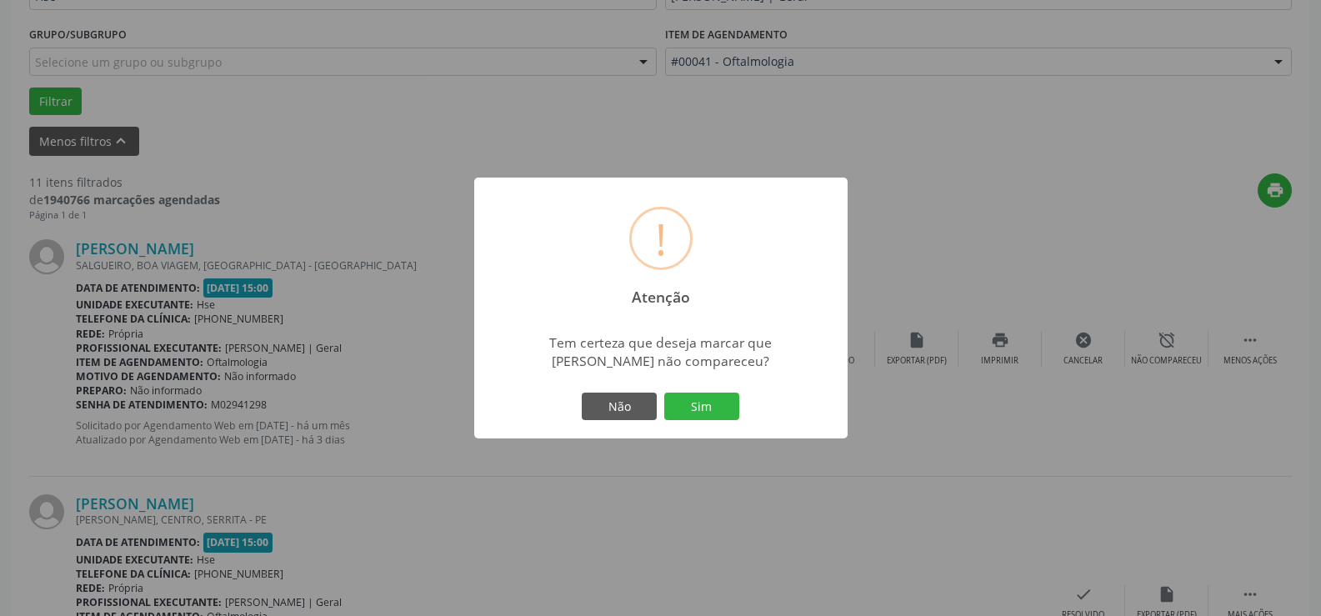
click at [706, 405] on button "Sim" at bounding box center [701, 407] width 75 height 28
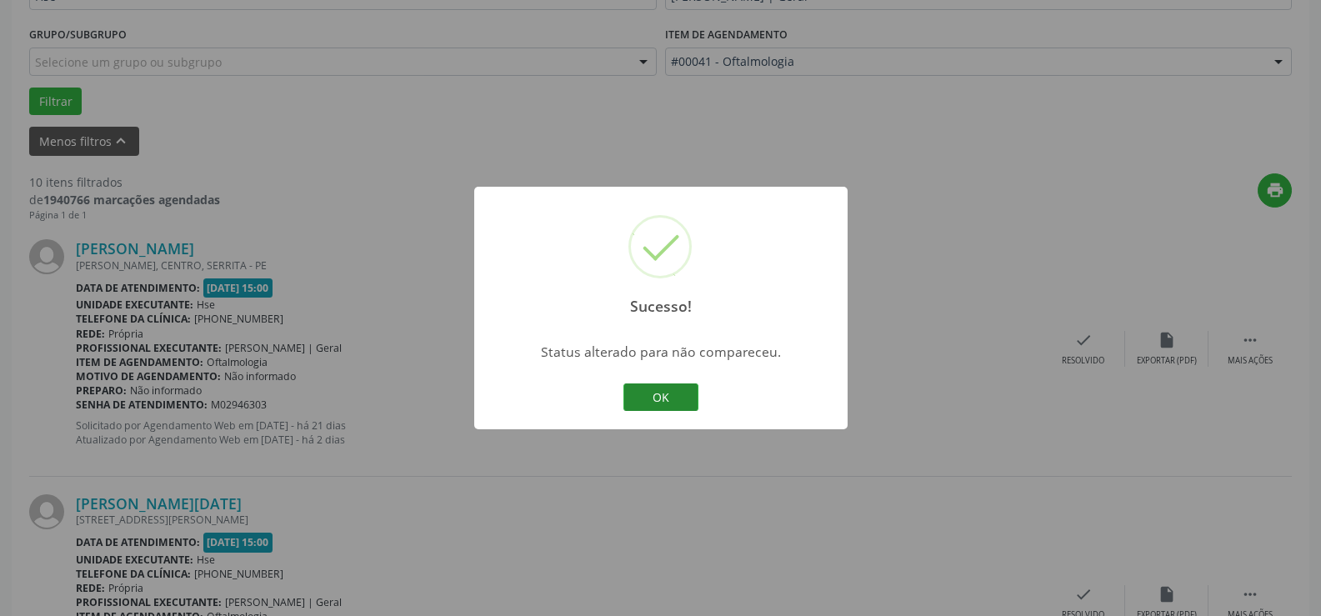
click at [664, 398] on button "OK" at bounding box center [661, 397] width 75 height 28
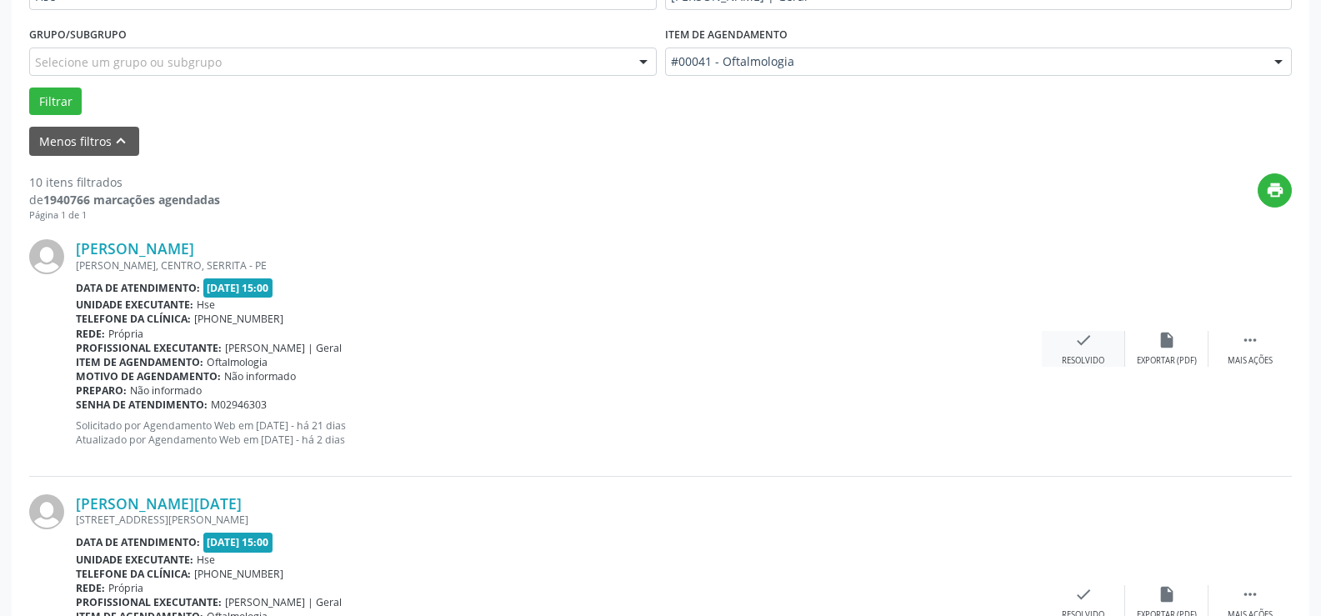
click at [1092, 343] on icon "check" at bounding box center [1084, 340] width 18 height 18
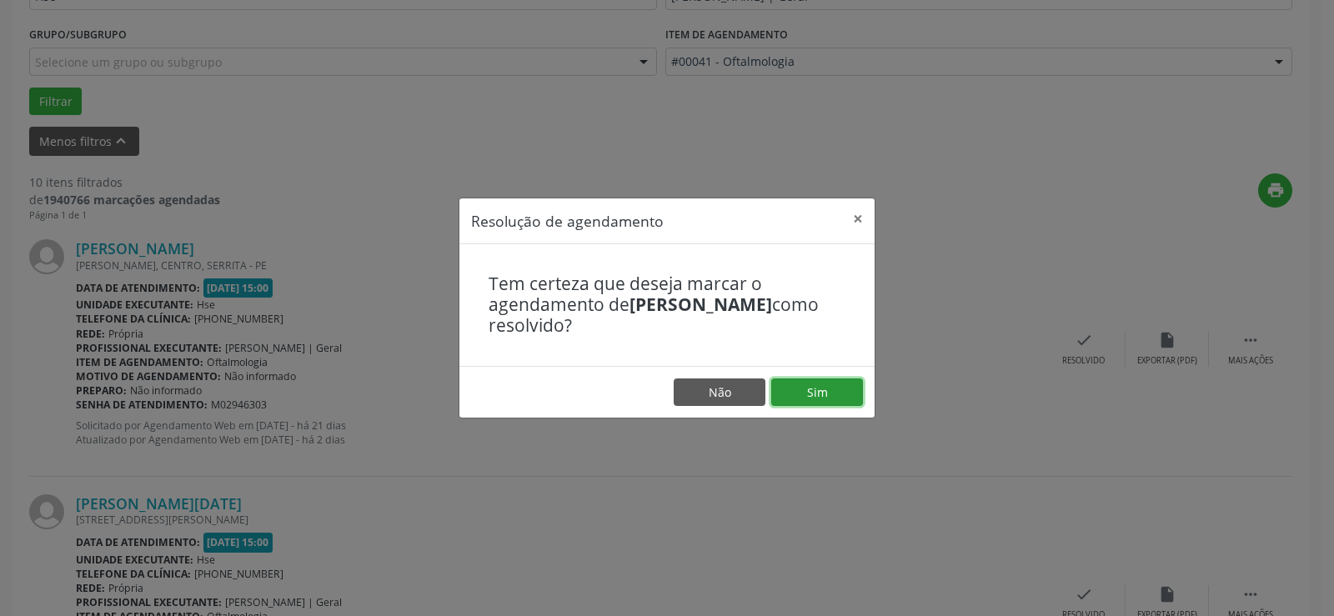
click at [809, 402] on button "Sim" at bounding box center [817, 392] width 92 height 28
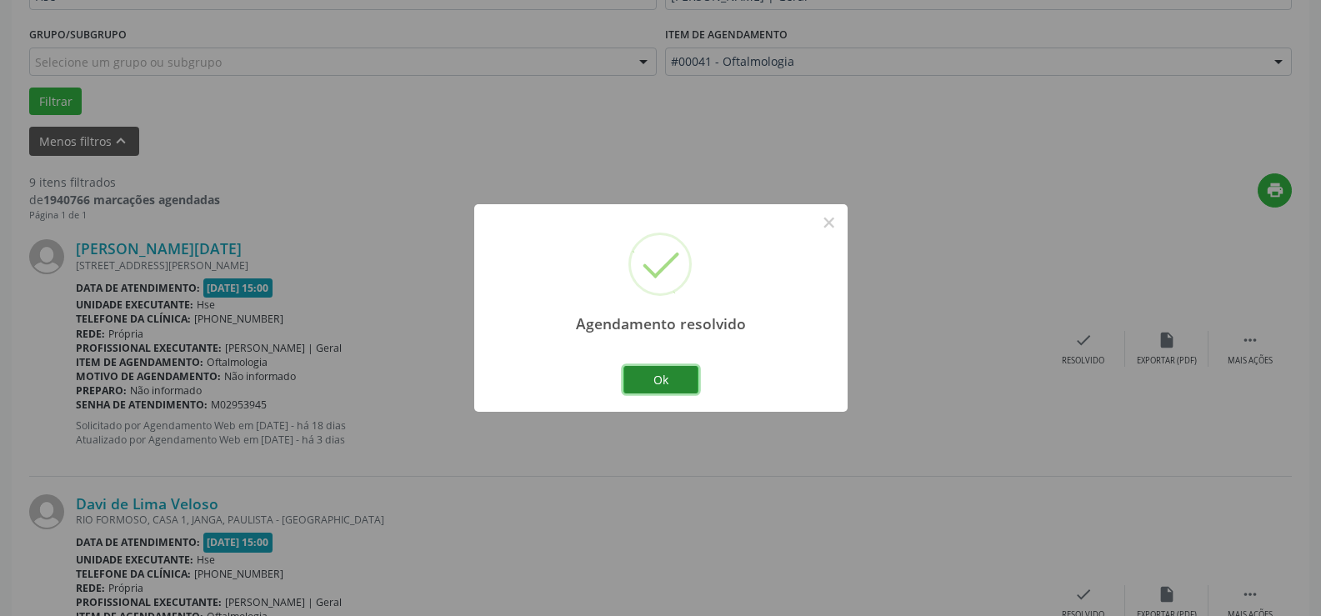
click at [670, 380] on button "Ok" at bounding box center [661, 380] width 75 height 28
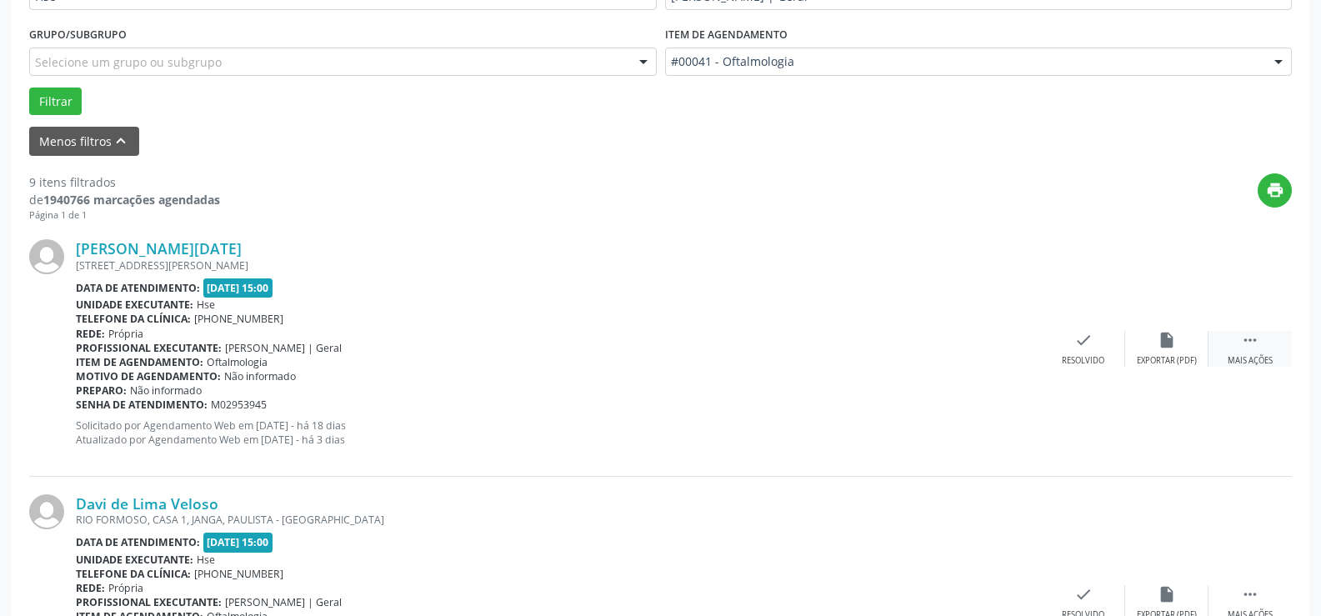
click at [1231, 337] on div " Mais ações" at bounding box center [1250, 349] width 83 height 36
click at [1165, 345] on icon "alarm_off" at bounding box center [1167, 340] width 18 height 18
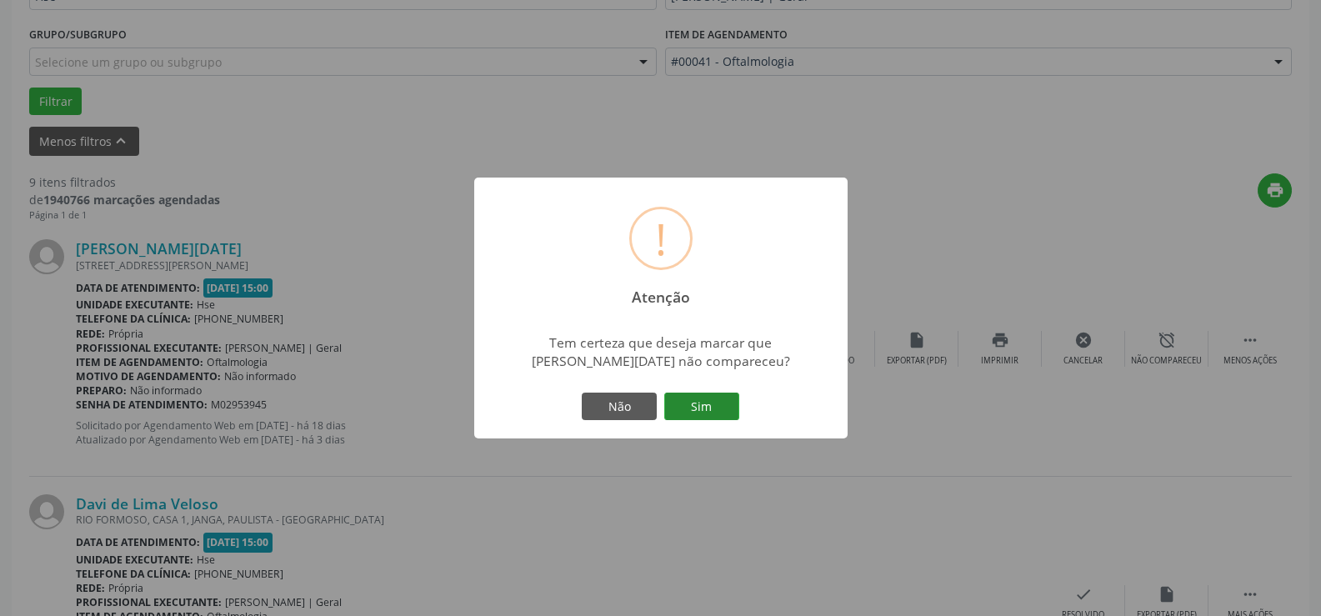
click at [704, 405] on button "Sim" at bounding box center [701, 407] width 75 height 28
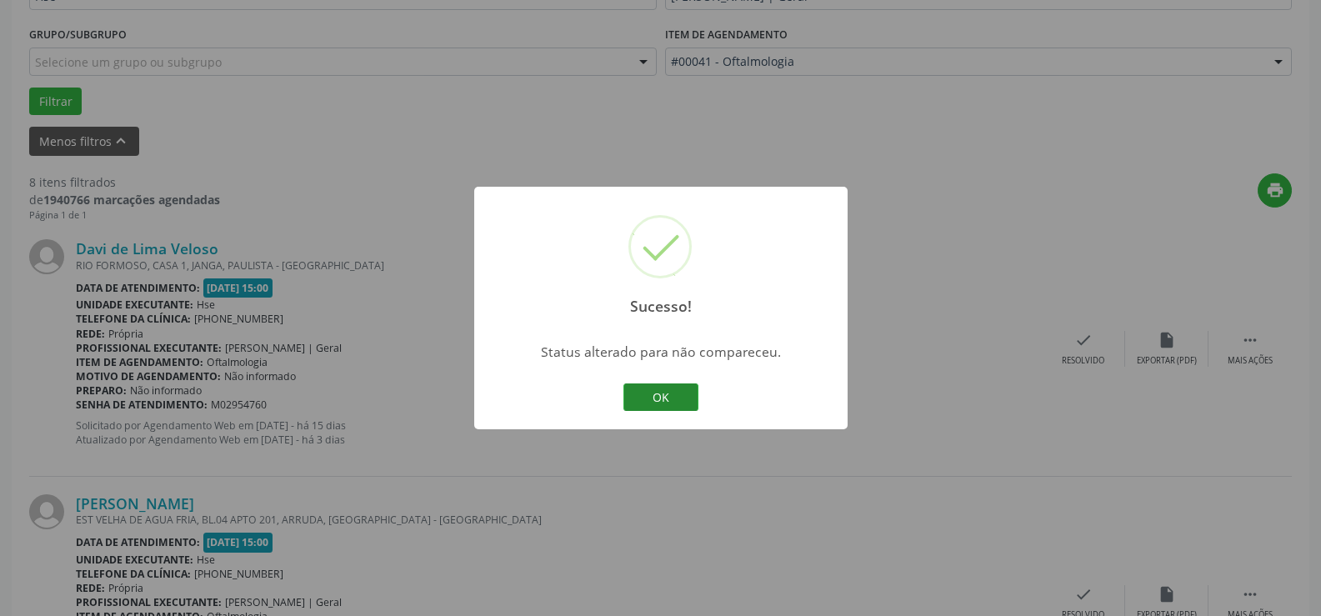
click at [661, 401] on button "OK" at bounding box center [661, 397] width 75 height 28
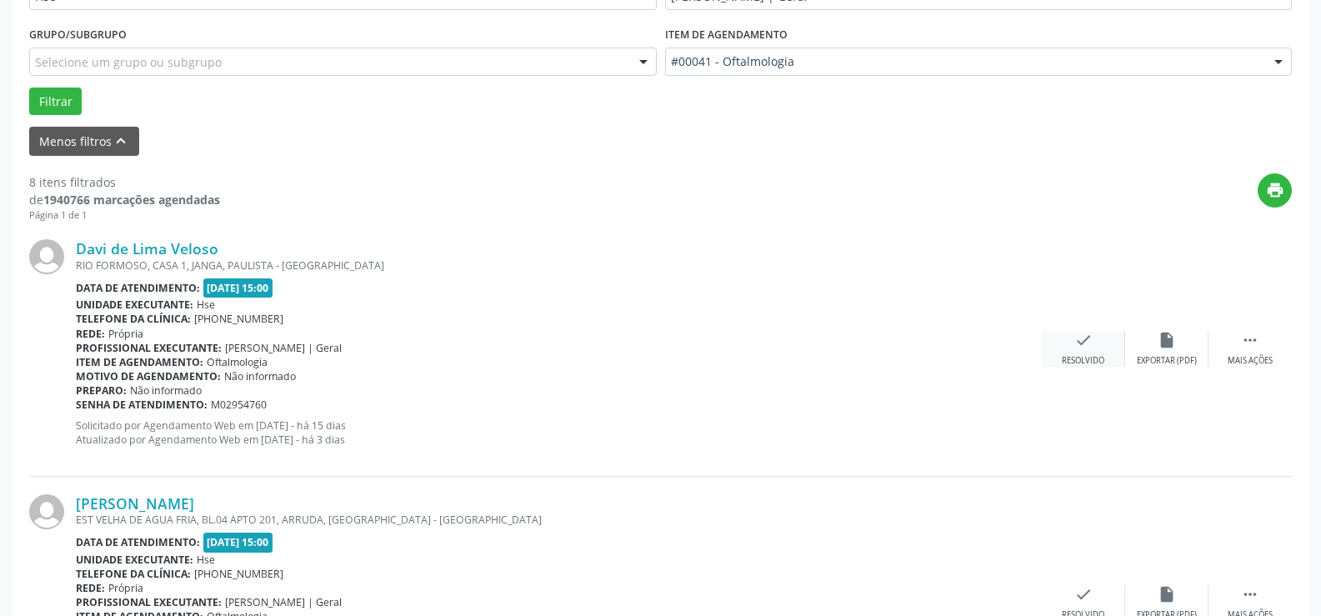
click at [1077, 345] on icon "check" at bounding box center [1084, 340] width 18 height 18
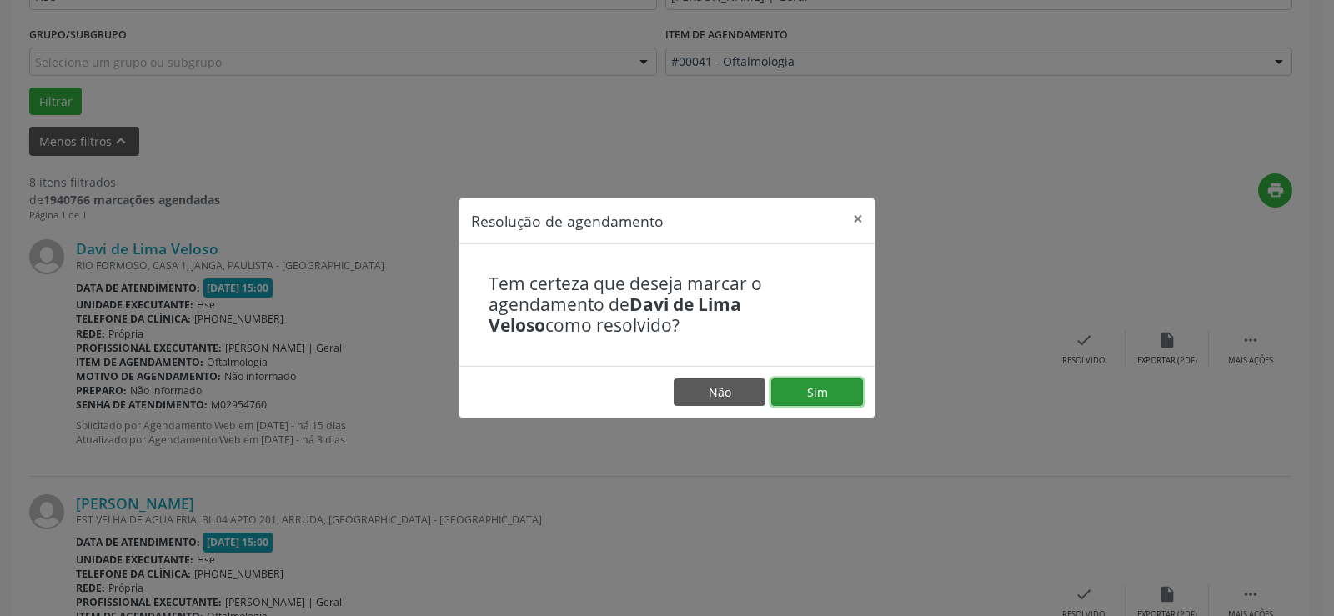
click at [813, 392] on button "Sim" at bounding box center [817, 392] width 92 height 28
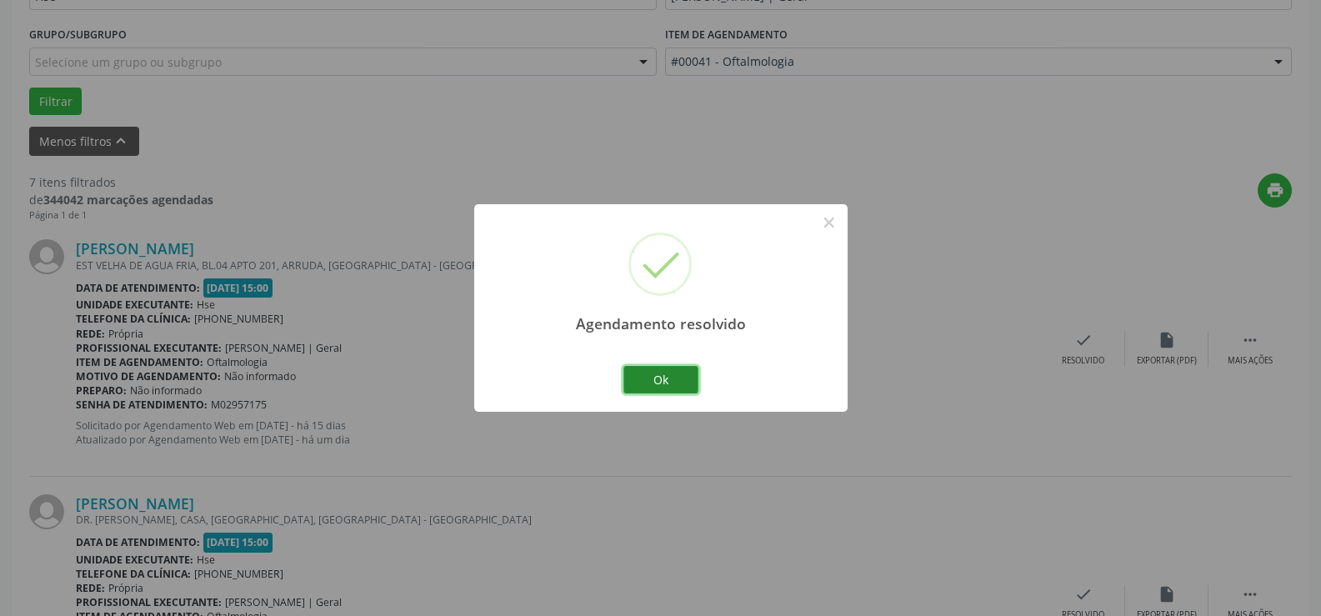
click at [674, 373] on button "Ok" at bounding box center [661, 380] width 75 height 28
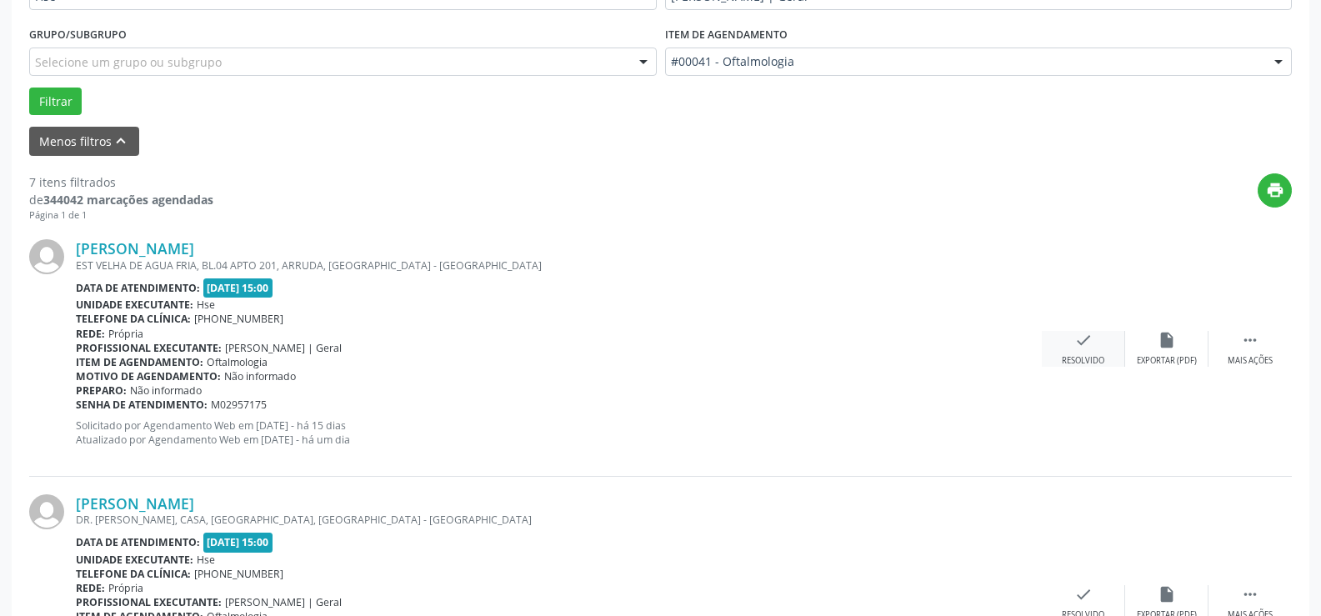
click at [1093, 348] on div "check Resolvido" at bounding box center [1083, 349] width 83 height 36
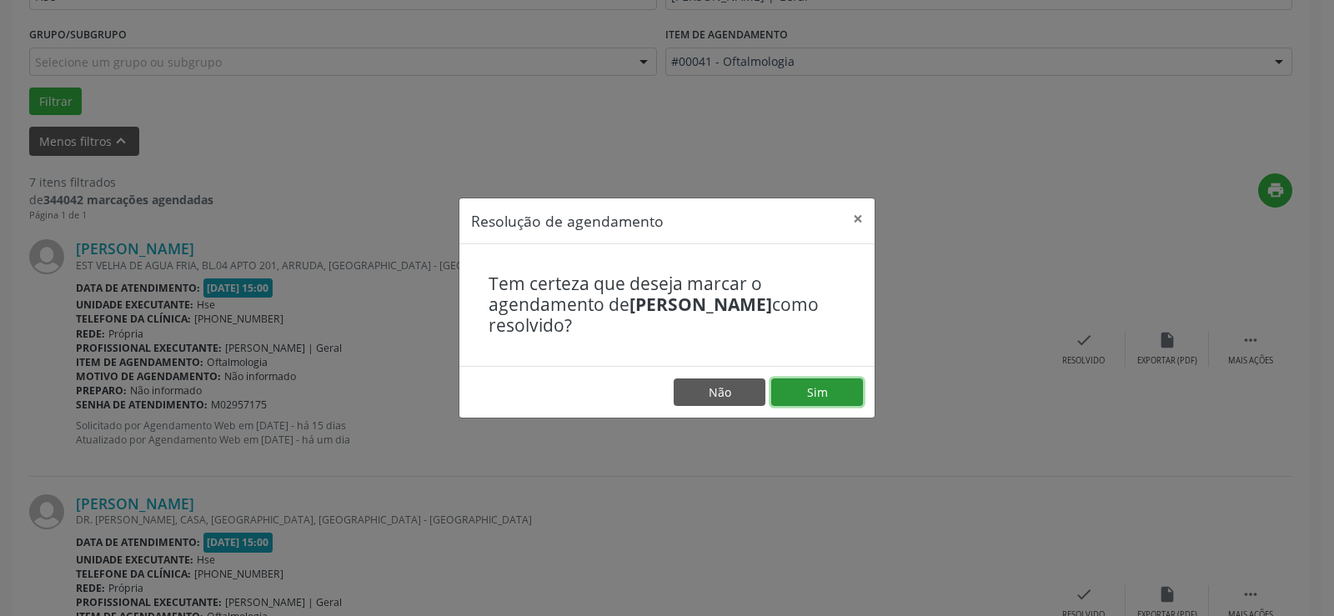
click at [831, 382] on button "Sim" at bounding box center [817, 392] width 92 height 28
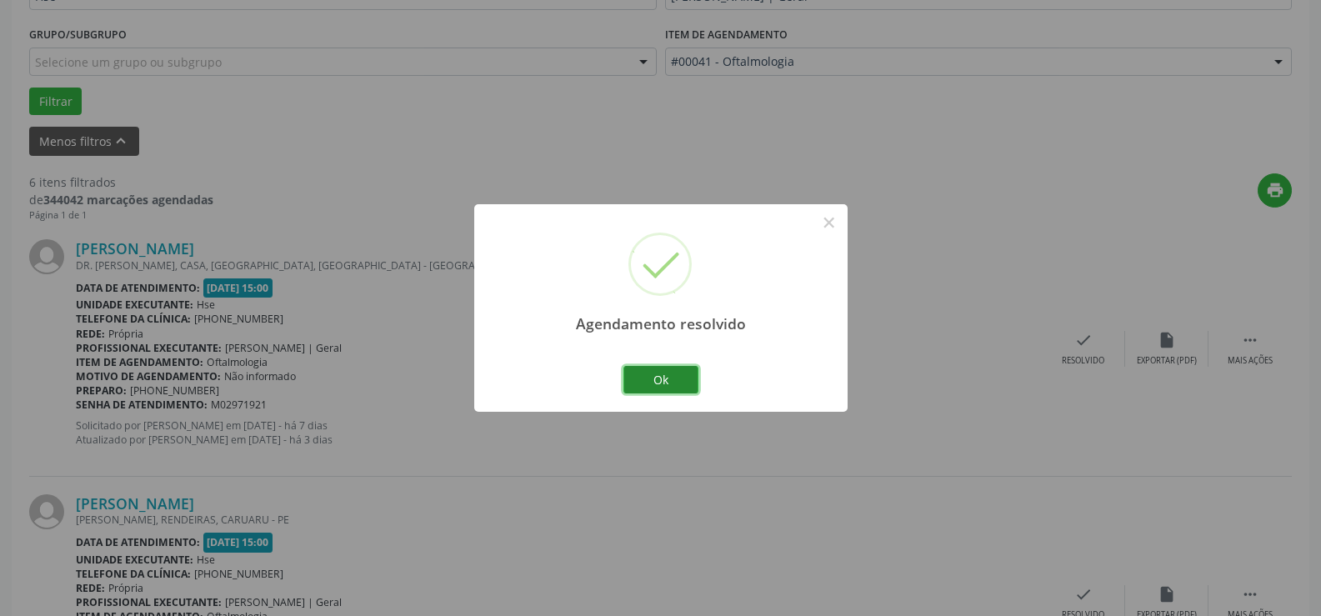
click at [664, 378] on button "Ok" at bounding box center [661, 380] width 75 height 28
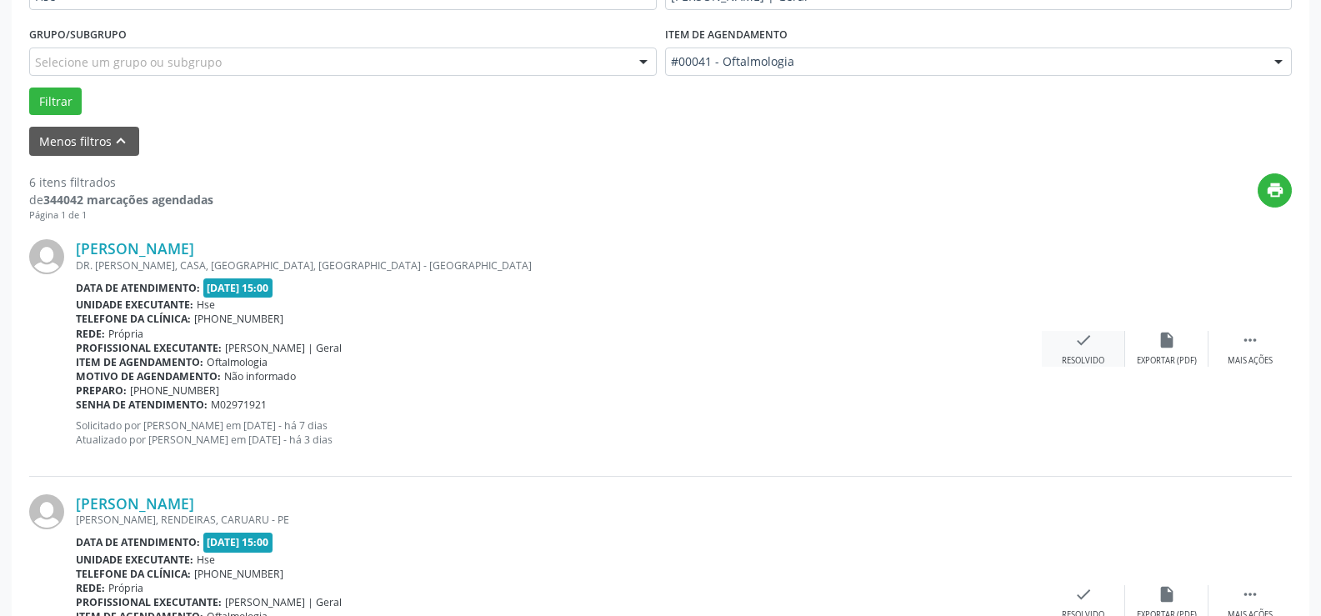
click at [1088, 348] on icon "check" at bounding box center [1084, 340] width 18 height 18
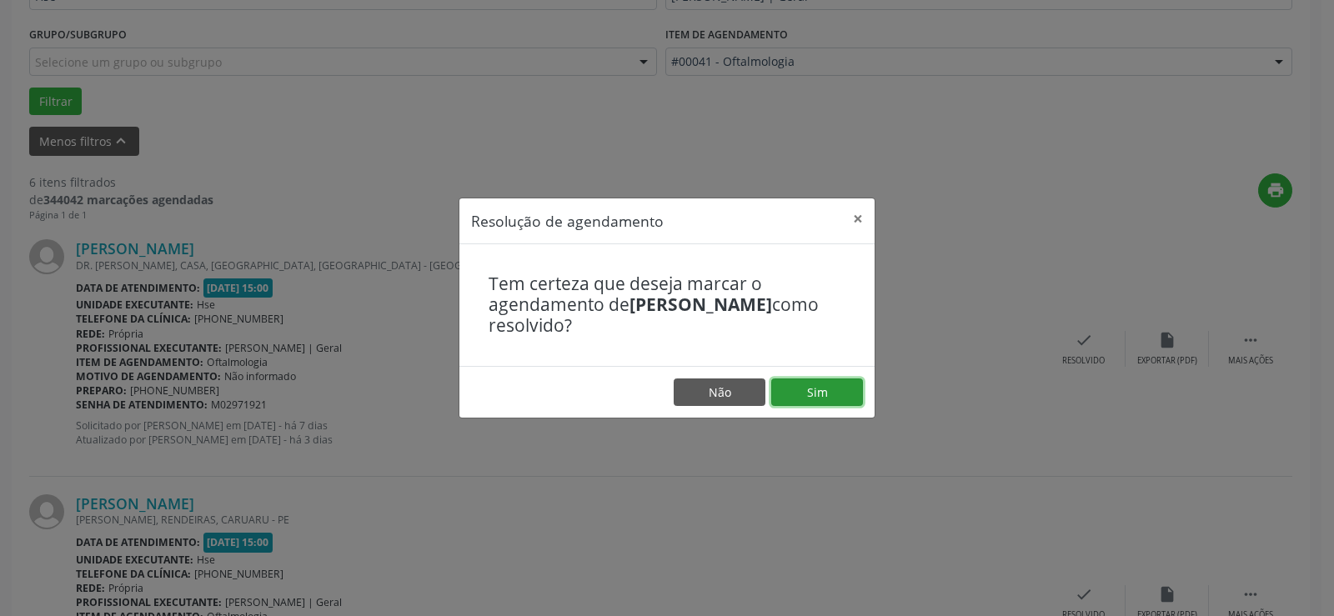
click at [834, 387] on button "Sim" at bounding box center [817, 392] width 92 height 28
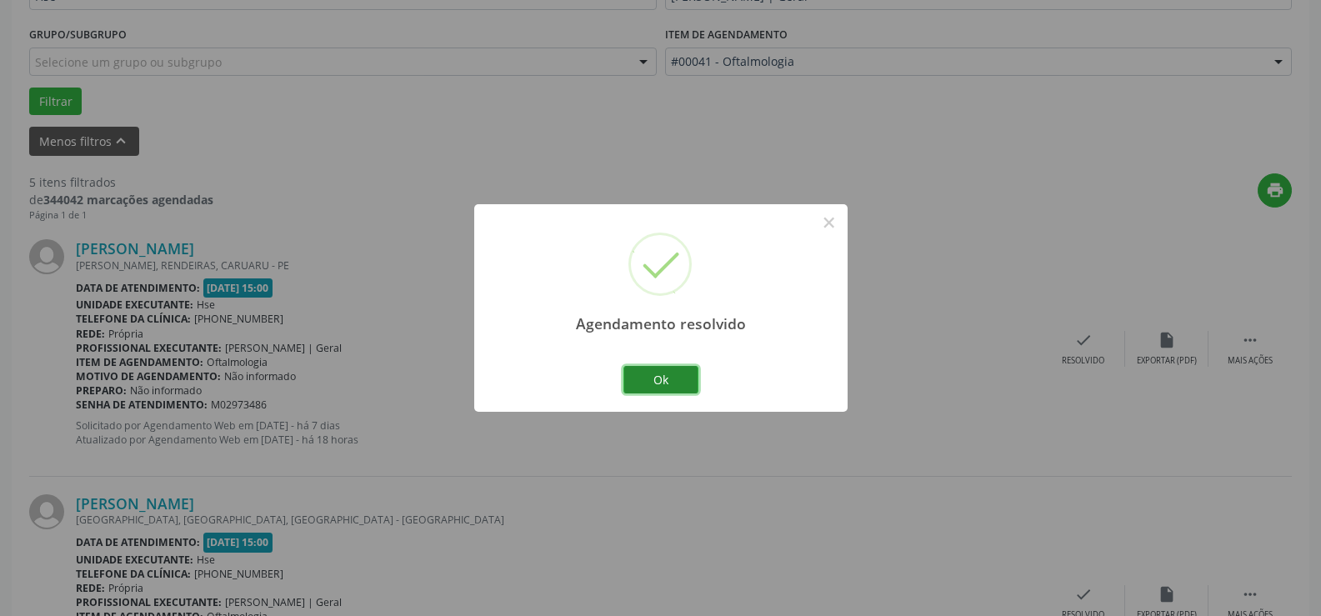
click at [667, 378] on button "Ok" at bounding box center [661, 380] width 75 height 28
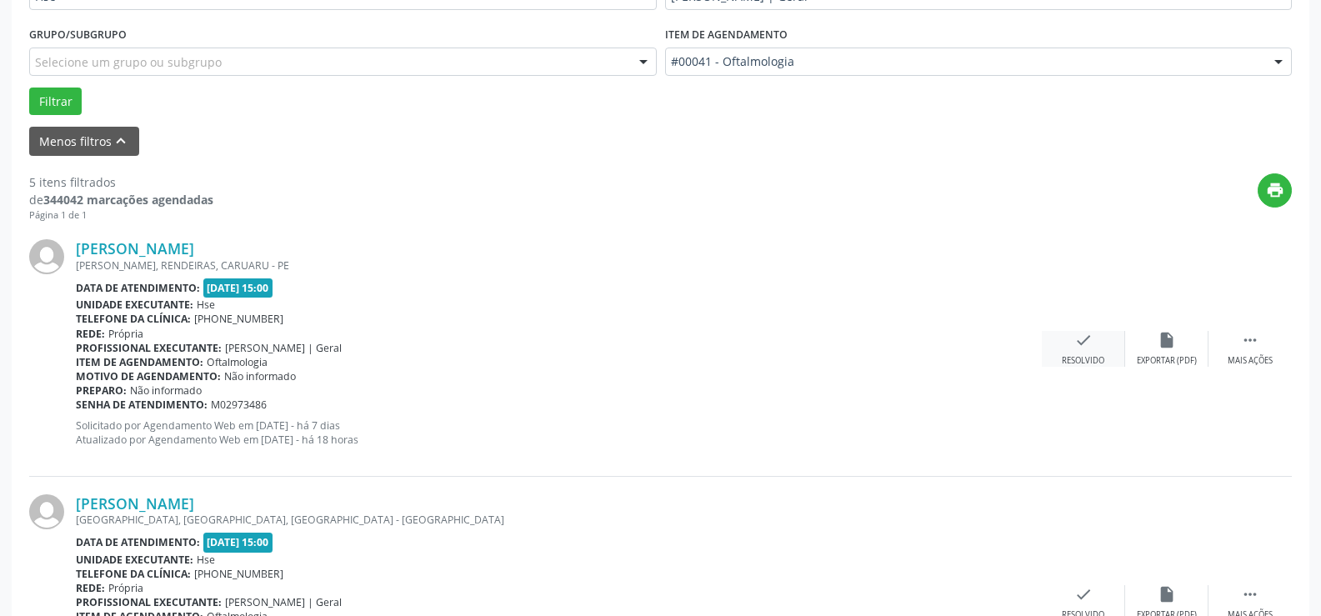
click at [1085, 341] on icon "check" at bounding box center [1084, 340] width 18 height 18
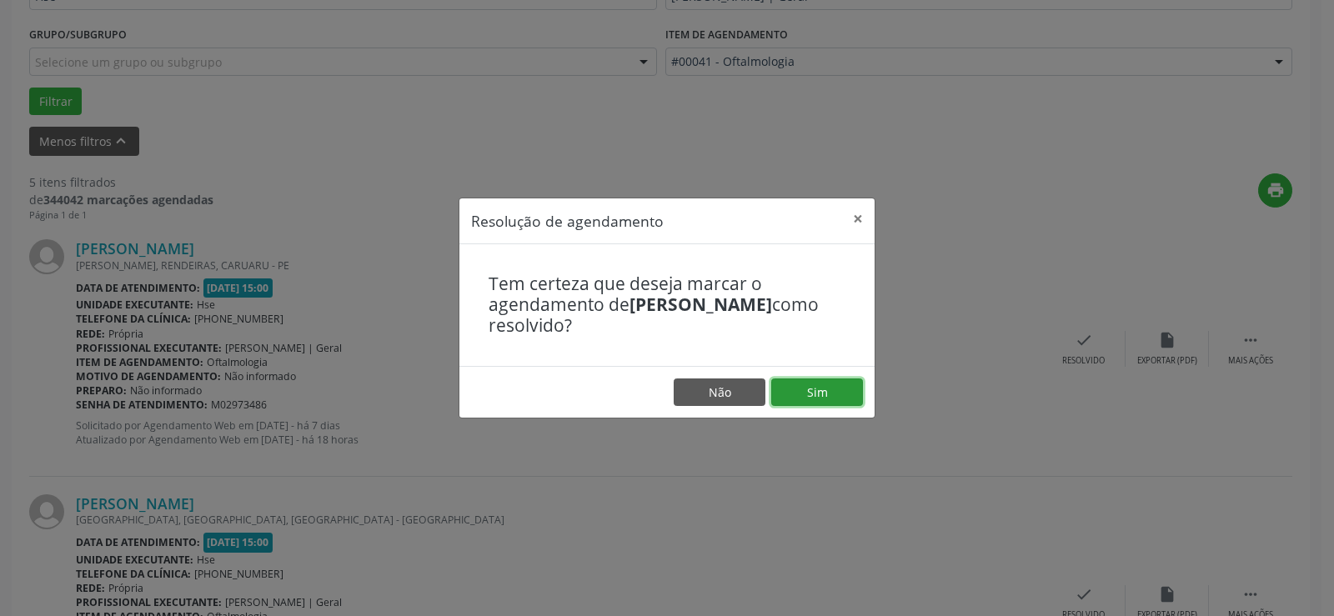
click at [775, 390] on button "Sim" at bounding box center [817, 392] width 92 height 28
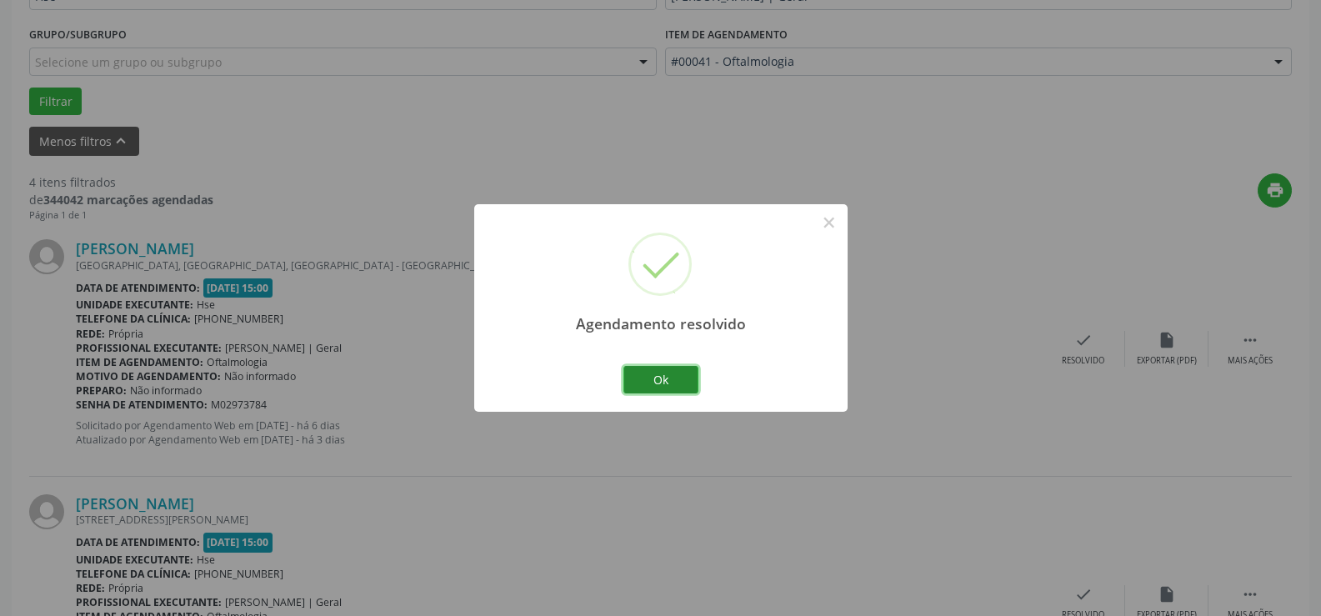
click at [687, 384] on button "Ok" at bounding box center [661, 380] width 75 height 28
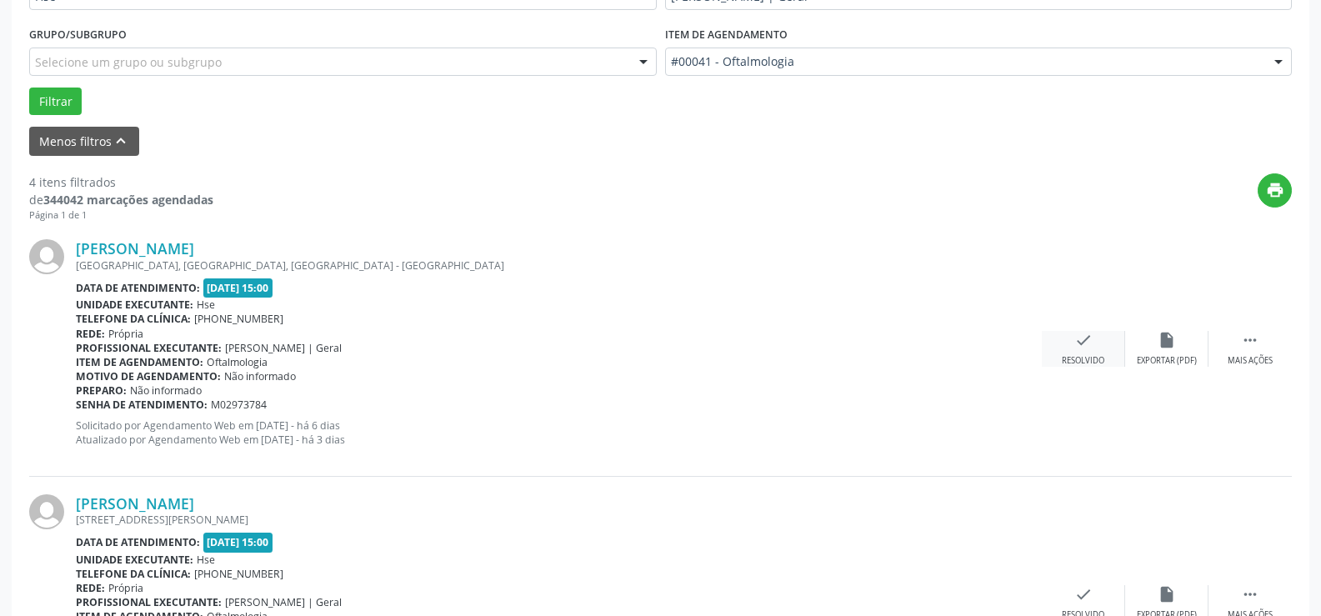
click at [1086, 342] on icon "check" at bounding box center [1084, 340] width 18 height 18
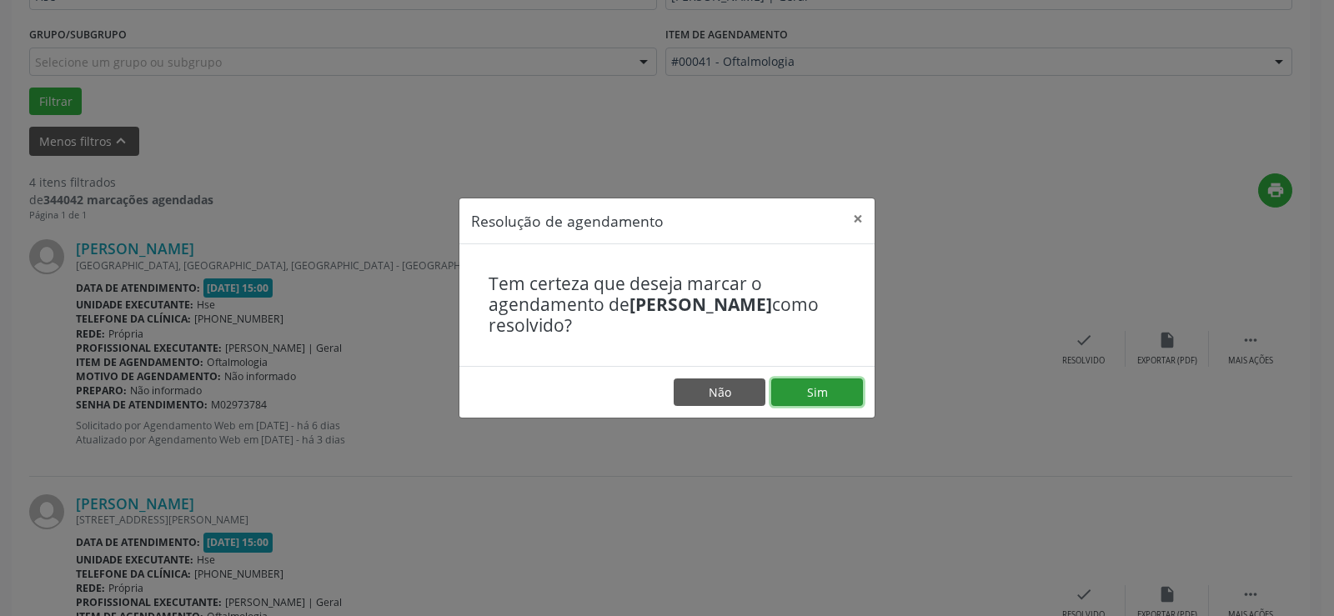
click at [826, 387] on button "Sim" at bounding box center [817, 392] width 92 height 28
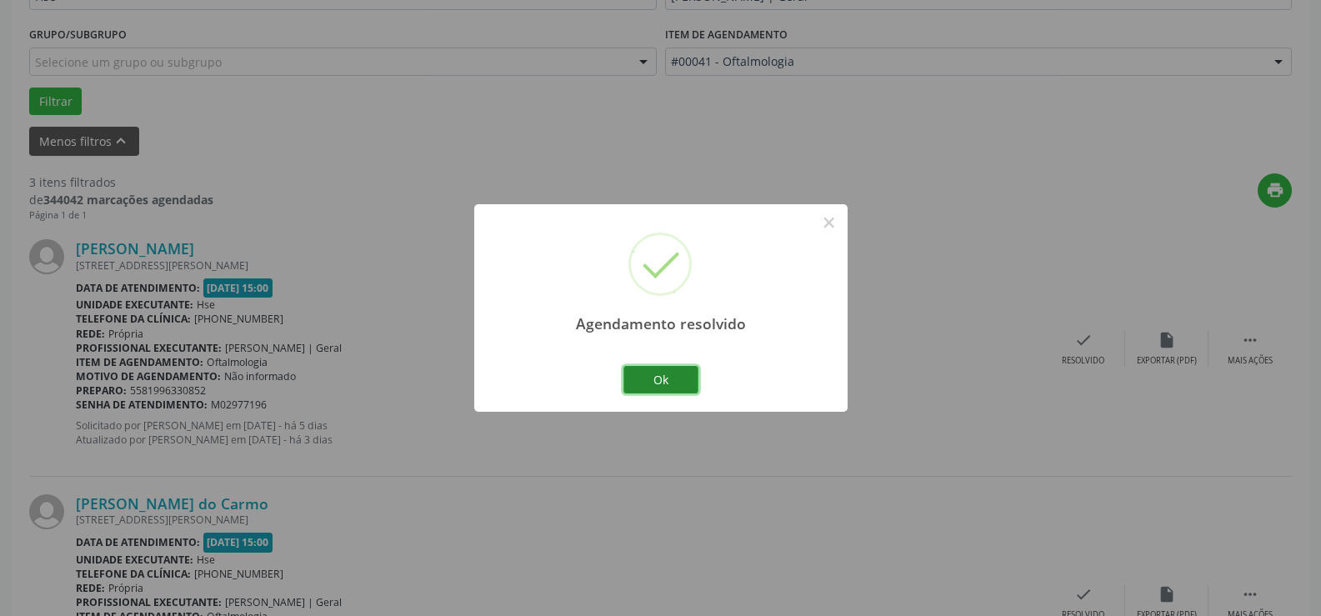
click at [650, 384] on button "Ok" at bounding box center [661, 380] width 75 height 28
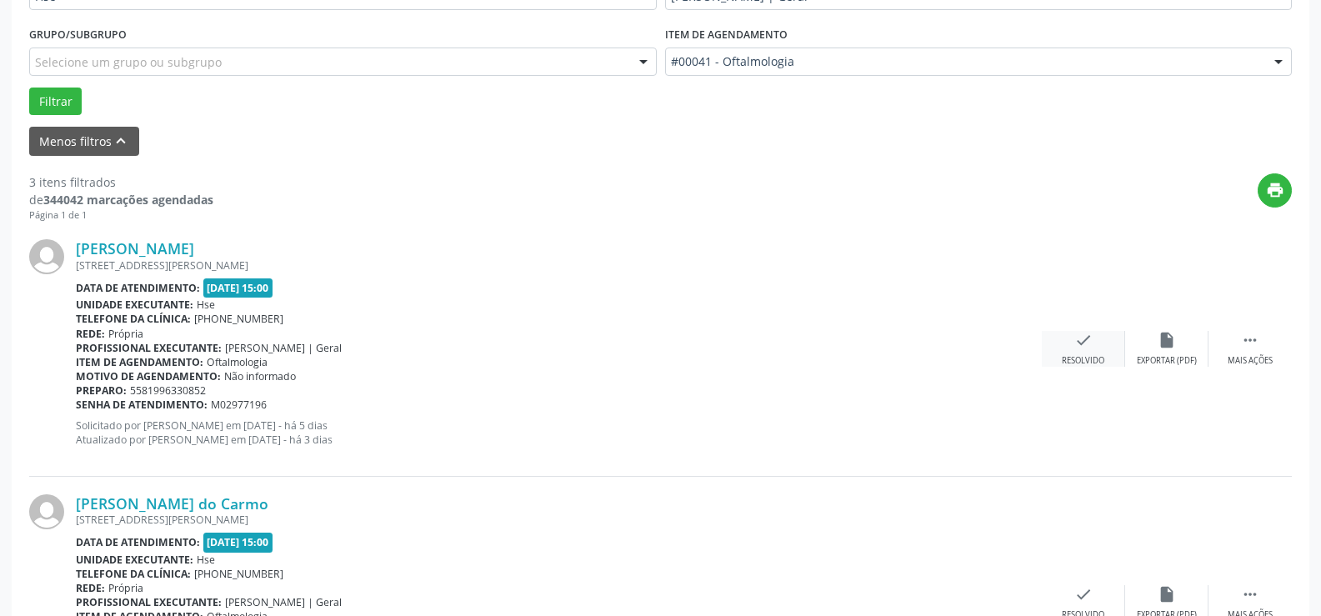
click at [1092, 340] on icon "check" at bounding box center [1084, 340] width 18 height 18
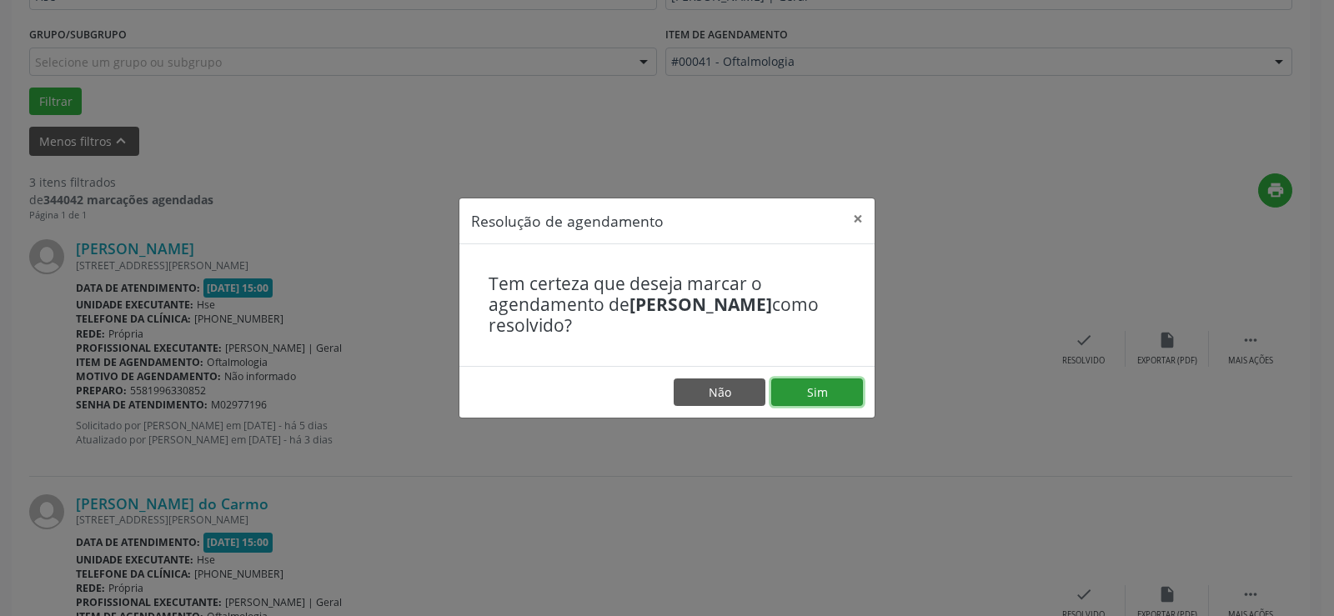
click at [819, 383] on button "Sim" at bounding box center [817, 392] width 92 height 28
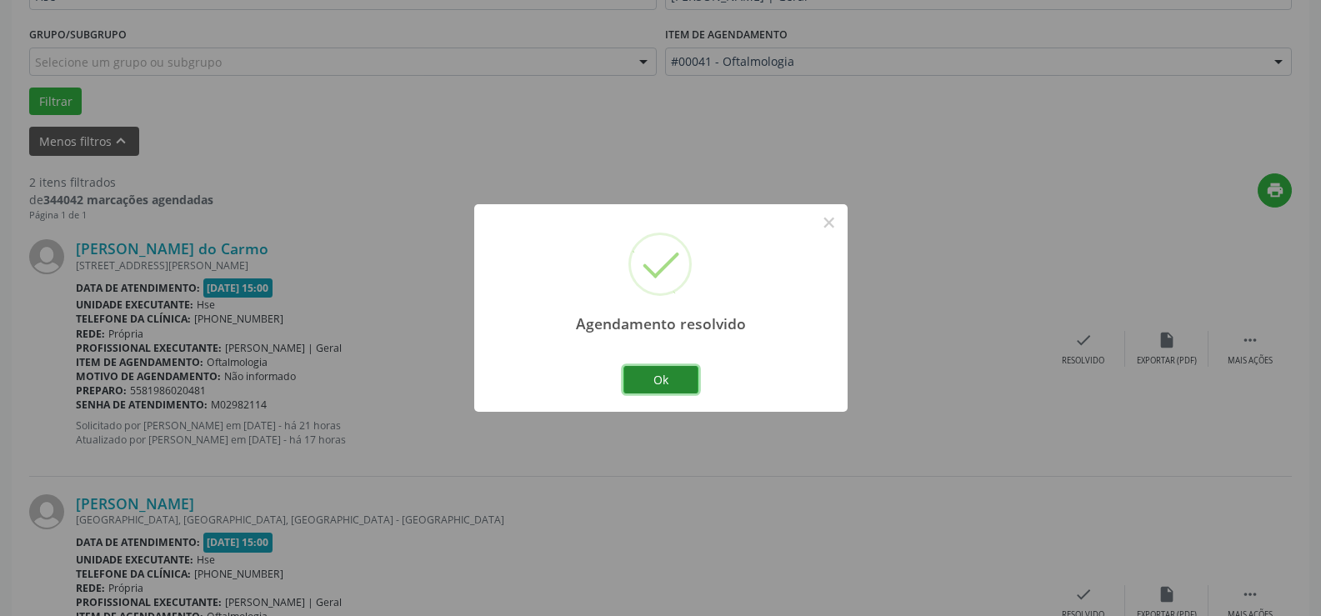
click at [681, 377] on button "Ok" at bounding box center [661, 380] width 75 height 28
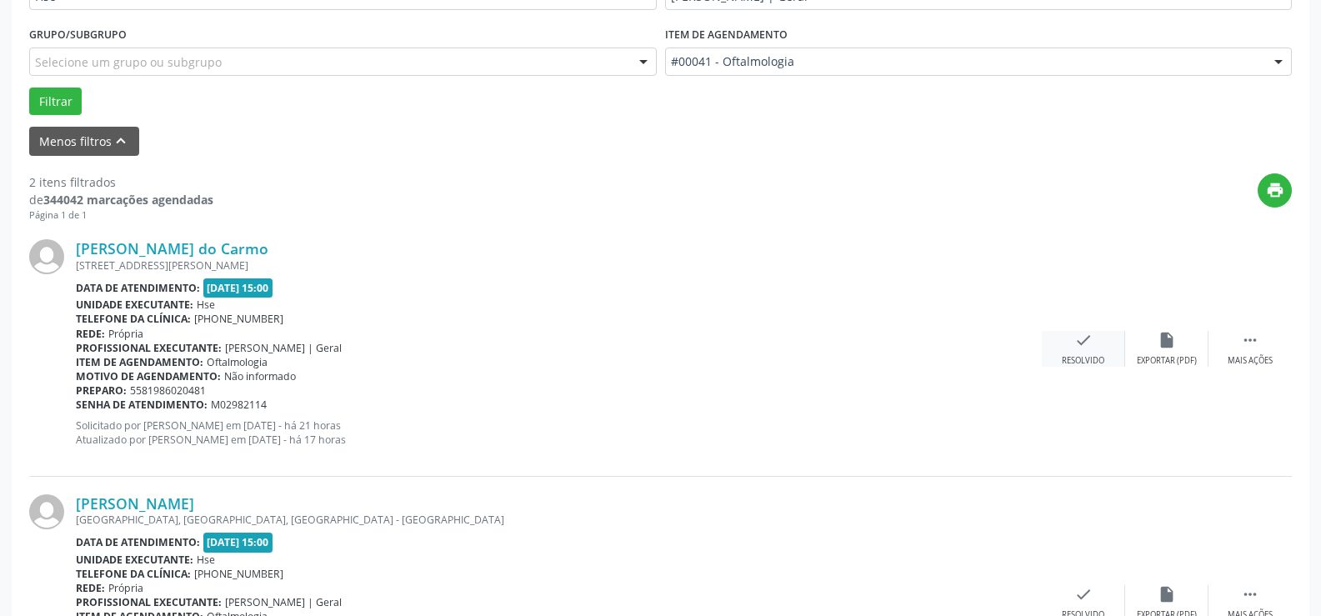
click at [1091, 348] on icon "check" at bounding box center [1084, 340] width 18 height 18
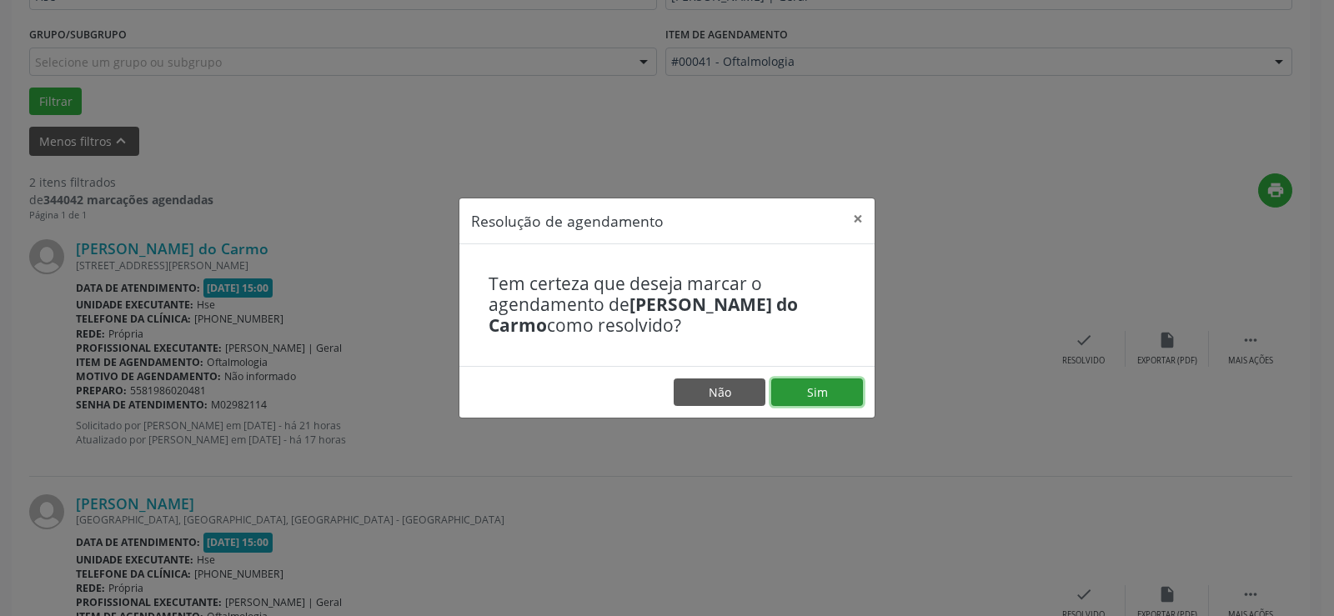
click at [849, 387] on button "Sim" at bounding box center [817, 392] width 92 height 28
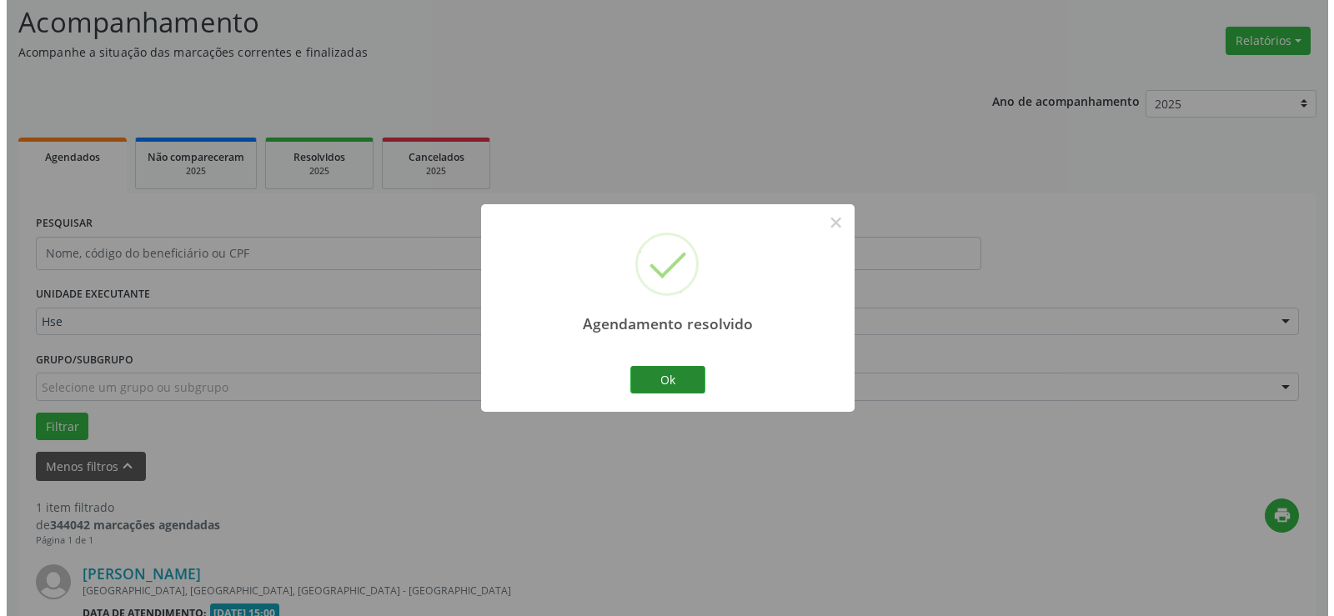
scroll to position [326, 0]
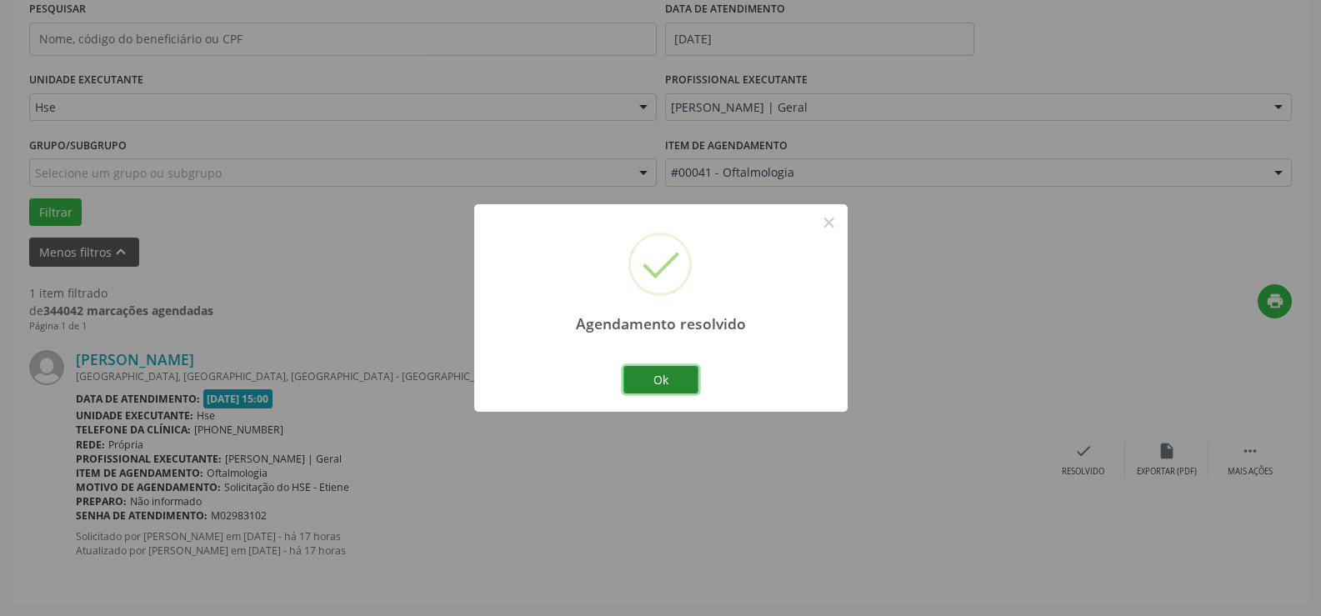
click at [677, 383] on button "Ok" at bounding box center [661, 380] width 75 height 28
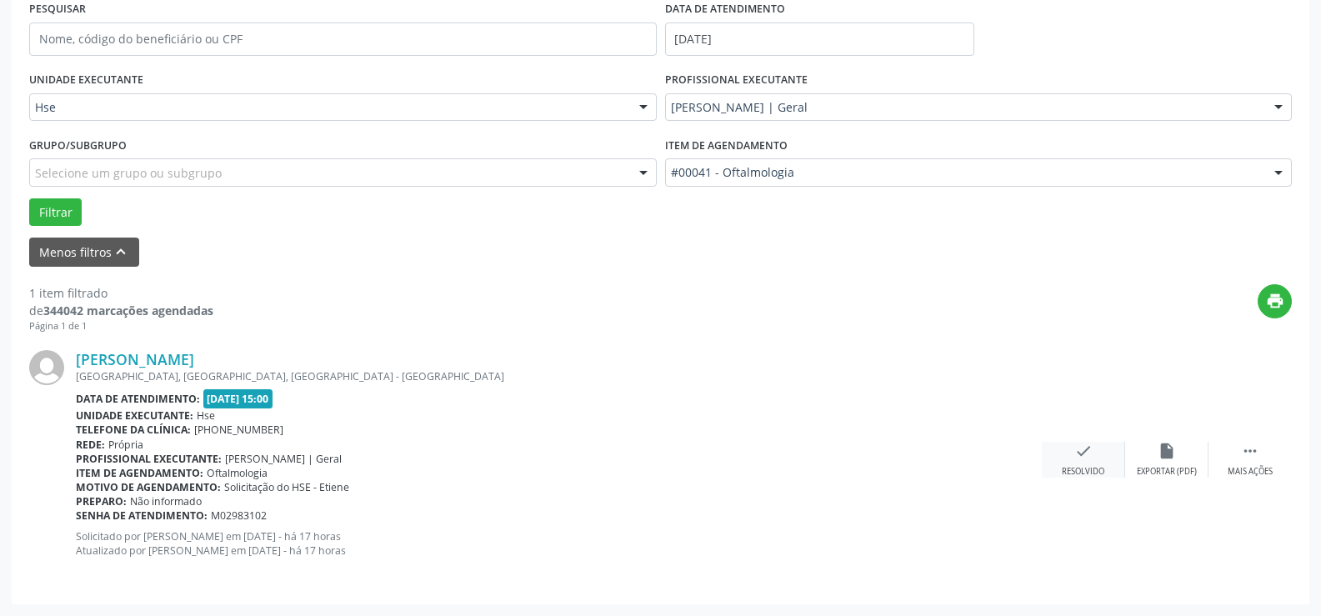
click at [1098, 461] on div "check Resolvido" at bounding box center [1083, 460] width 83 height 36
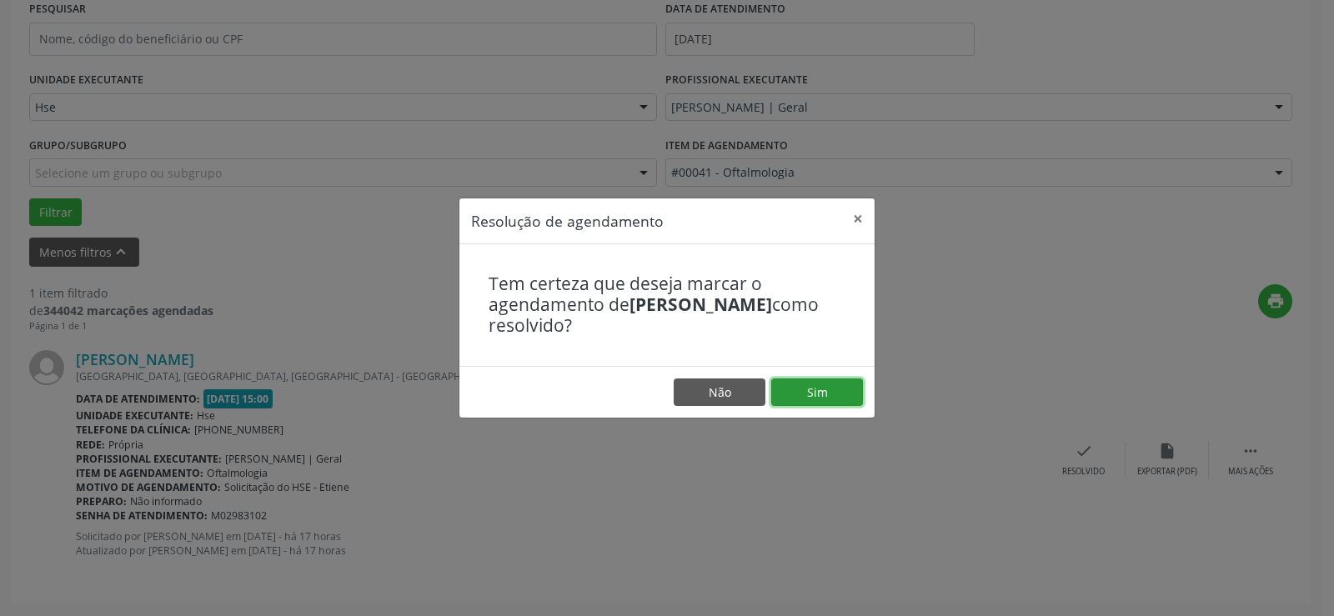
click at [834, 391] on button "Sim" at bounding box center [817, 392] width 92 height 28
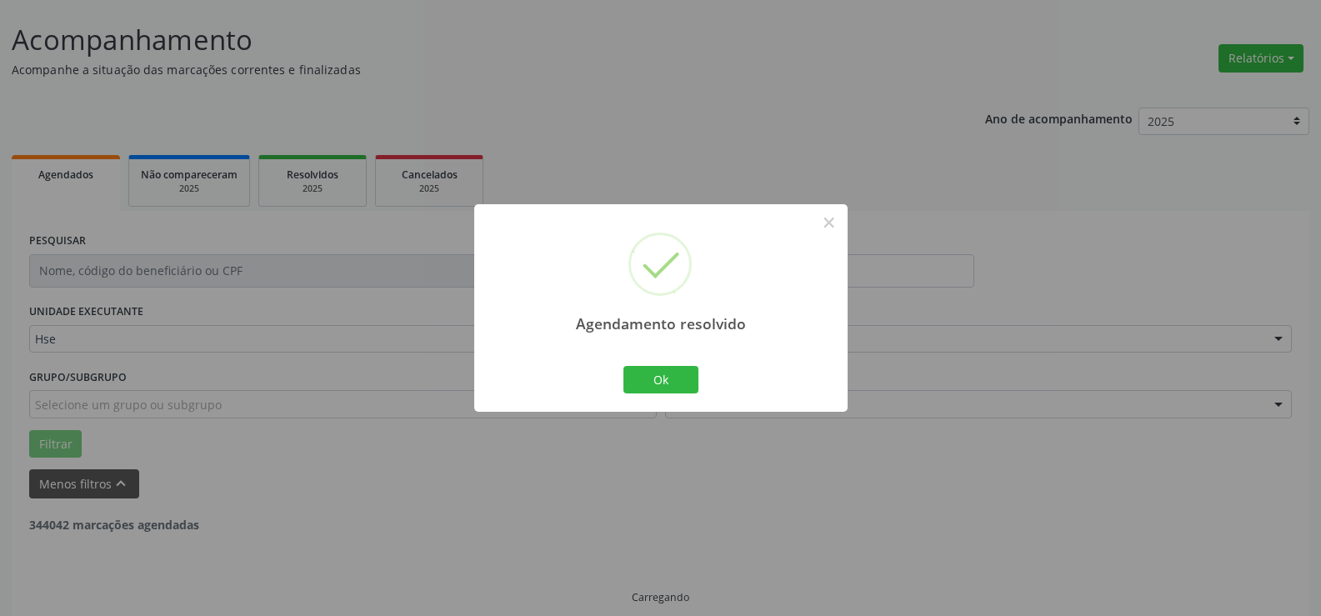
scroll to position [58, 0]
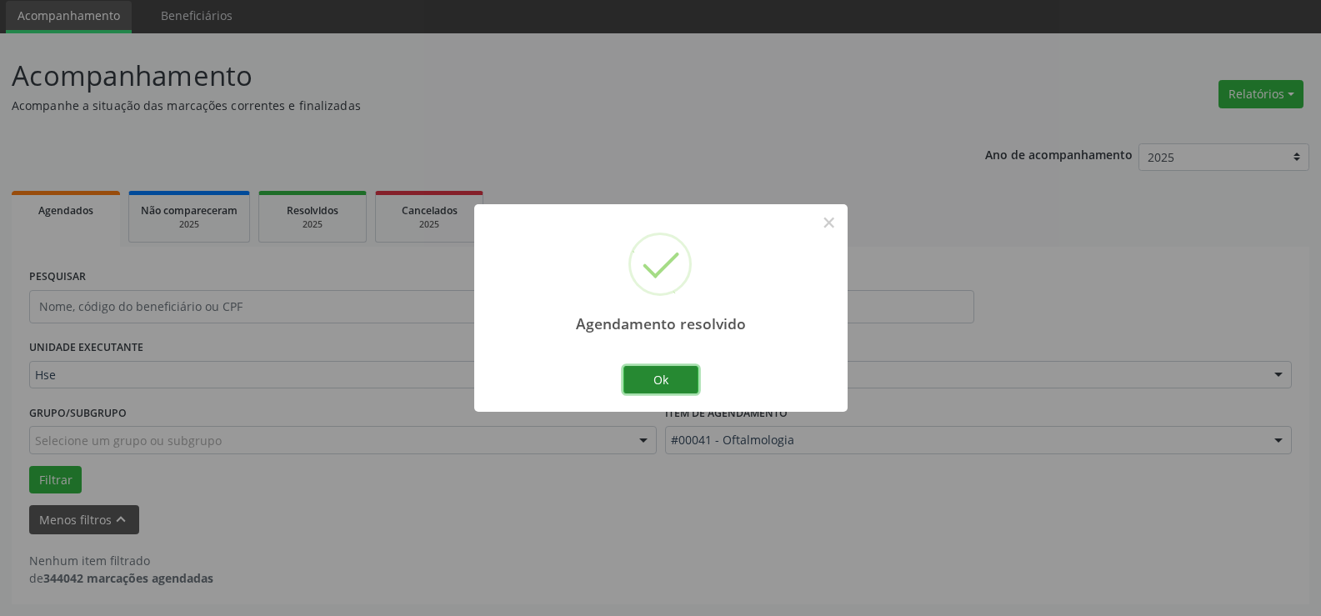
click at [693, 377] on button "Ok" at bounding box center [661, 380] width 75 height 28
